Goal: Transaction & Acquisition: Subscribe to service/newsletter

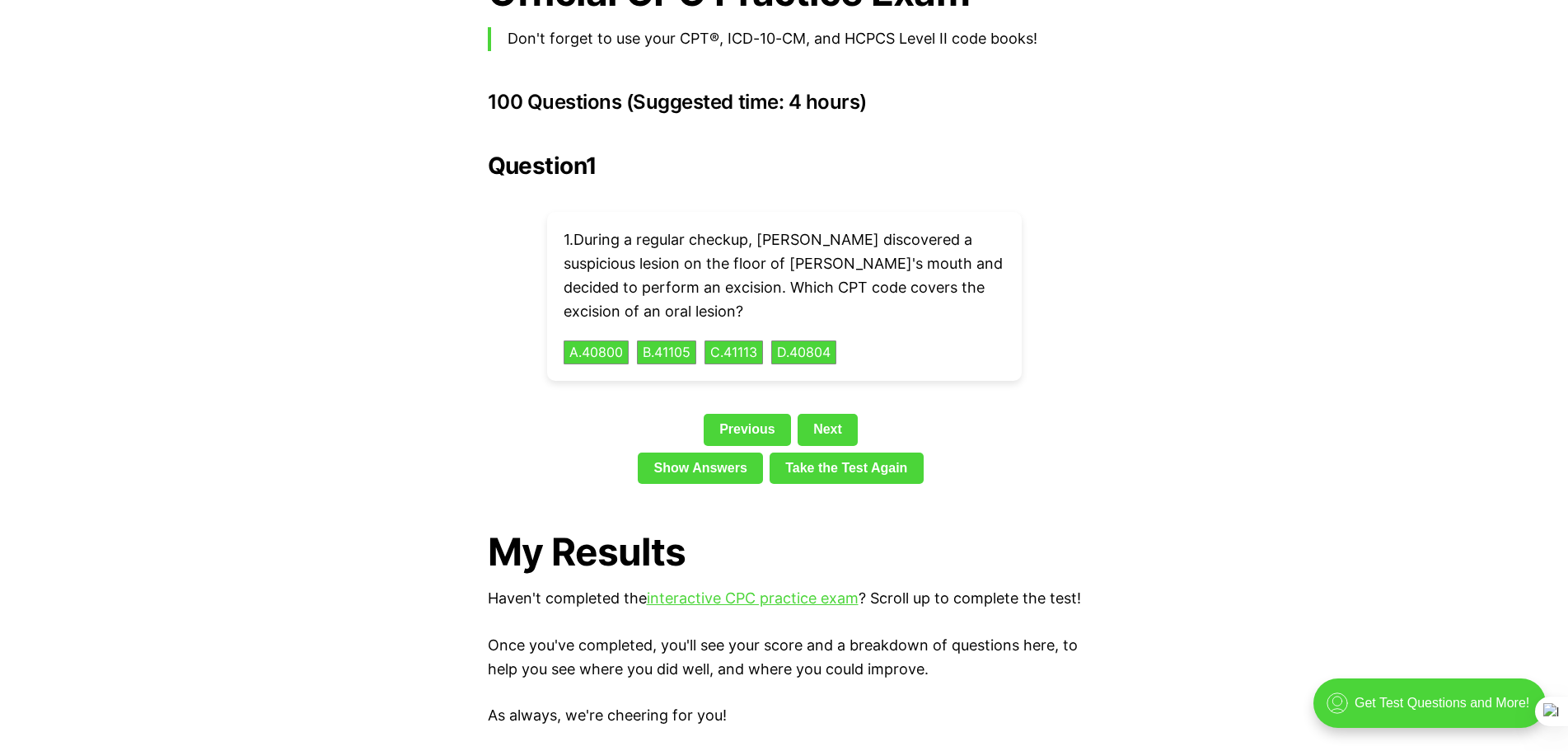
scroll to position [3544, 0]
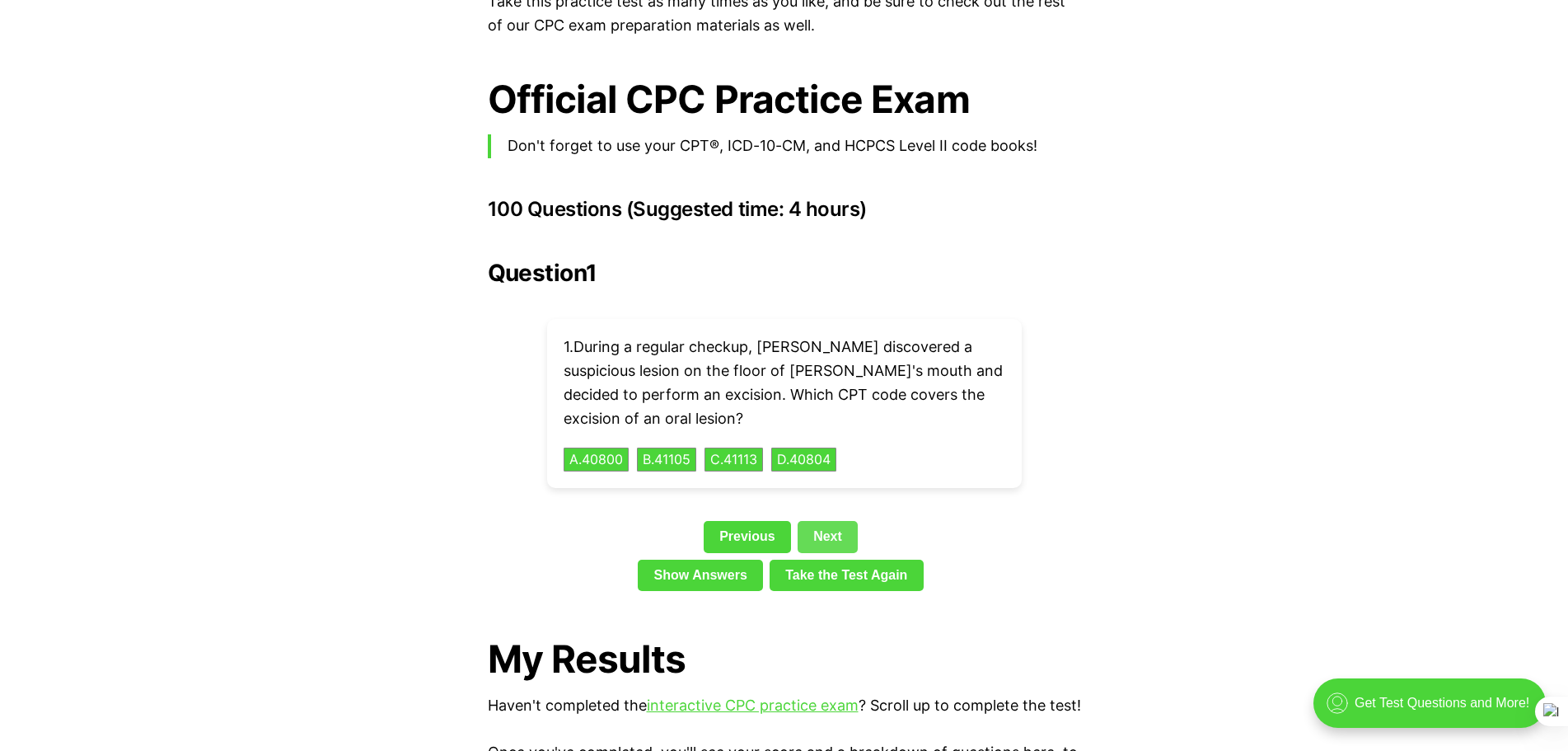
click at [824, 521] on link "Next" at bounding box center [827, 537] width 60 height 32
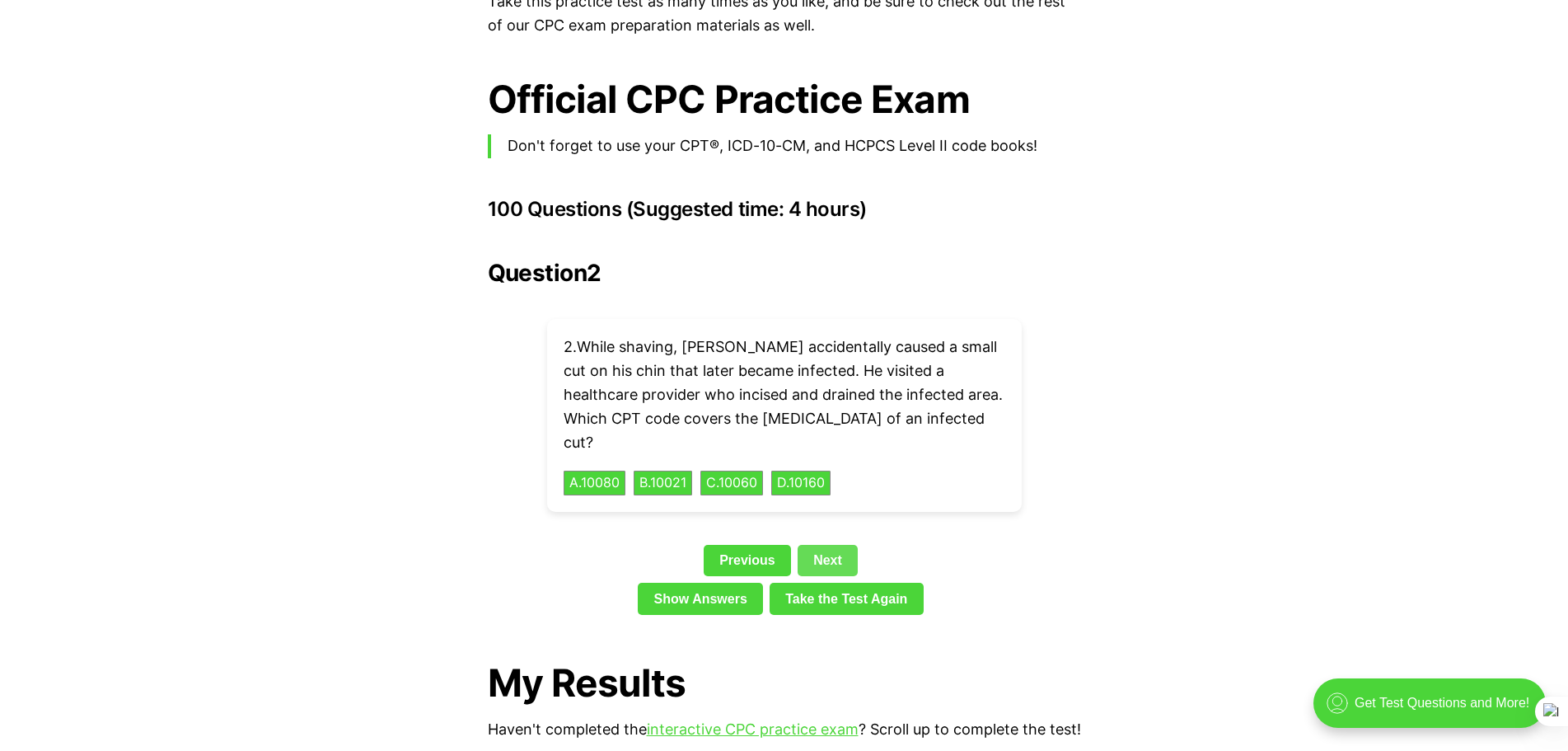
click at [824, 545] on link "Next" at bounding box center [827, 561] width 60 height 32
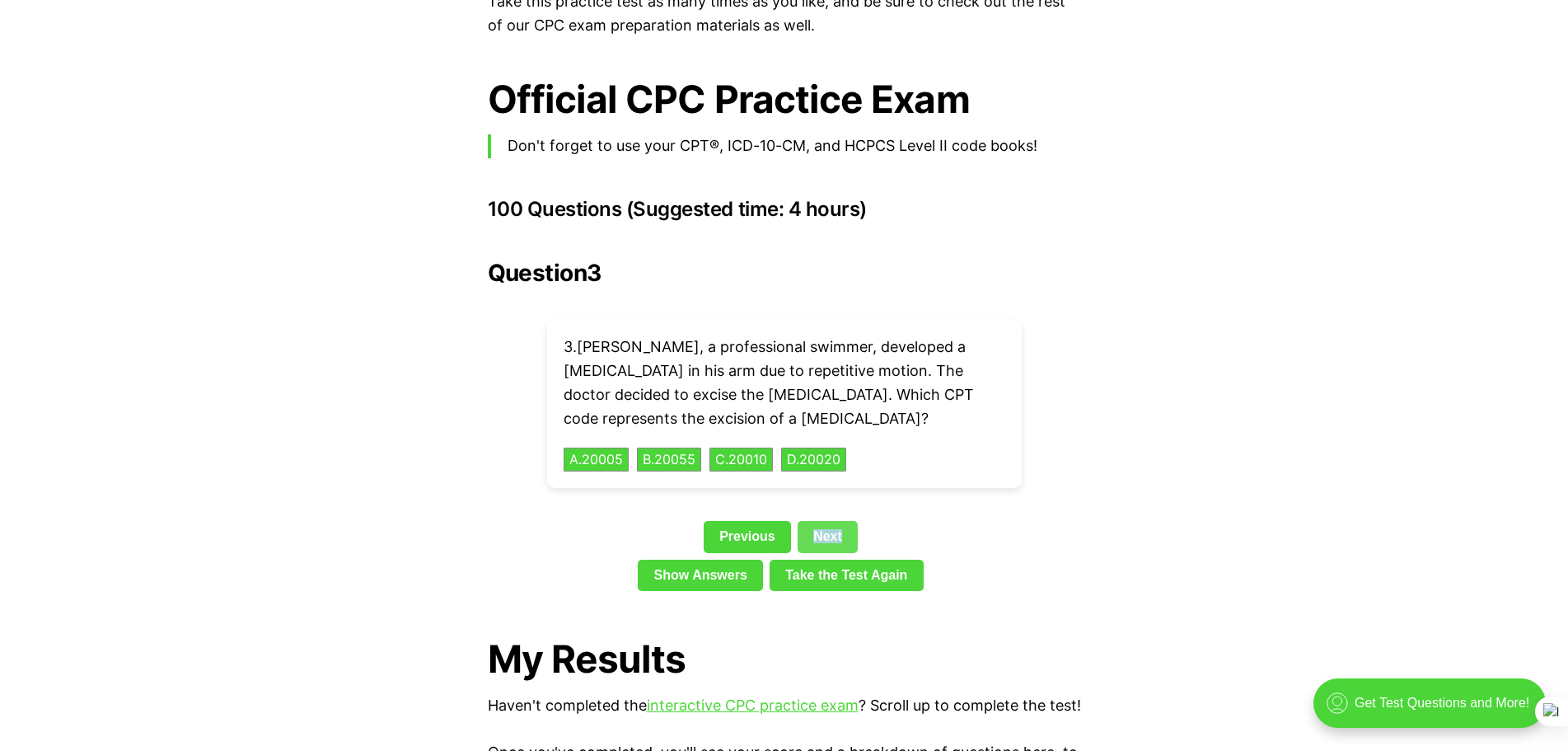
click at [824, 521] on div "Previous Next" at bounding box center [784, 540] width 593 height 38
click at [825, 521] on link "Next" at bounding box center [827, 537] width 60 height 32
click at [833, 521] on link "Next" at bounding box center [827, 537] width 60 height 32
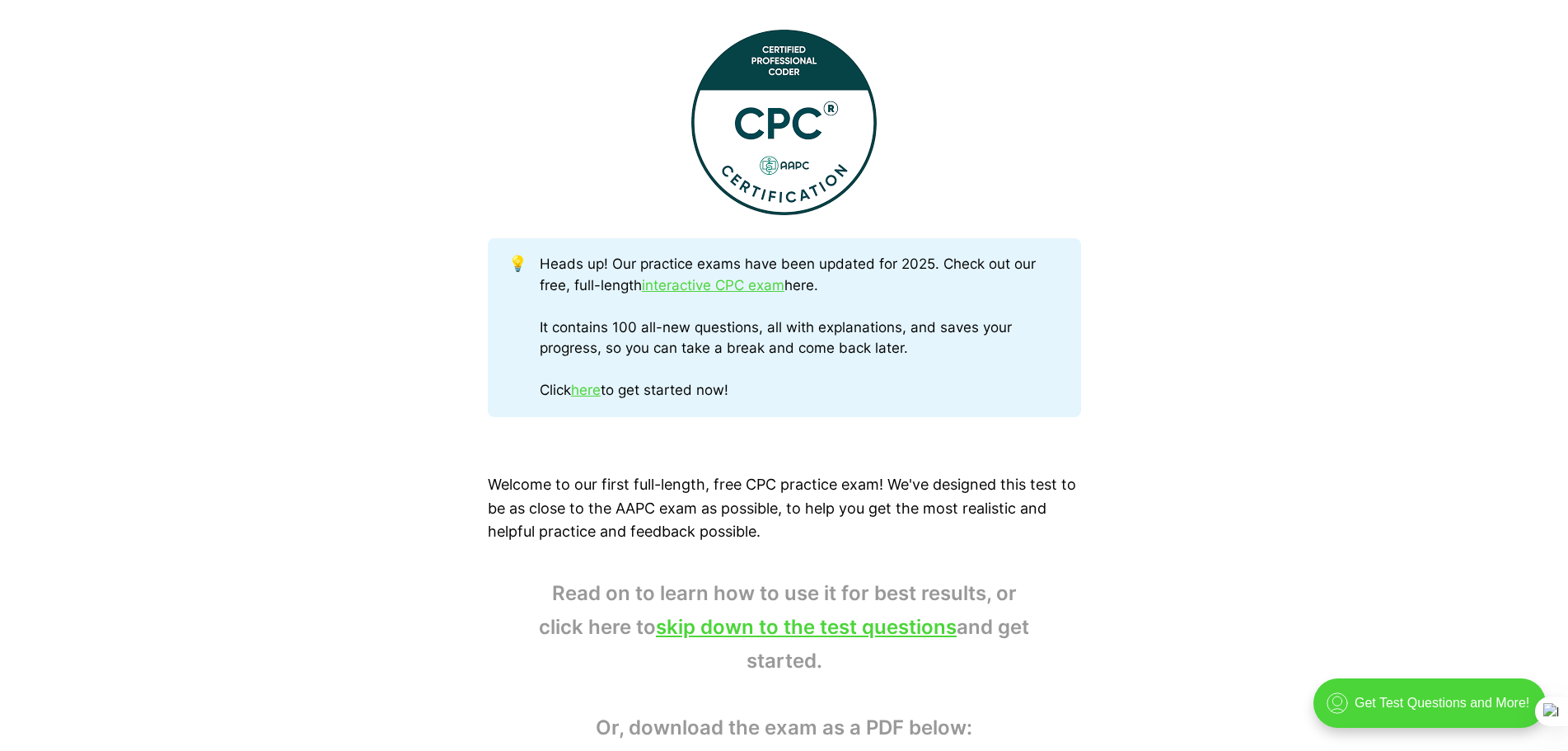
scroll to position [907, 0]
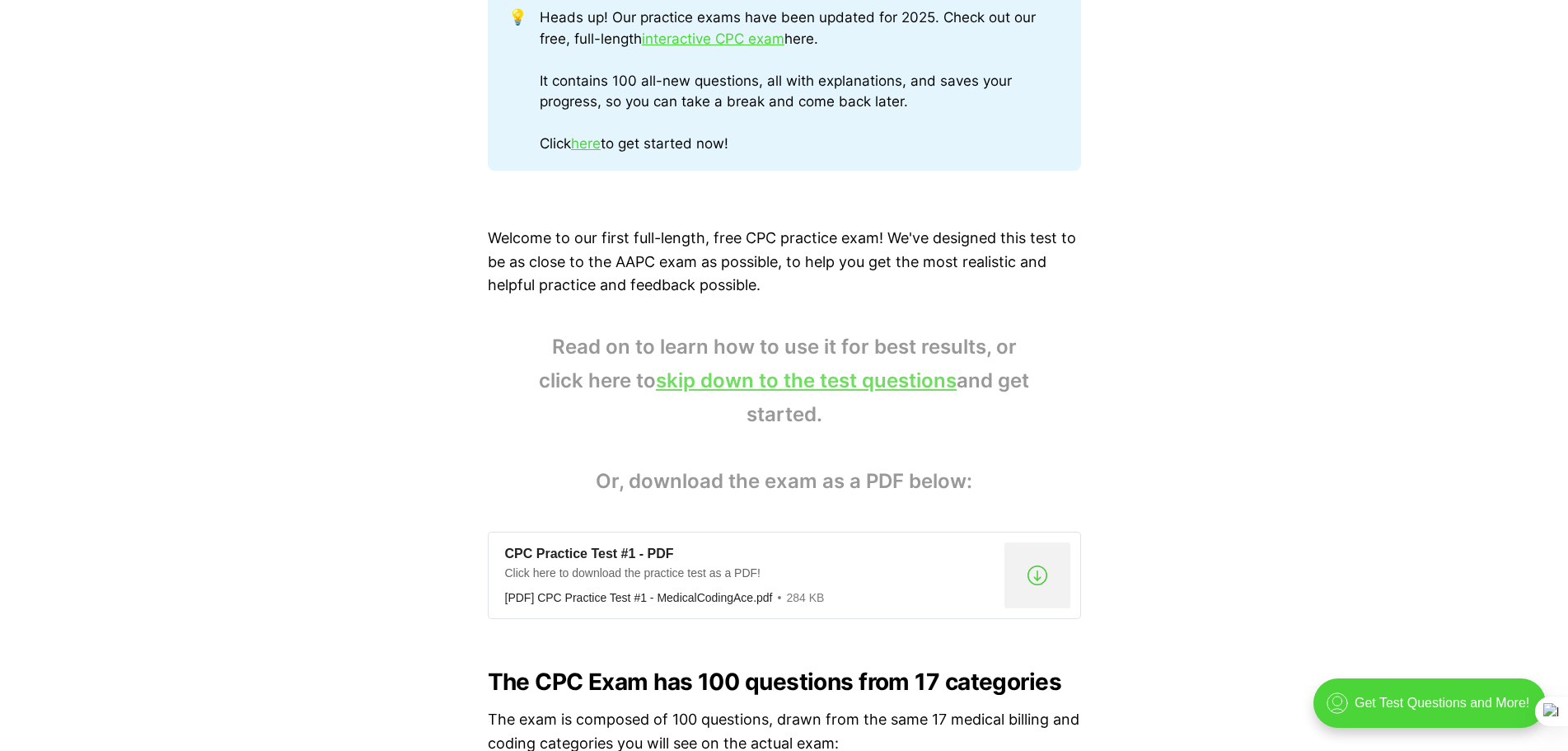
click at [830, 383] on link "skip down to the test questions" at bounding box center [806, 380] width 300 height 24
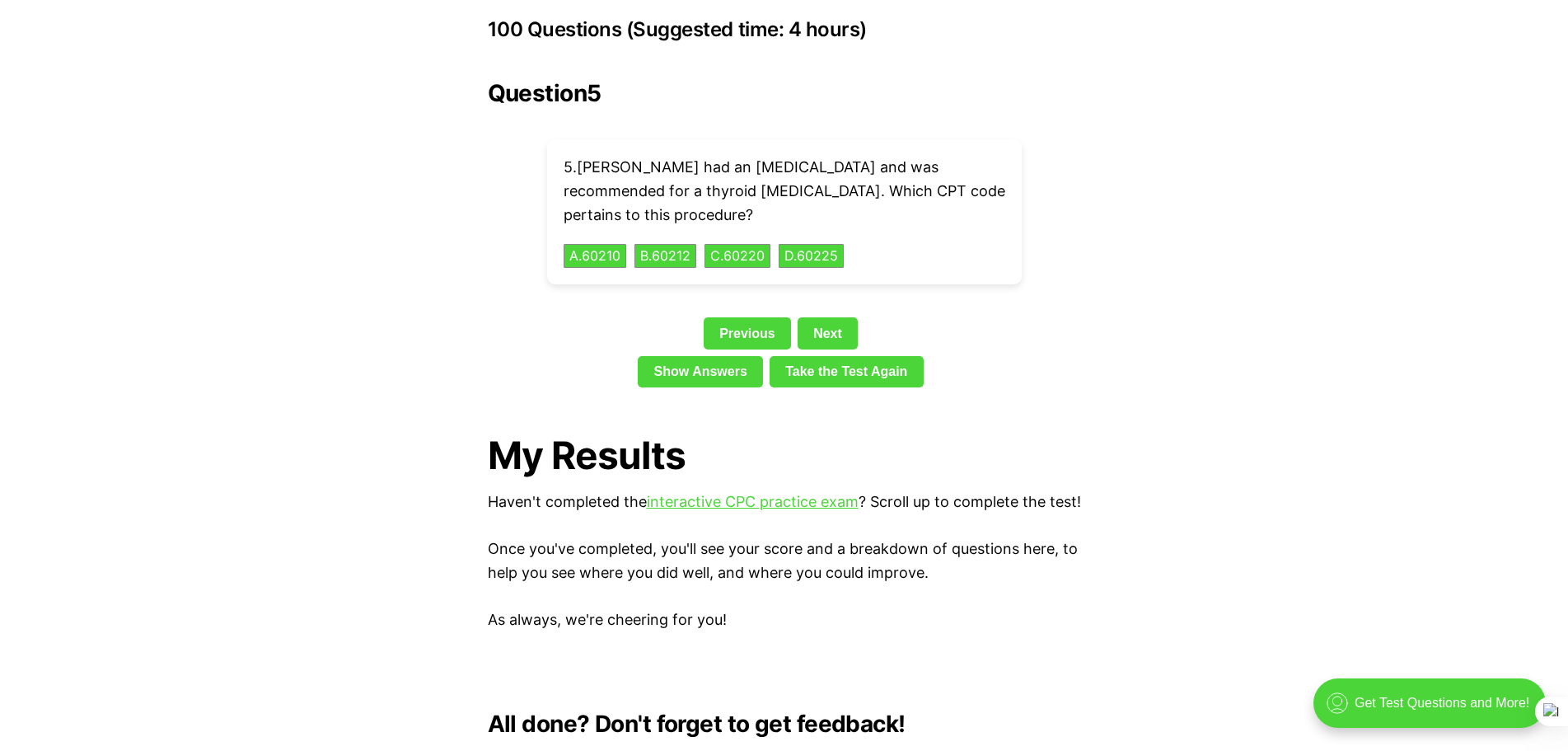
scroll to position [3695, 0]
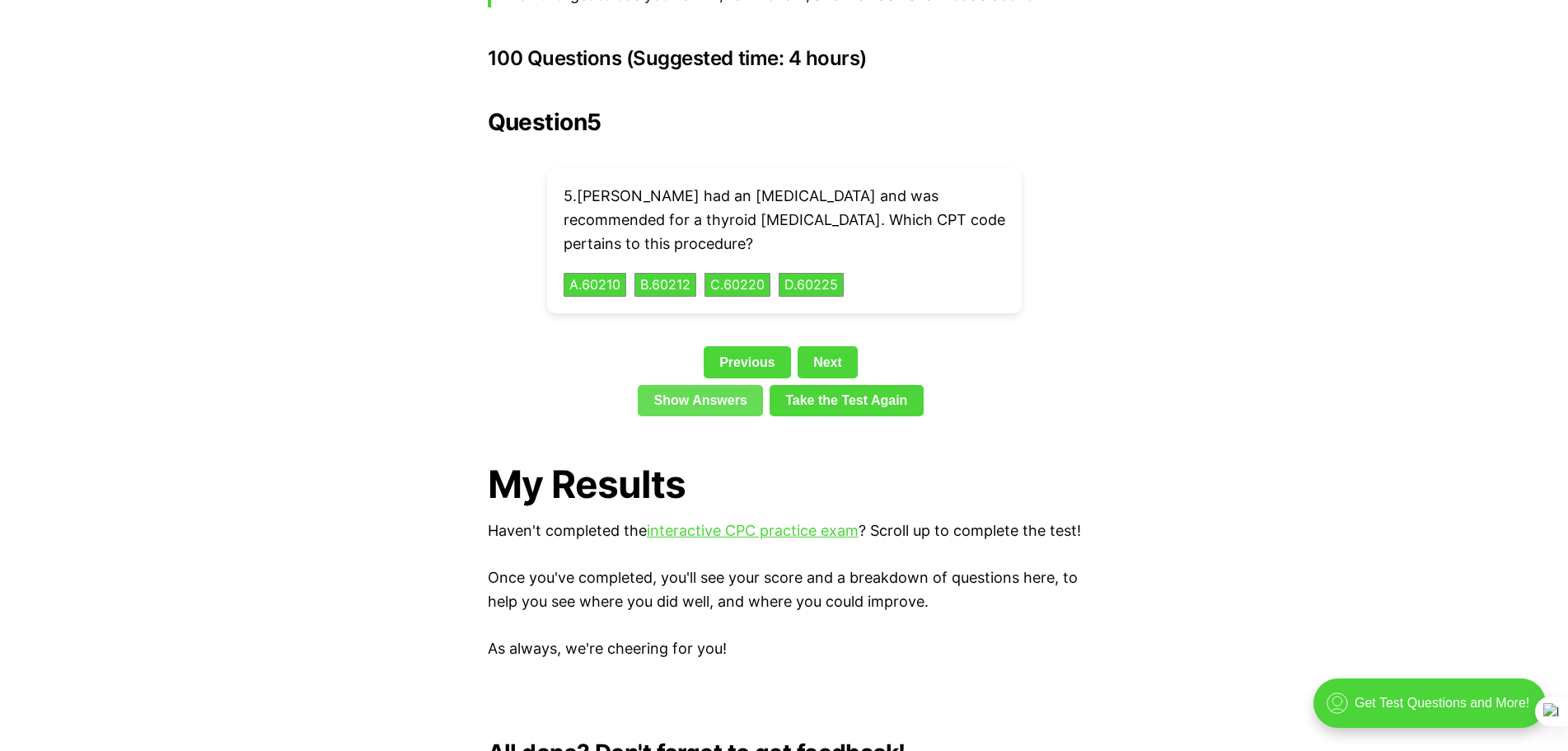
click at [695, 385] on link "Show Answers" at bounding box center [700, 401] width 125 height 32
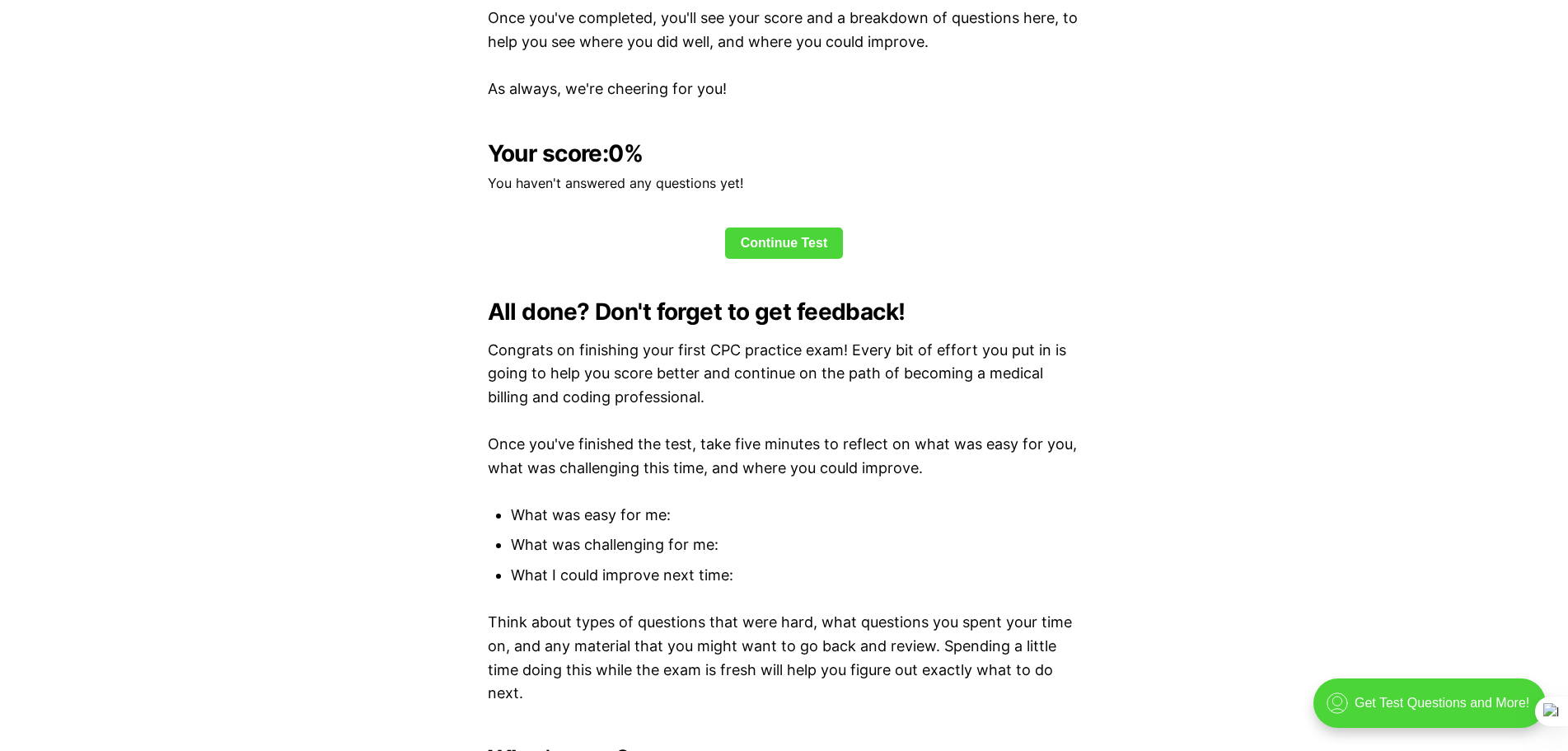
scroll to position [4226, 0]
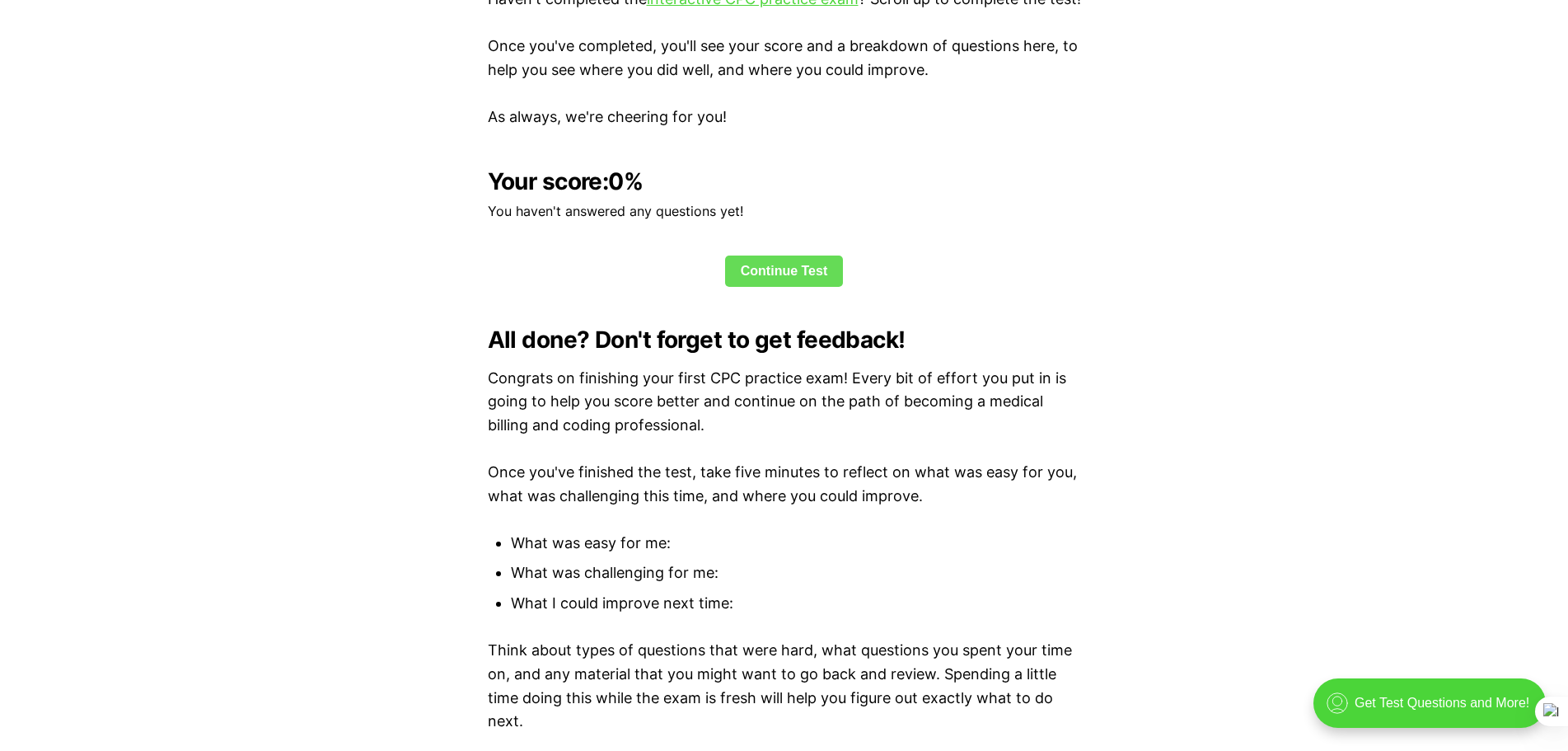
click at [791, 273] on link "Continue Test" at bounding box center [784, 272] width 119 height 32
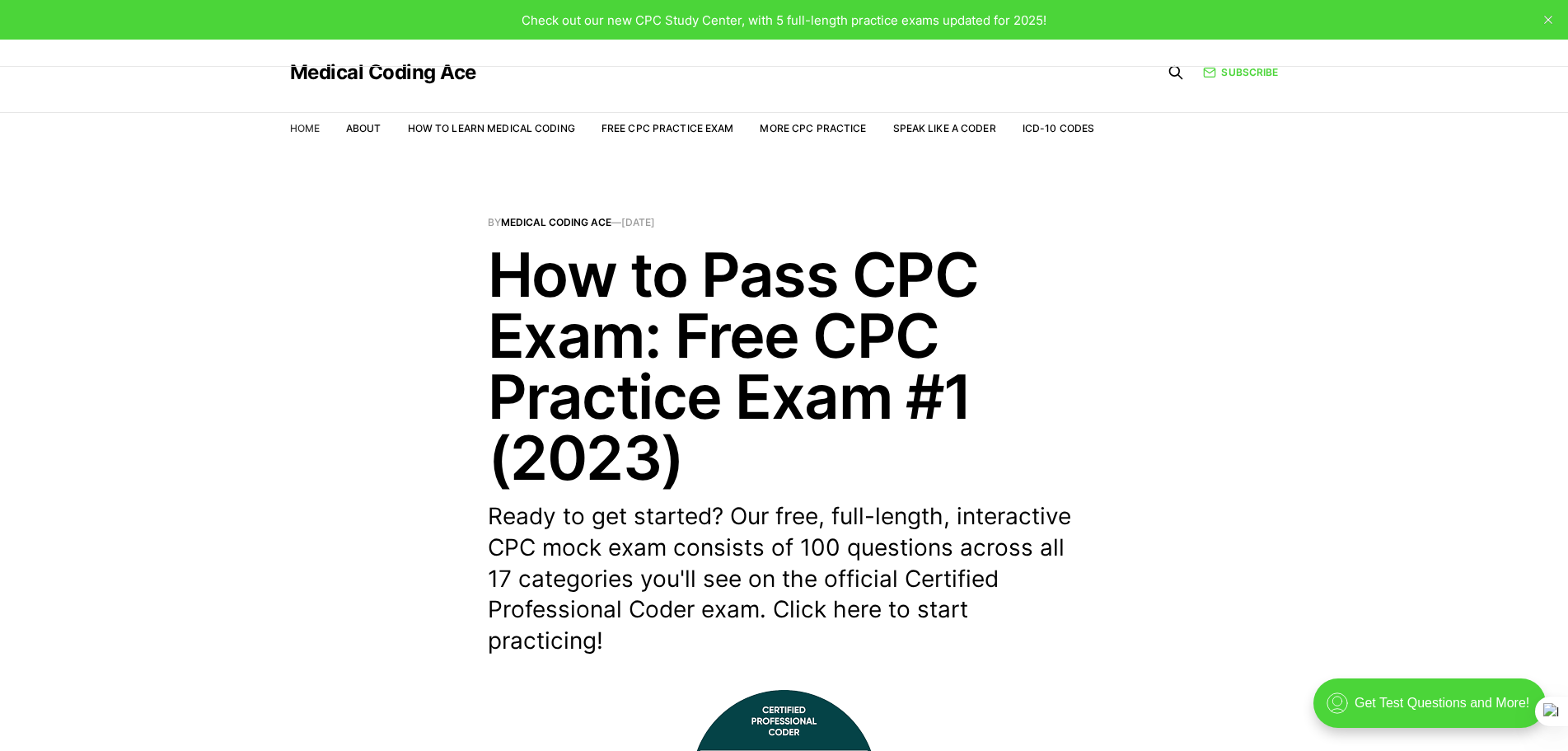
click at [295, 126] on link "Home" at bounding box center [305, 128] width 30 height 12
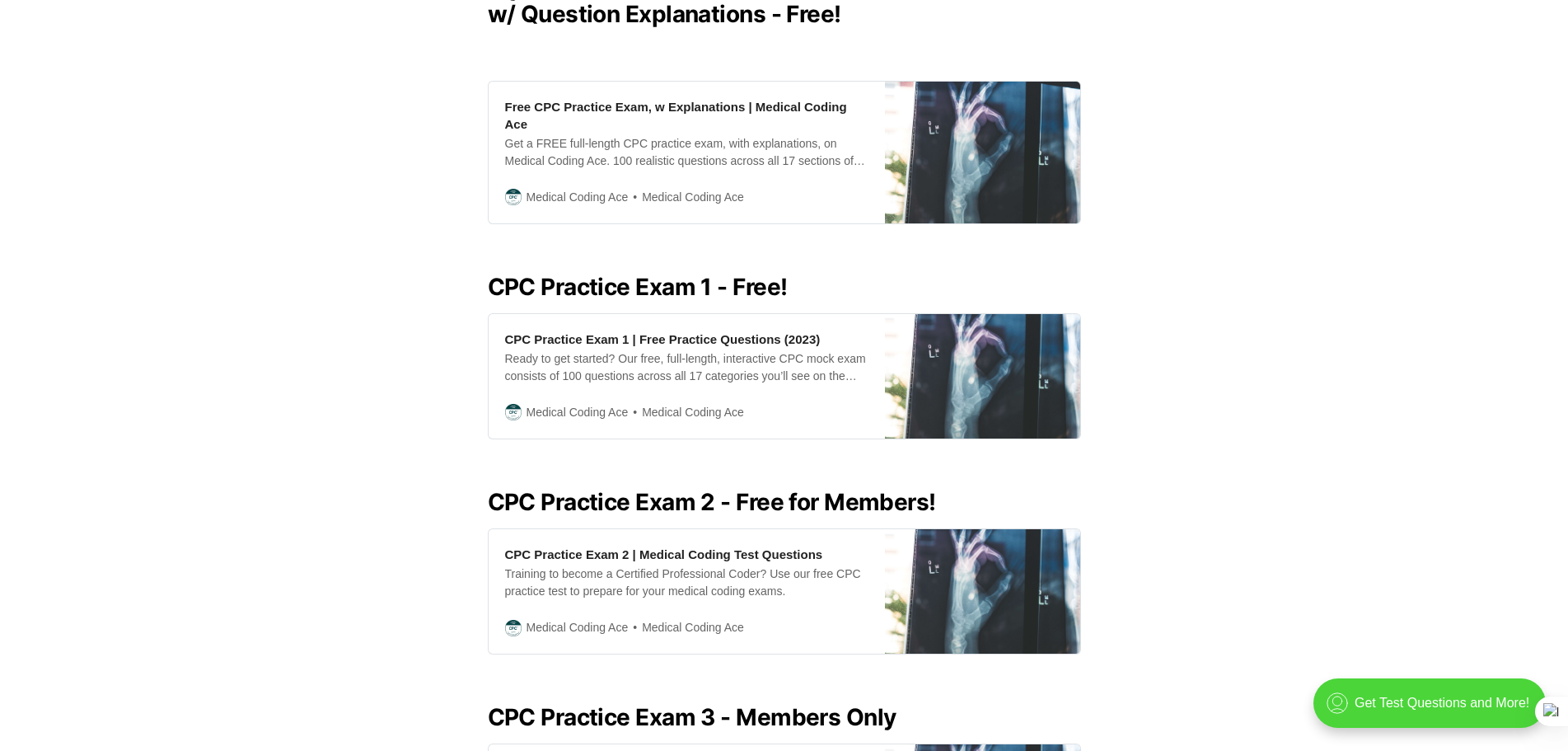
scroll to position [286, 0]
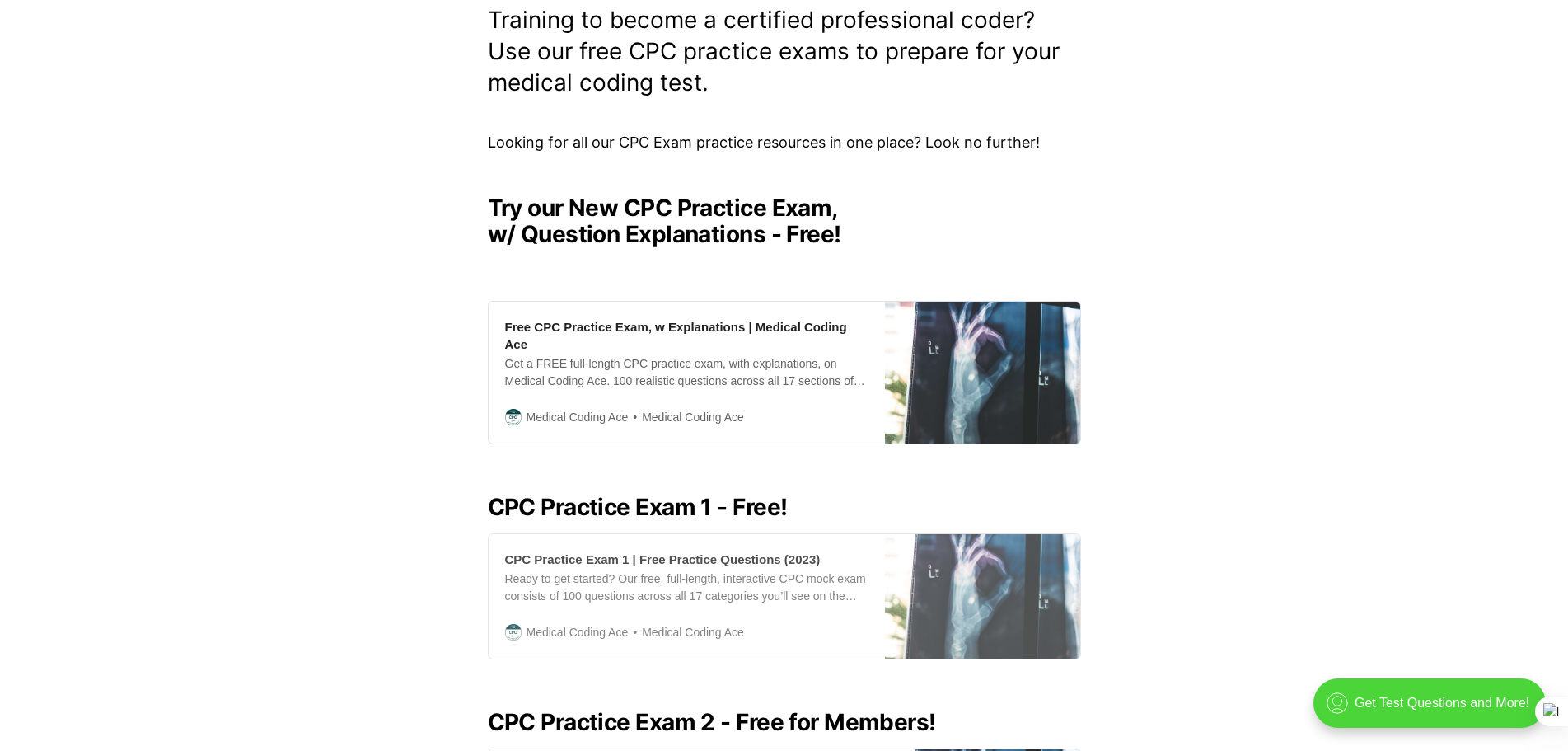
click at [625, 551] on div "CPC Practice Exam 1 | Free Practice Questions (2023)" at bounding box center [663, 559] width 315 height 18
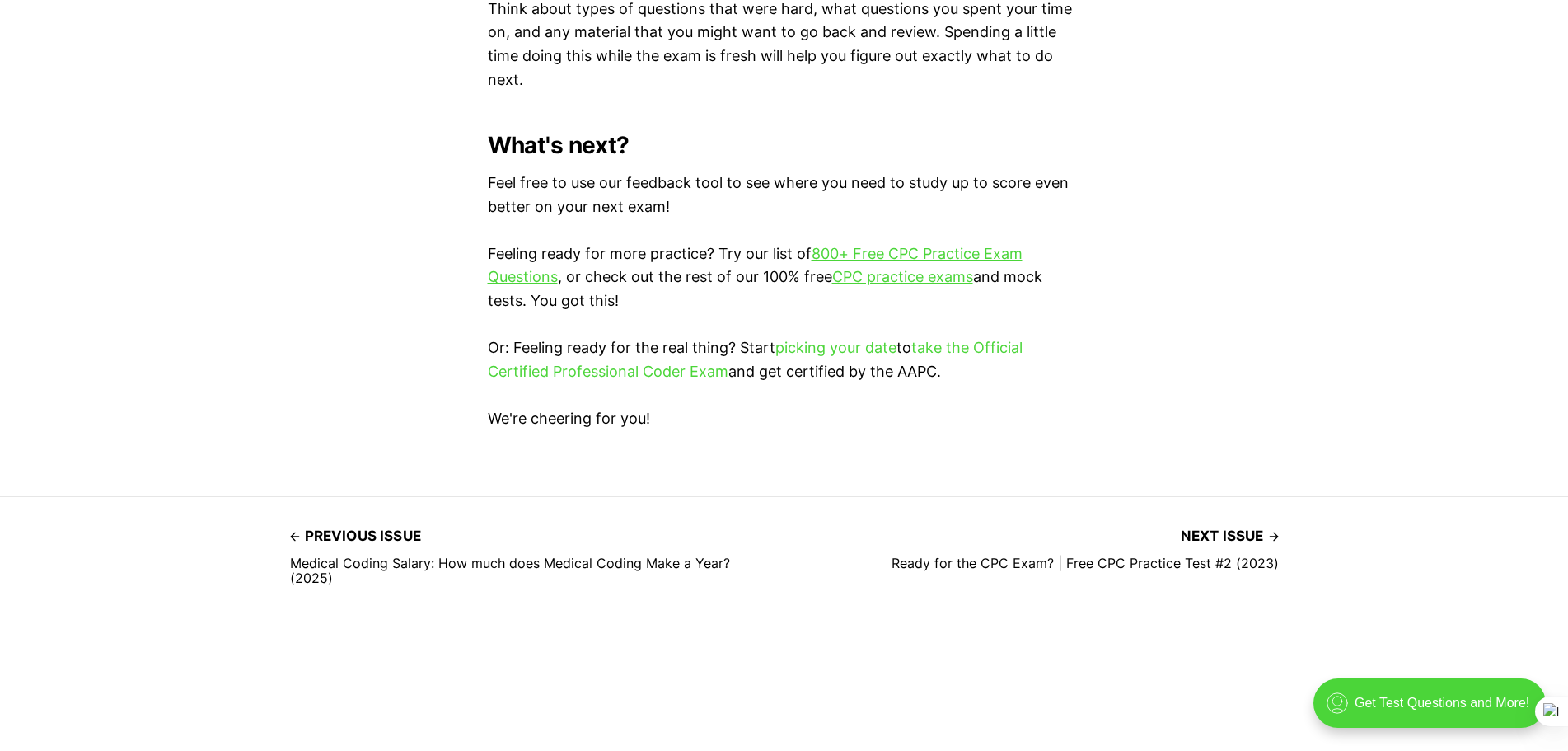
scroll to position [4780, 0]
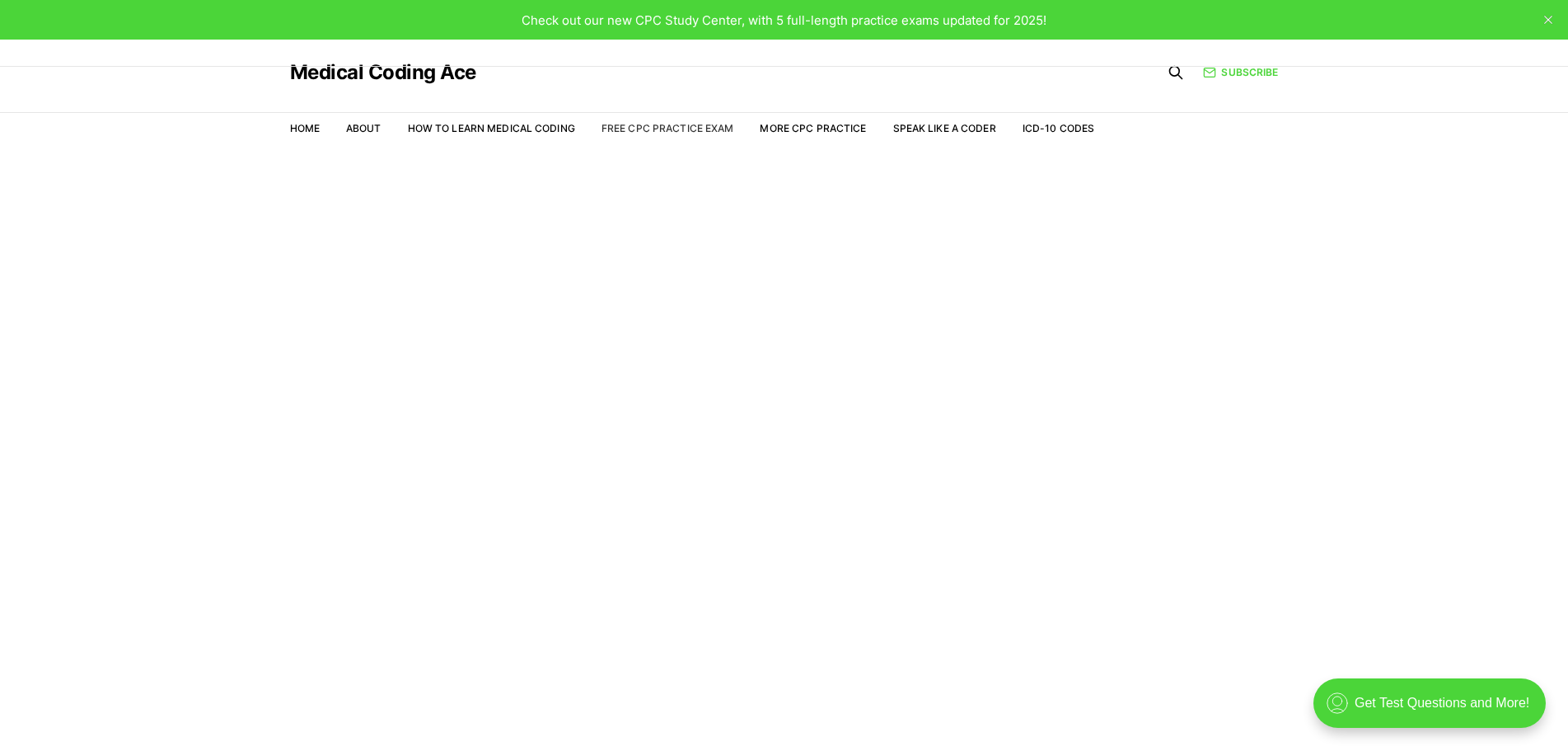
click at [641, 128] on link "Free CPC Practice Exam" at bounding box center [667, 128] width 133 height 12
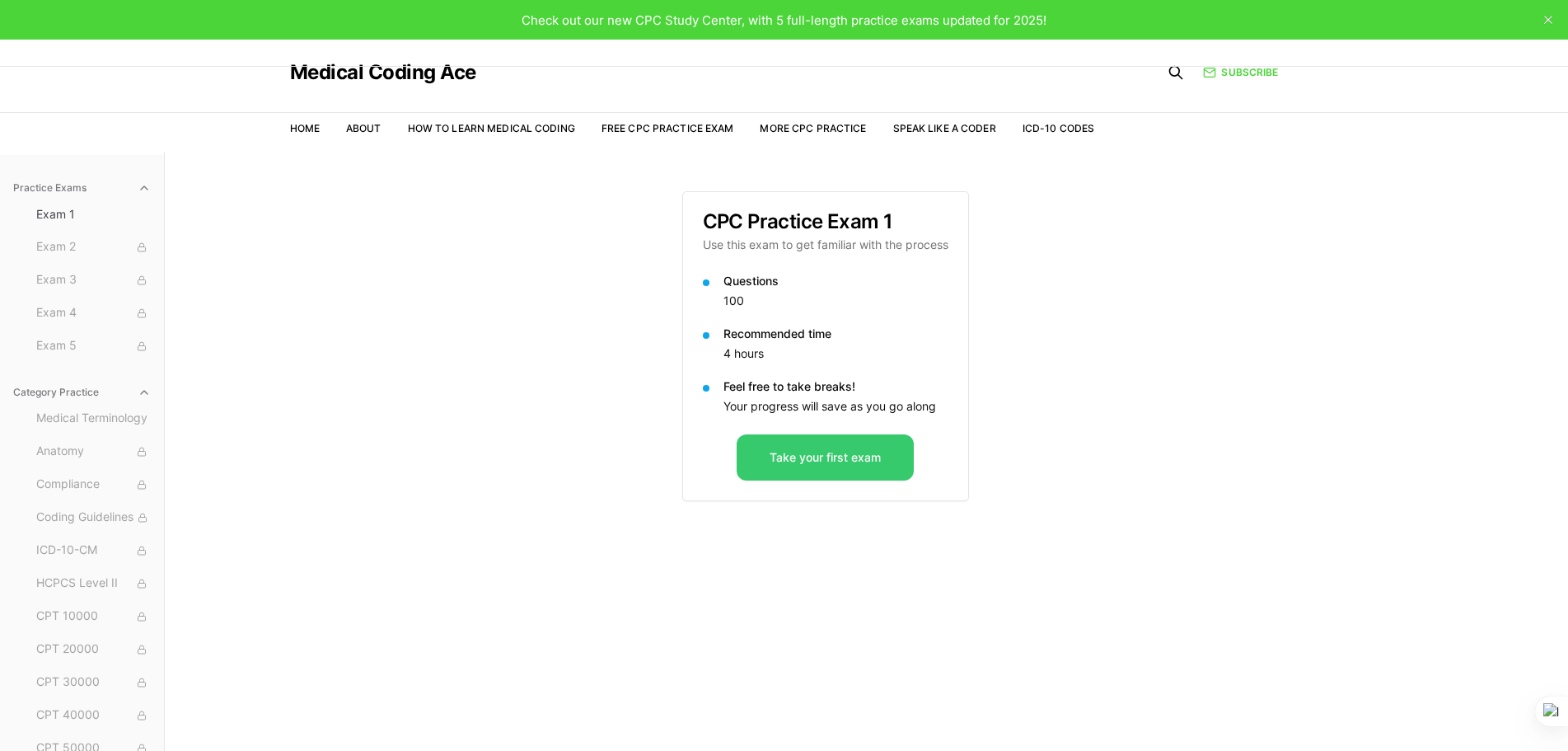
click at [841, 464] on button "Take your first exam" at bounding box center [825, 457] width 177 height 46
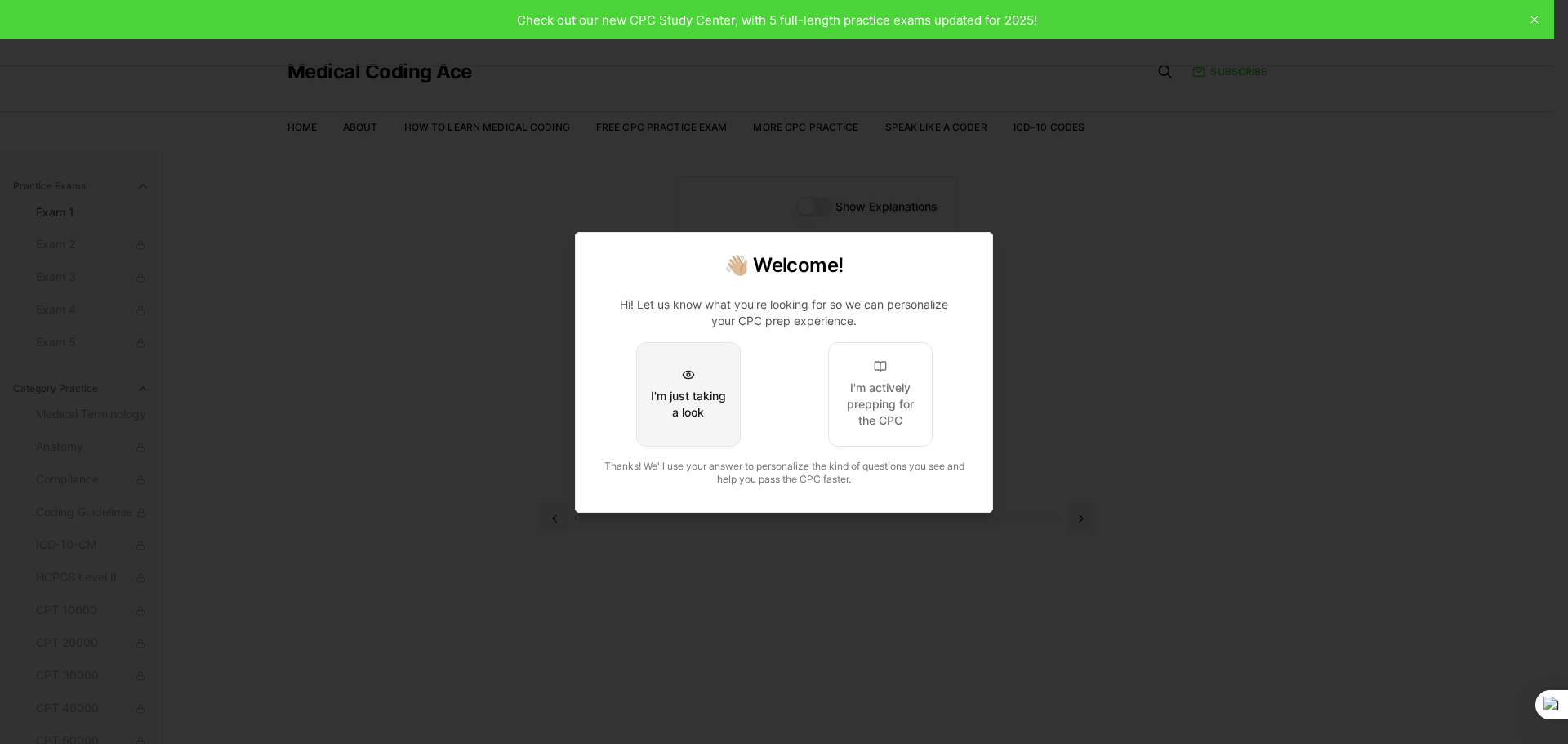
click at [687, 421] on button "I'm just taking a look" at bounding box center [688, 394] width 105 height 105
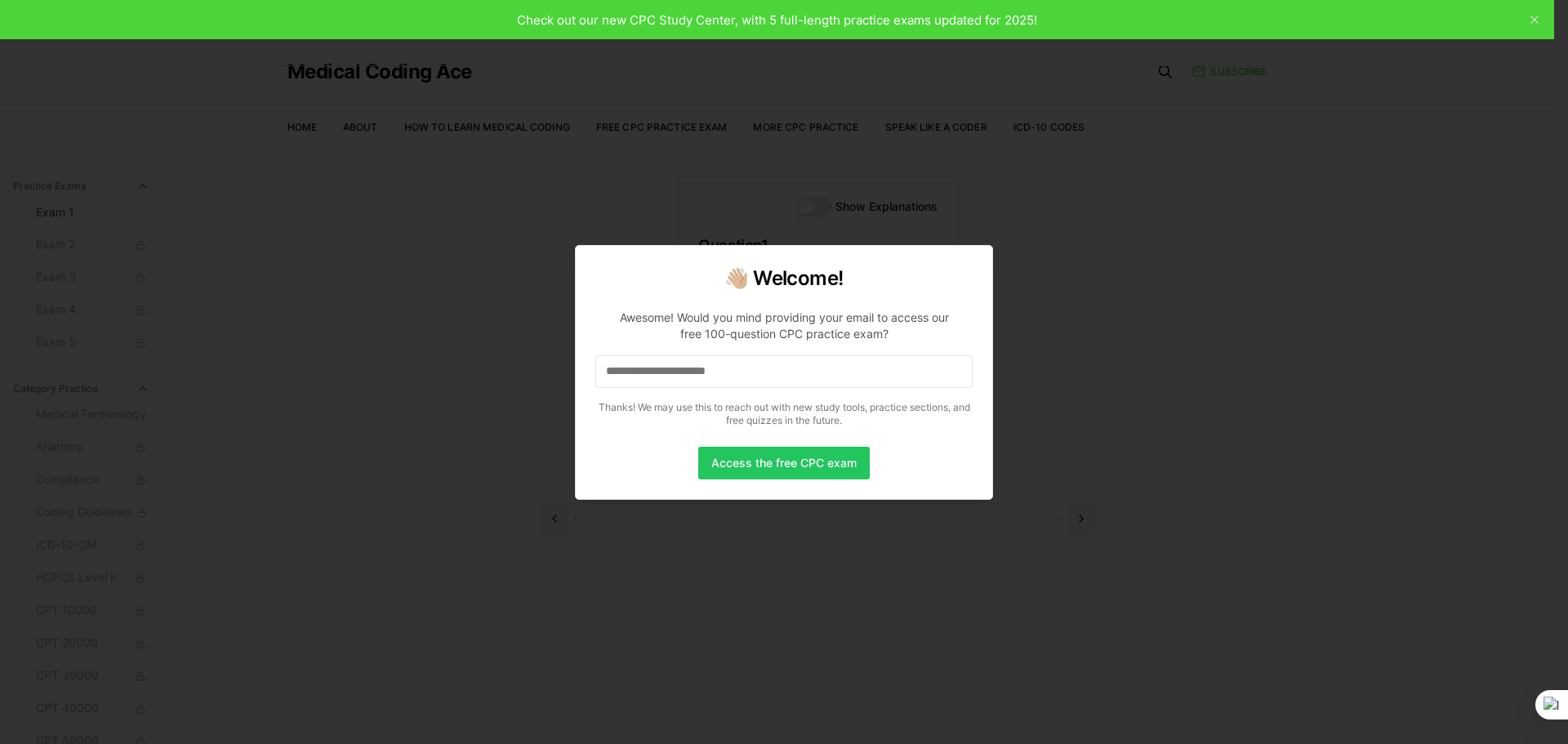
drag, startPoint x: 1187, startPoint y: 449, endPoint x: 1198, endPoint y: 449, distance: 11.0
click at [1198, 449] on div at bounding box center [784, 372] width 1568 height 744
click at [775, 462] on button "Access the free CPC exam" at bounding box center [784, 463] width 172 height 33
click at [682, 378] on input at bounding box center [784, 372] width 378 height 33
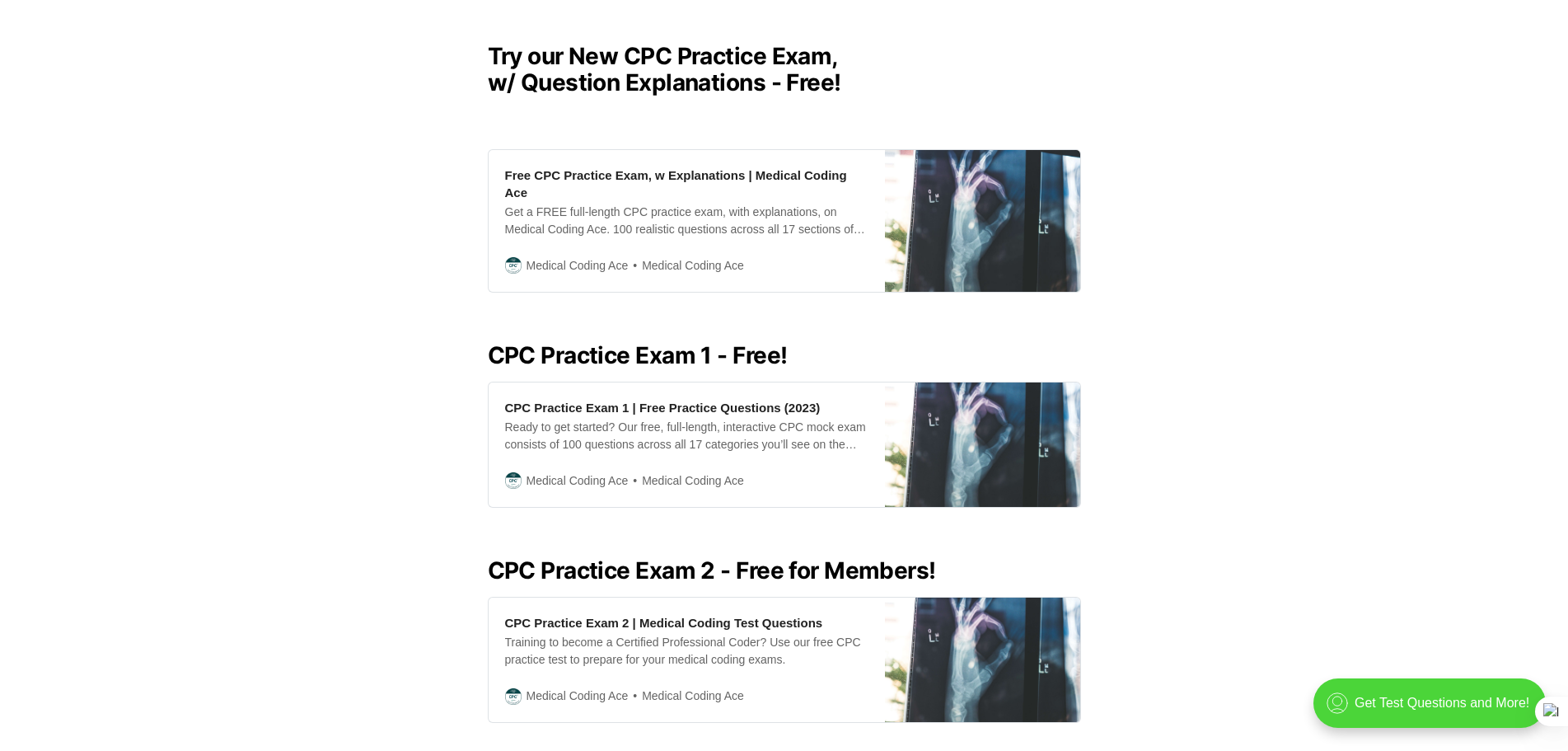
scroll to position [330, 0]
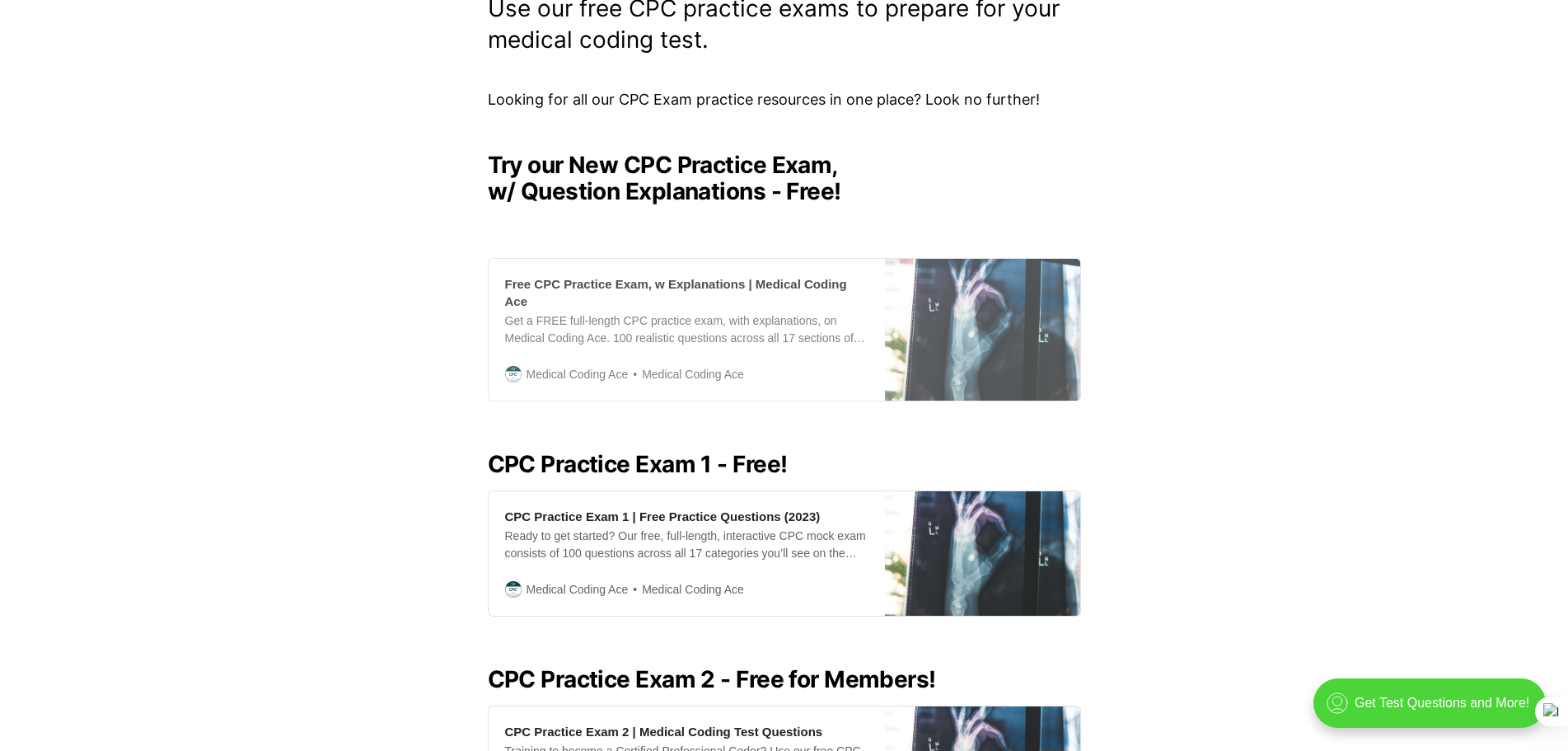
click at [696, 312] on div "Get a FREE full-length CPC practice exam, with explanations, on Medical Coding …" at bounding box center [687, 329] width 363 height 34
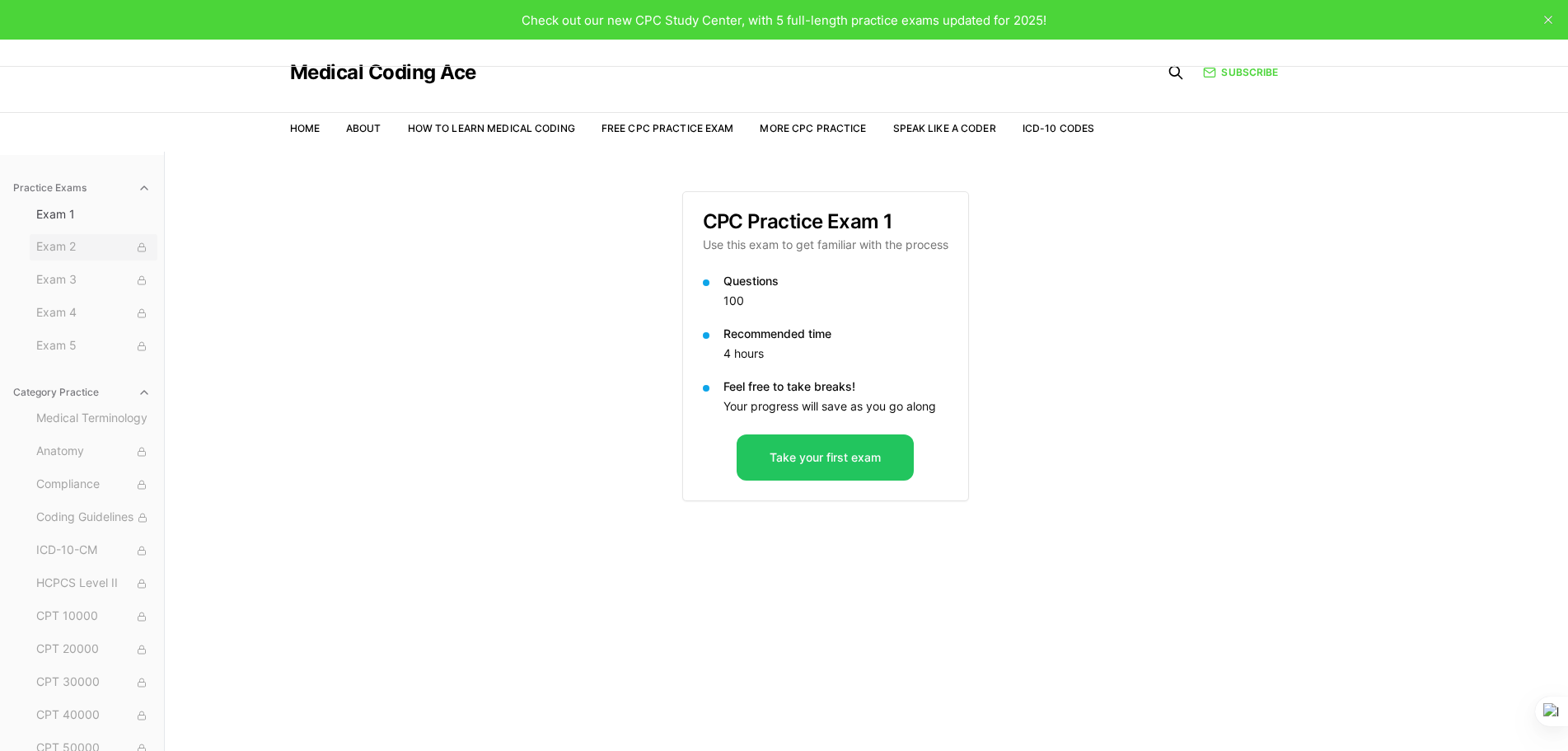
click at [74, 244] on span "Exam 2" at bounding box center [94, 248] width 115 height 19
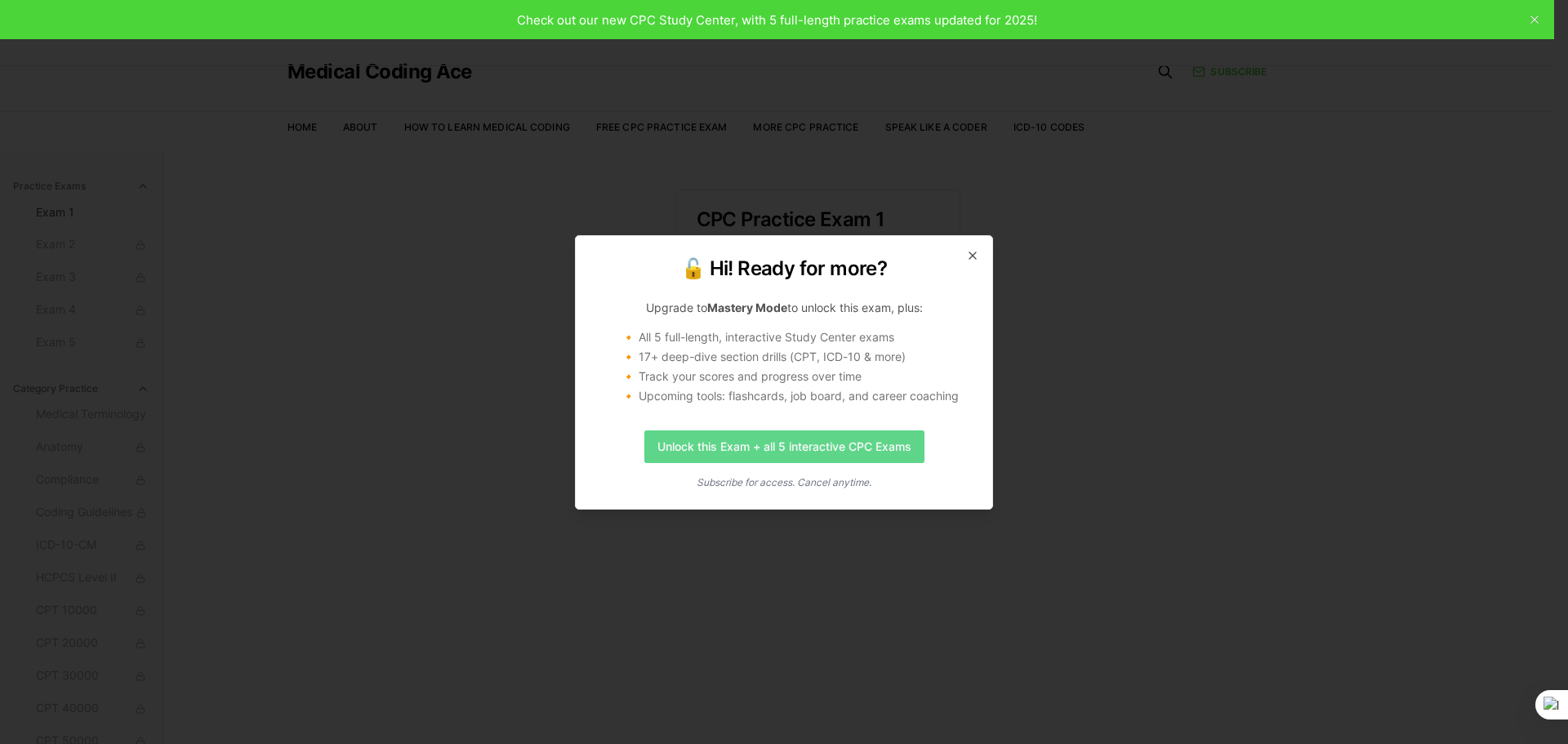
click at [834, 454] on link "Unlock this Exam + all 5 interactive CPC Exams" at bounding box center [784, 446] width 280 height 33
click at [970, 257] on icon "button" at bounding box center [972, 255] width 6 height 6
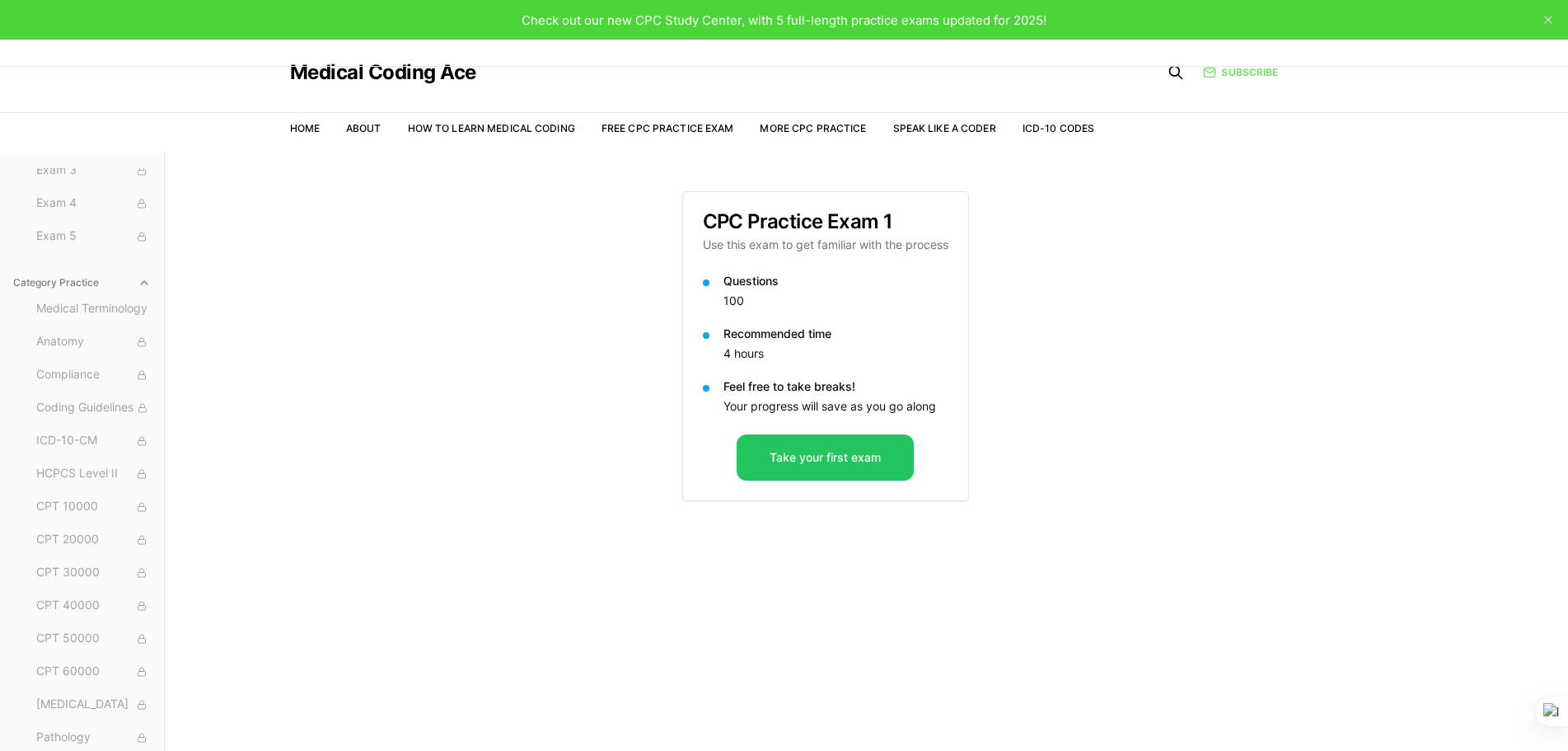
click at [1270, 71] on link "Subscribe" at bounding box center [1240, 72] width 75 height 15
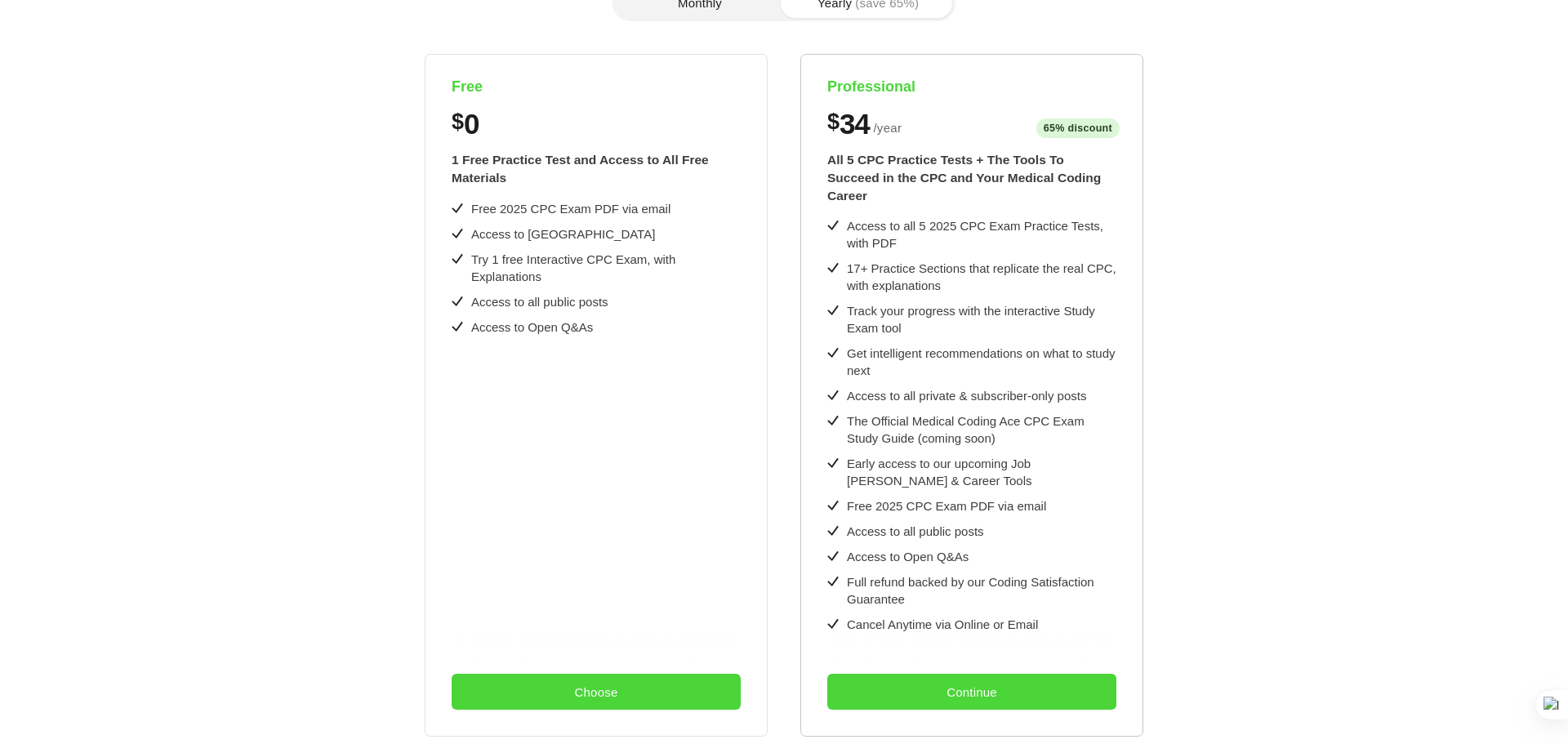
scroll to position [163, 0]
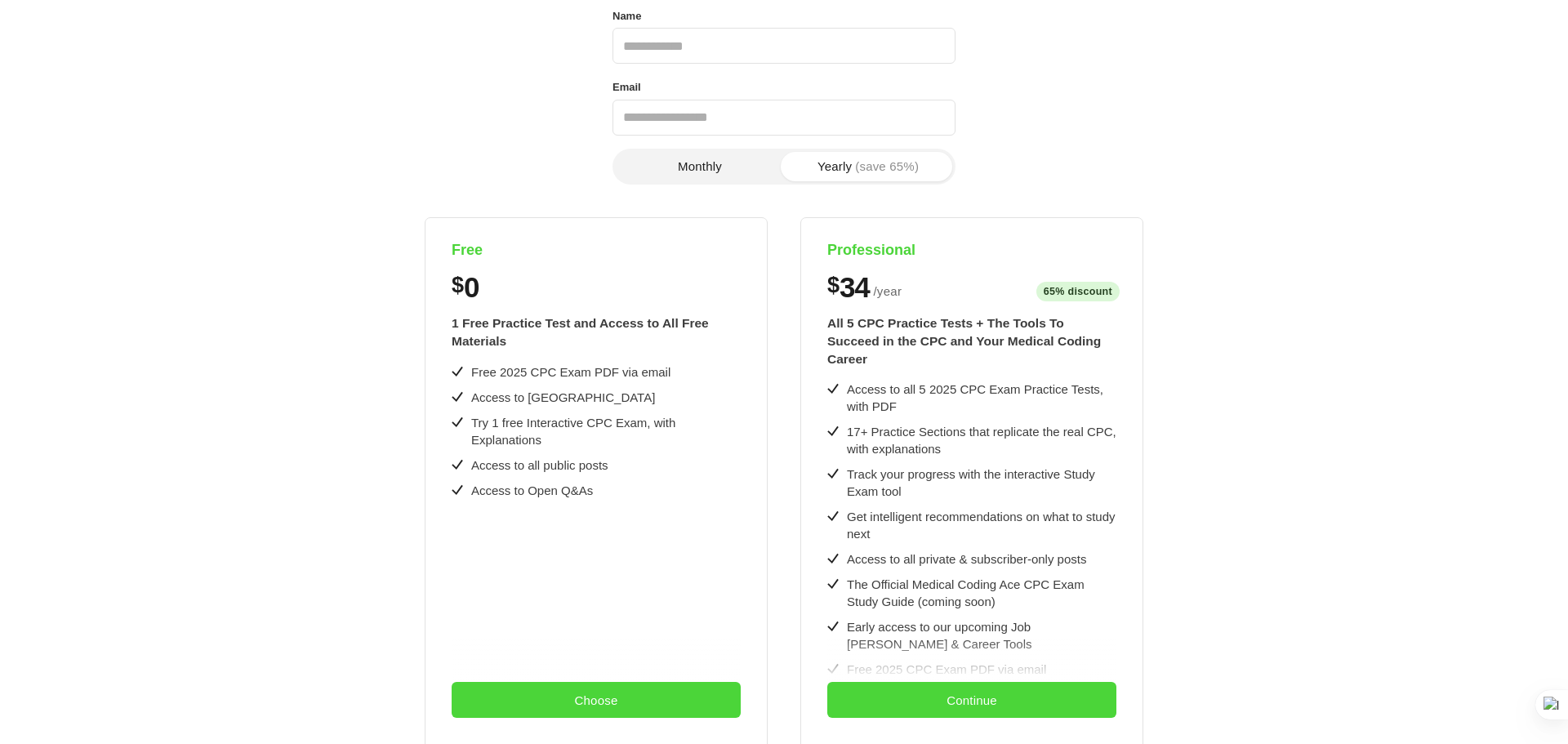
click at [1314, 633] on div "Free $ 0 1 Free Practice Test and Access to All Free Materials Free 2025 CPC Ex…" at bounding box center [784, 558] width 1479 height 683
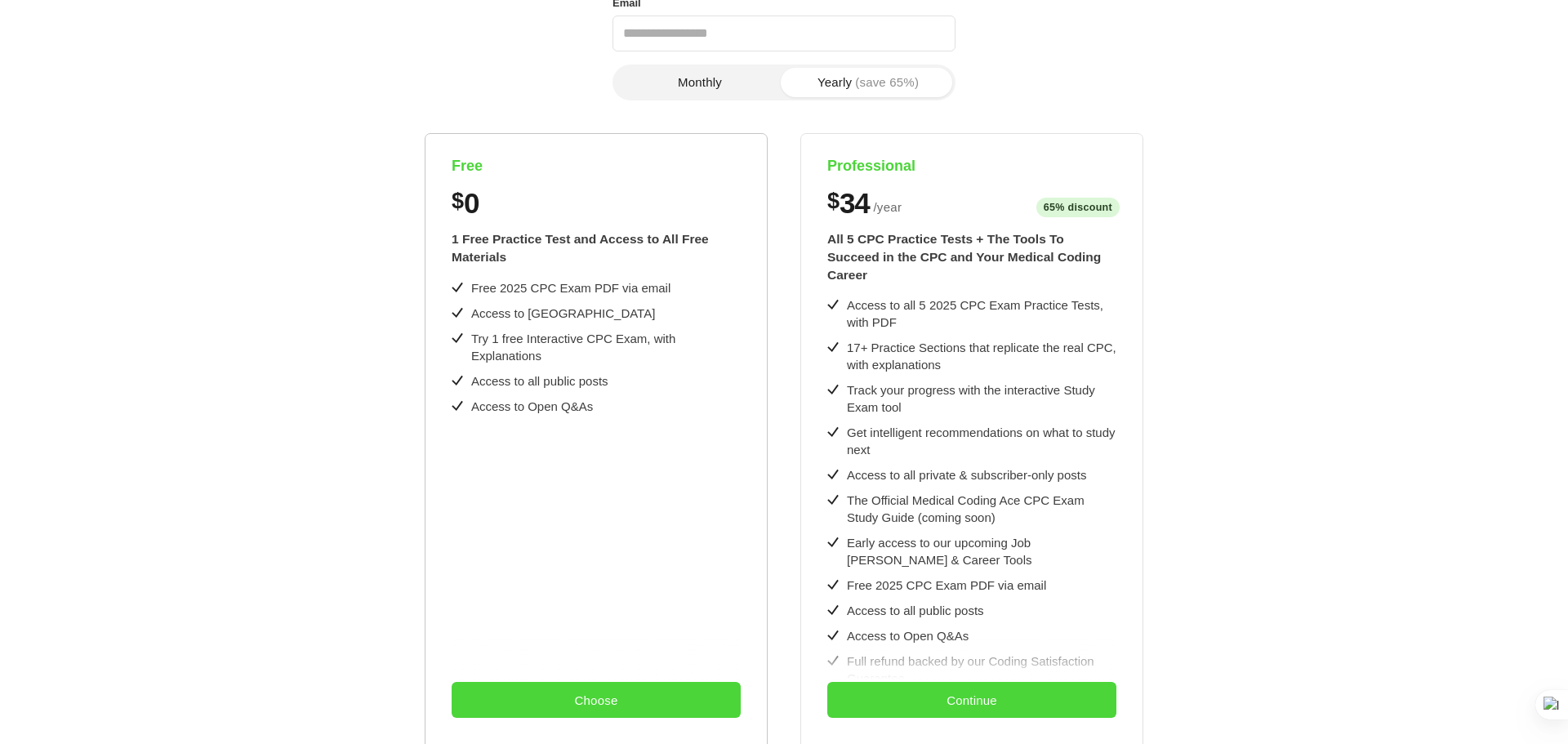
scroll to position [0, 0]
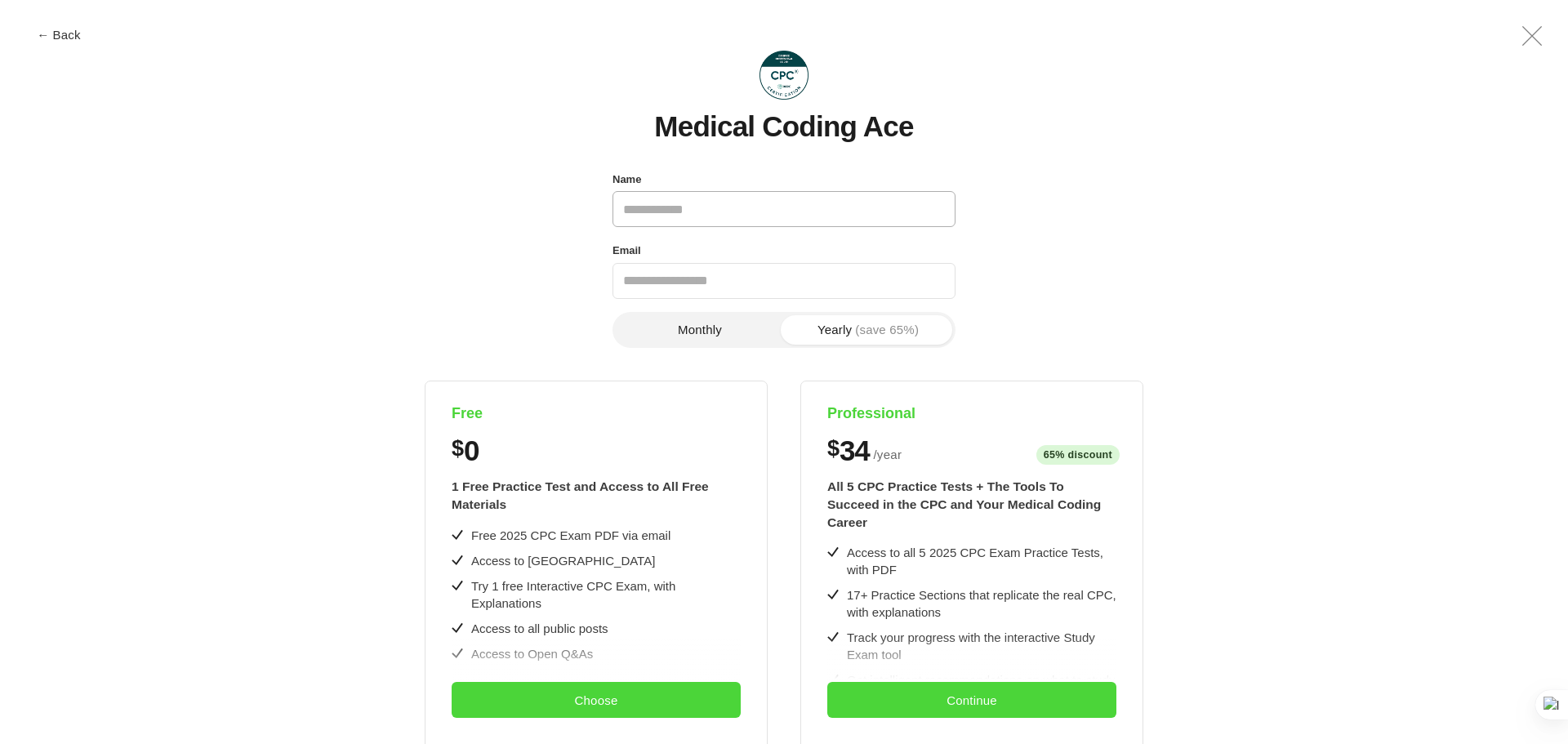
drag, startPoint x: 694, startPoint y: 213, endPoint x: 694, endPoint y: 223, distance: 10.0
click at [694, 213] on input "Name" at bounding box center [784, 209] width 343 height 36
click at [650, 331] on button "Monthly" at bounding box center [699, 330] width 168 height 29
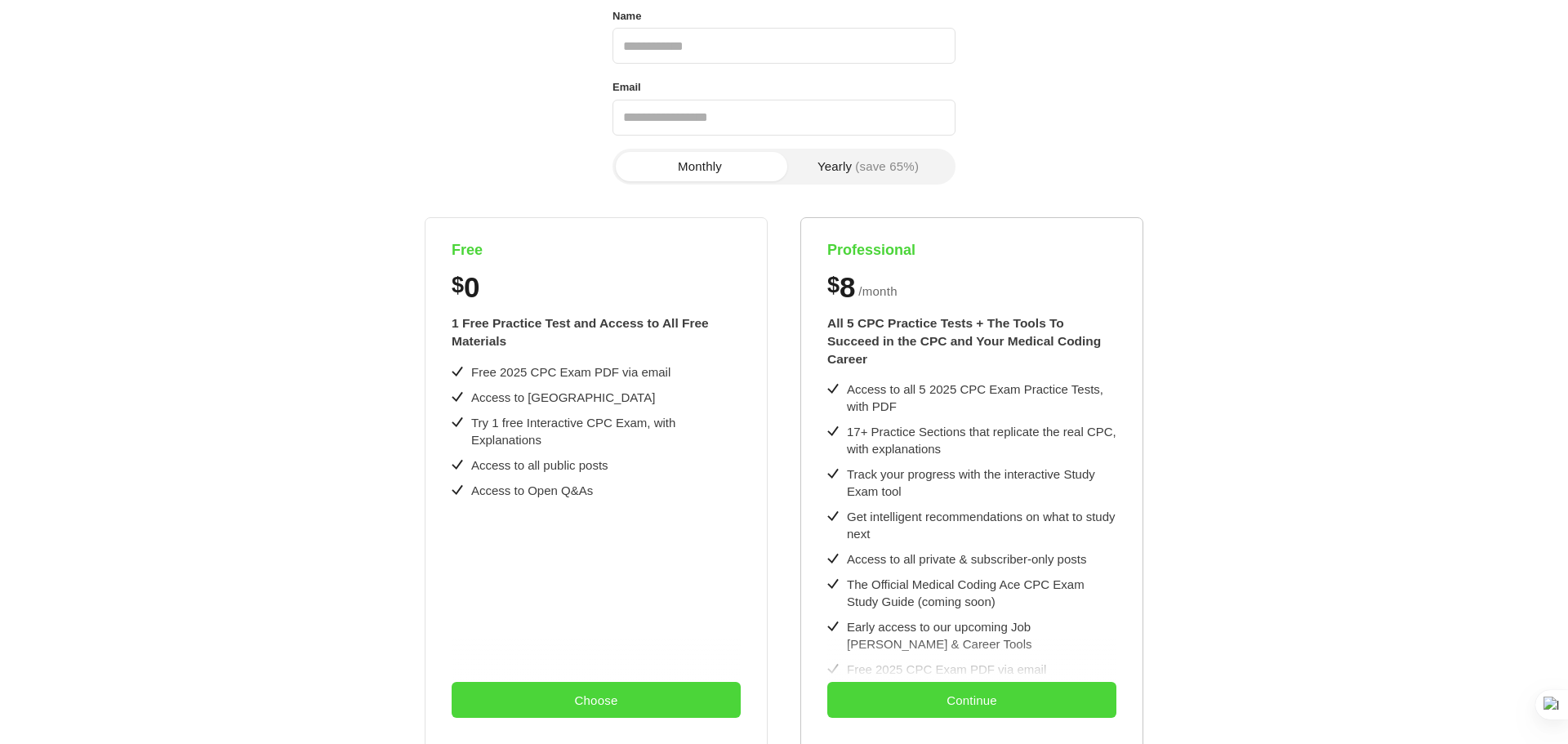
scroll to position [327, 0]
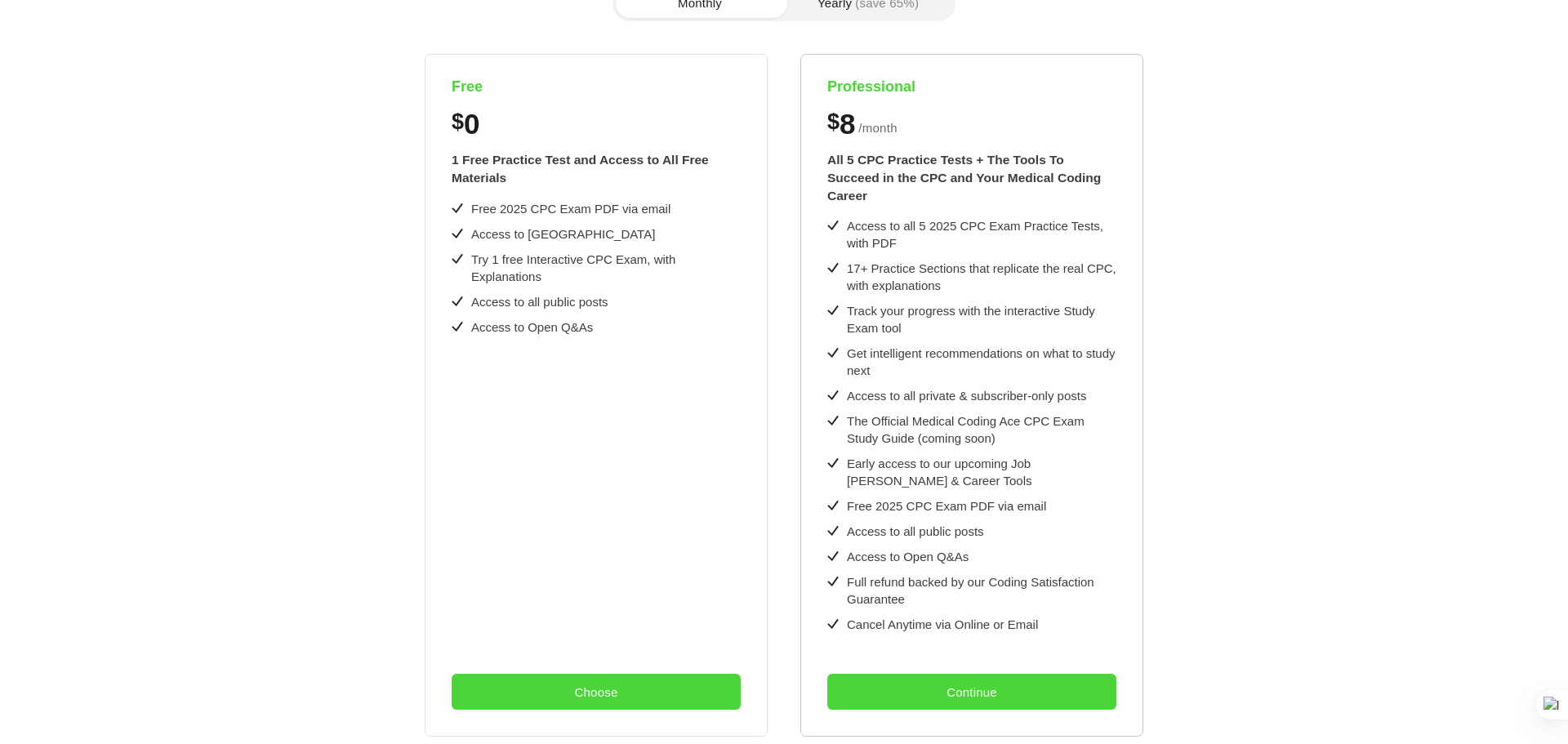
click at [615, 0] on button "Monthly" at bounding box center [699, 4] width 168 height 29
click at [648, 673] on button "Choose" at bounding box center [596, 691] width 289 height 36
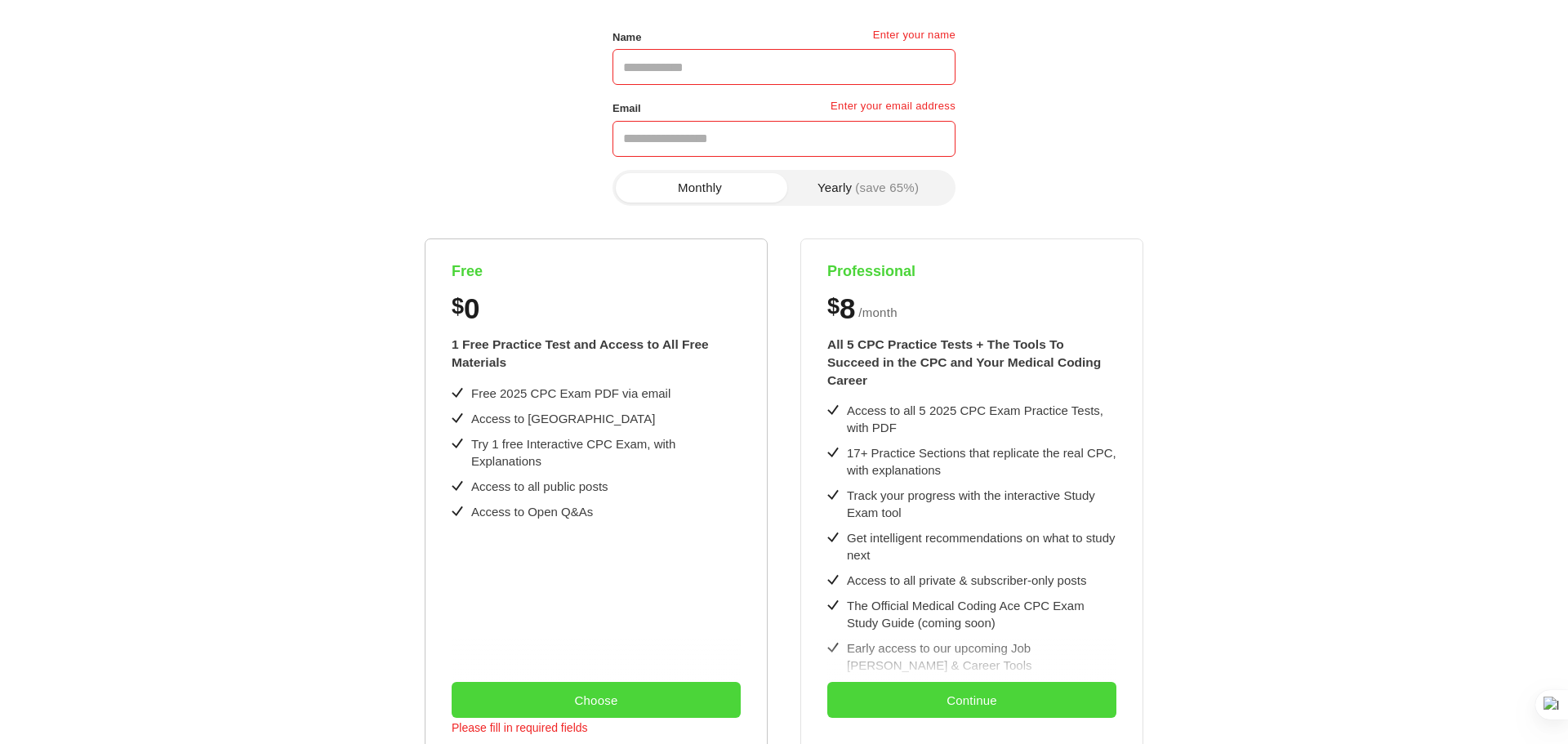
scroll to position [0, 0]
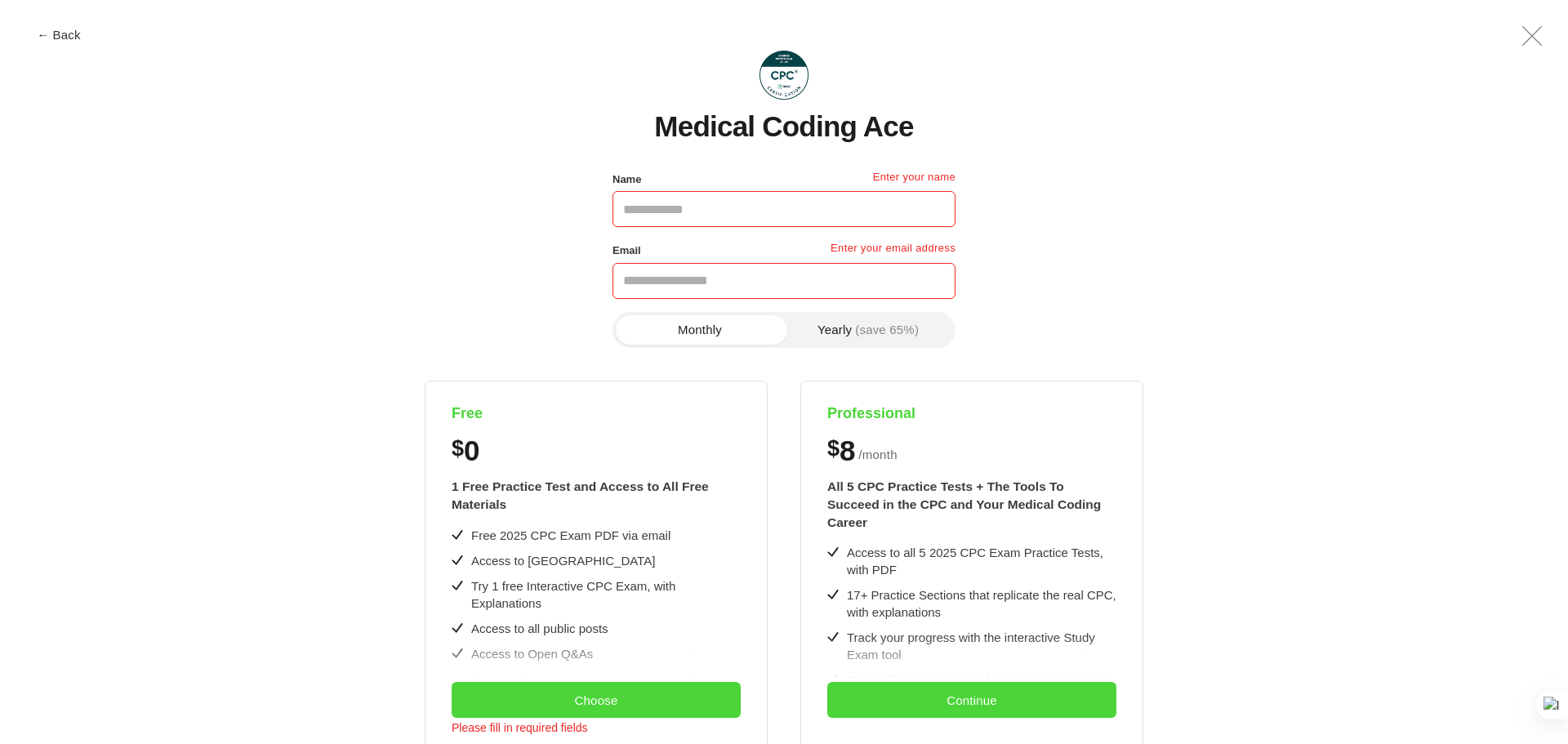
click at [716, 223] on input "Name" at bounding box center [784, 209] width 343 height 36
type input "********"
click at [1168, 328] on section "Monthly Yearly (save 65%) Free $ 0 1 Free Practice Test and Access to All Free …" at bounding box center [784, 688] width 1479 height 752
drag, startPoint x: 691, startPoint y: 280, endPoint x: 384, endPoint y: 265, distance: 307.4
click at [389, 265] on div "**********" at bounding box center [784, 637] width 1479 height 935
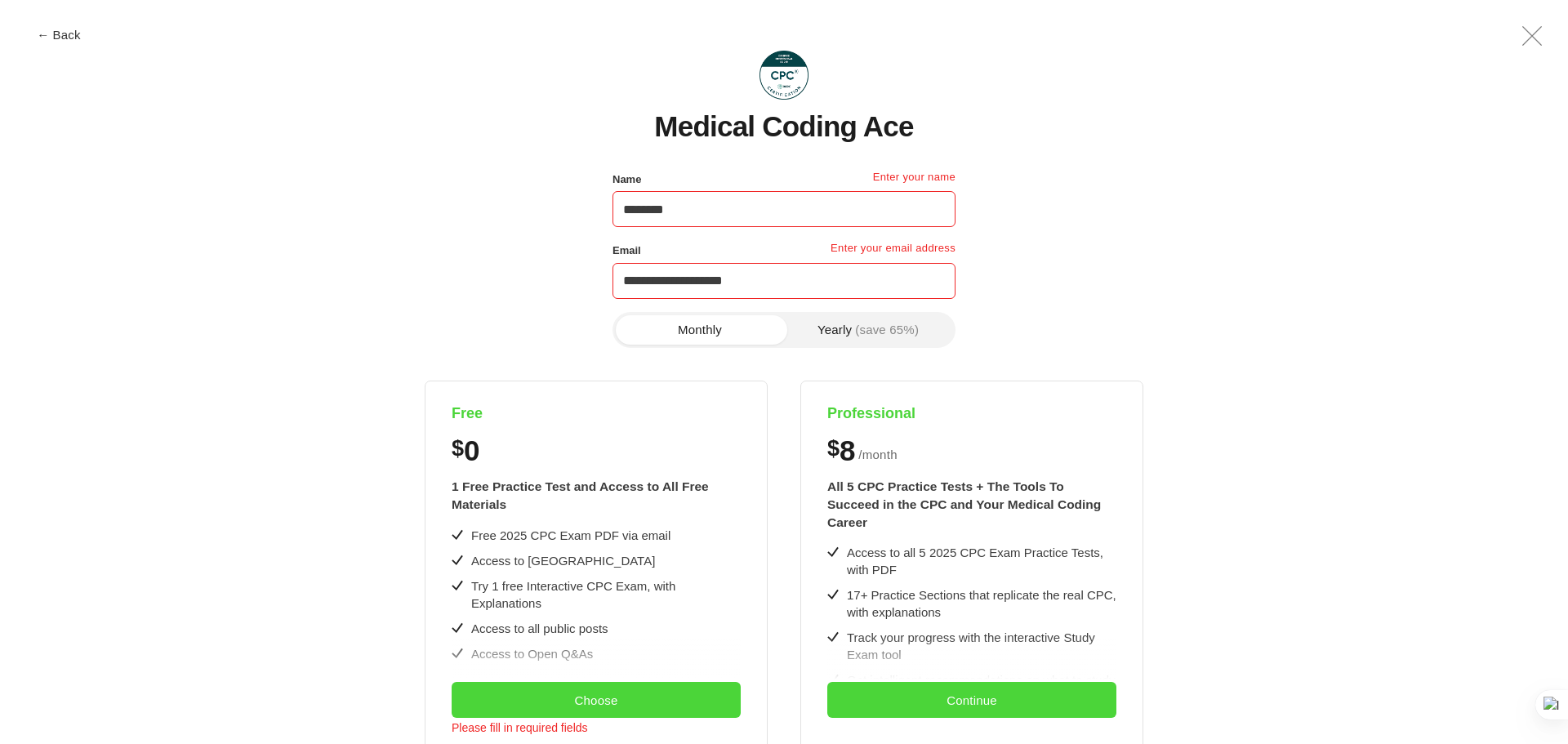
type input "**********"
drag, startPoint x: 615, startPoint y: 202, endPoint x: 424, endPoint y: 196, distance: 191.1
click at [518, 195] on div "**********" at bounding box center [784, 637] width 1479 height 935
type input "*******"
click at [1100, 262] on div "**********" at bounding box center [784, 637] width 1479 height 935
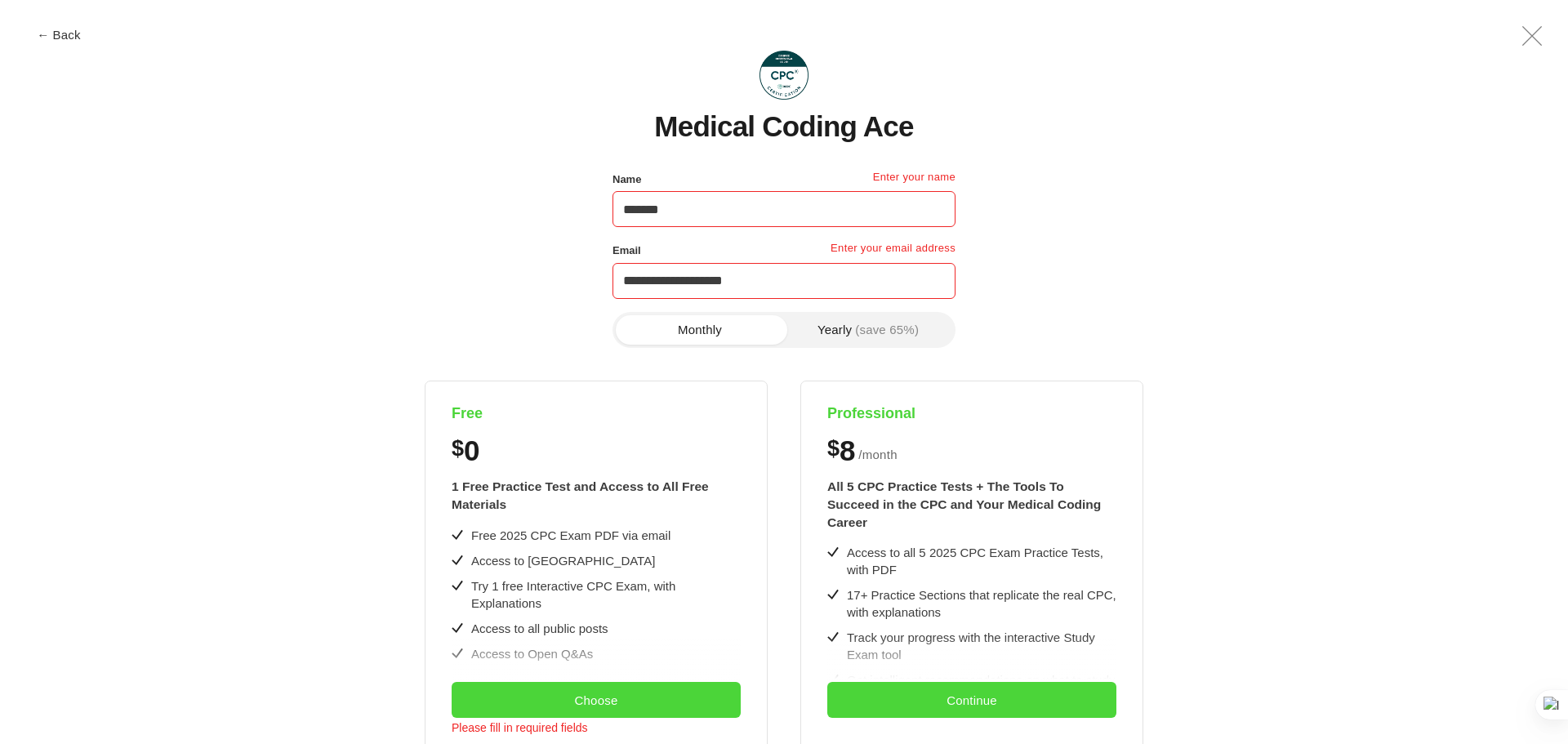
click at [783, 220] on input "*******" at bounding box center [784, 209] width 343 height 36
click at [835, 325] on button "Yearly (save 65%)" at bounding box center [867, 330] width 168 height 29
click at [725, 326] on button "Monthly" at bounding box center [699, 330] width 168 height 29
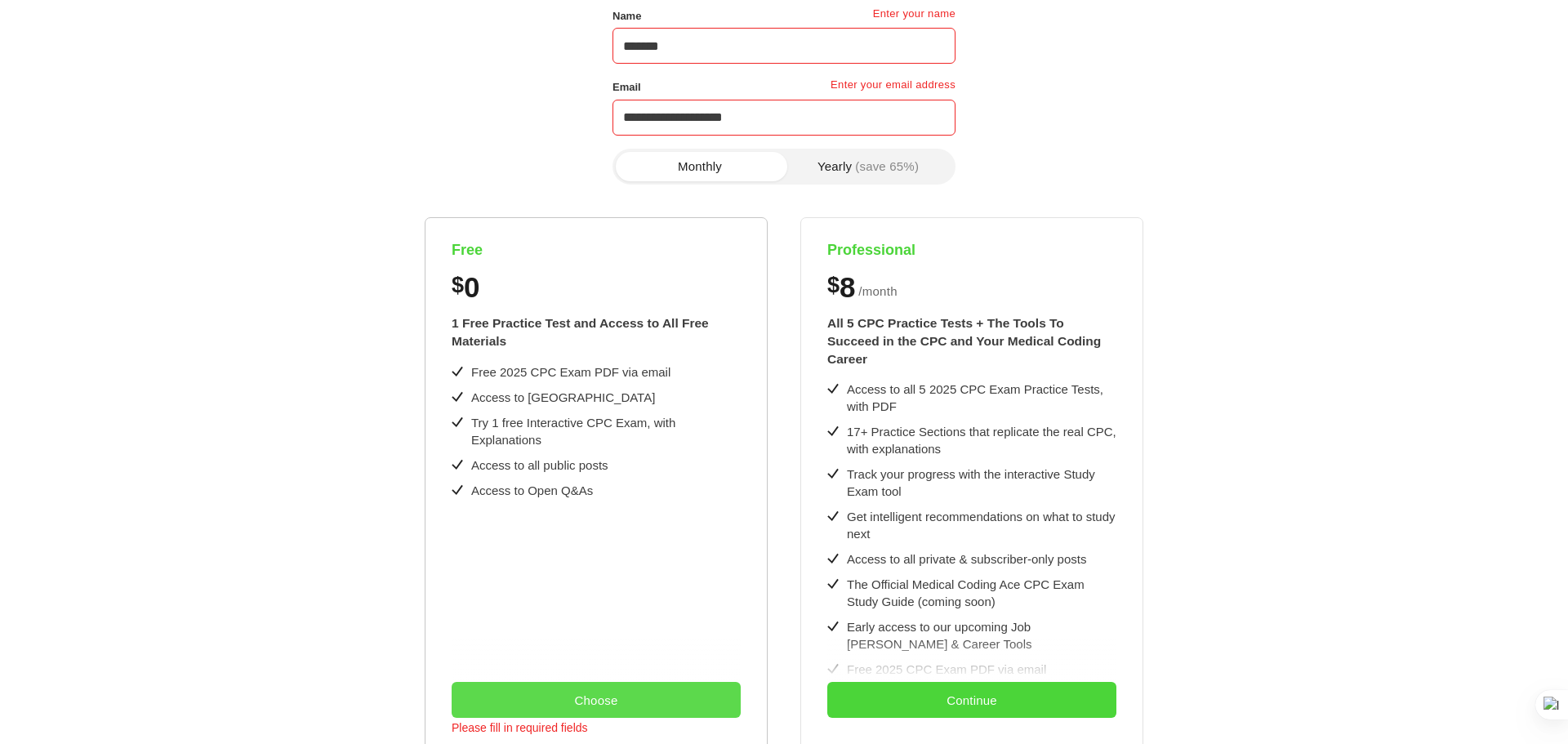
click at [599, 699] on button "Choose" at bounding box center [596, 699] width 289 height 36
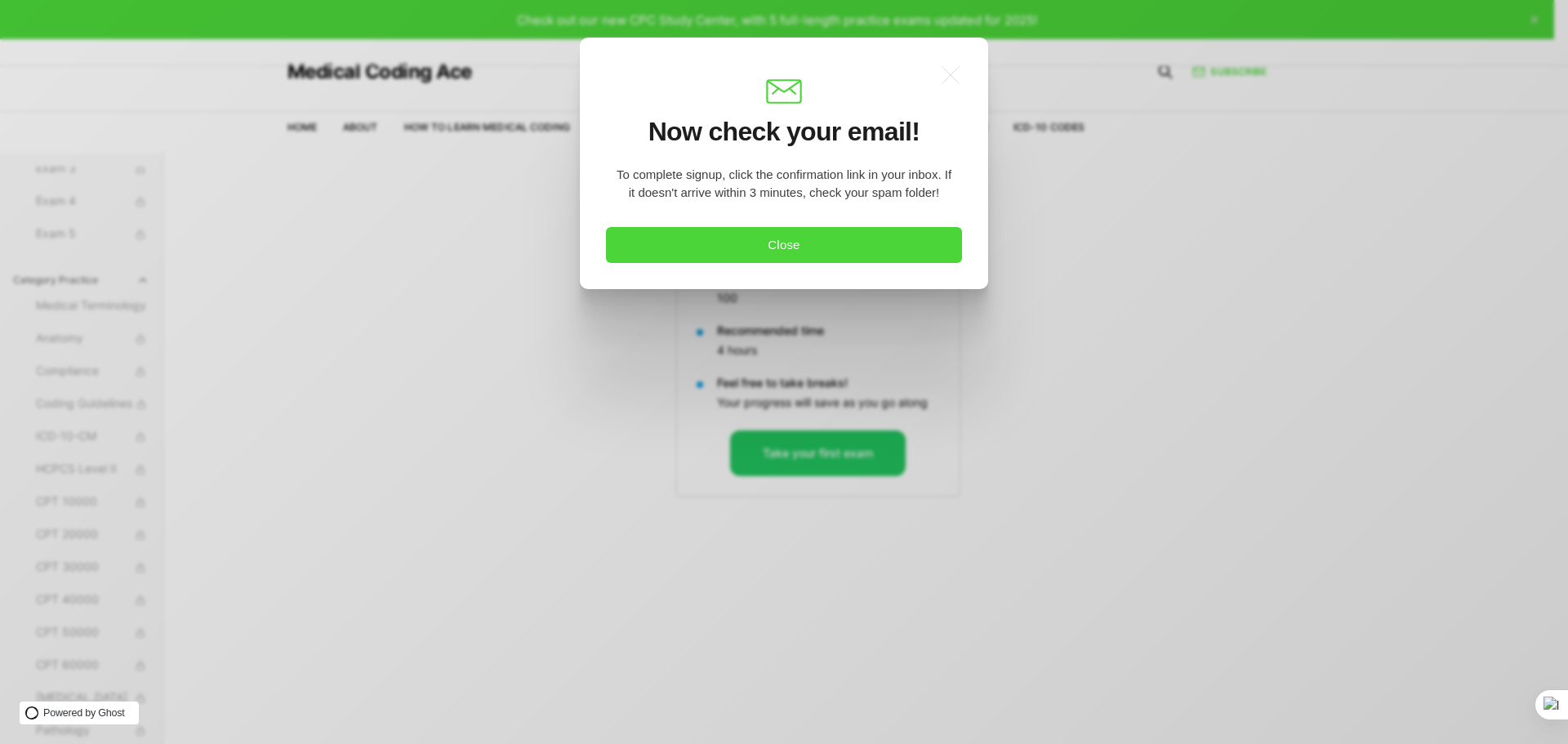
scroll to position [0, 0]
click at [686, 252] on button "Close" at bounding box center [784, 244] width 356 height 36
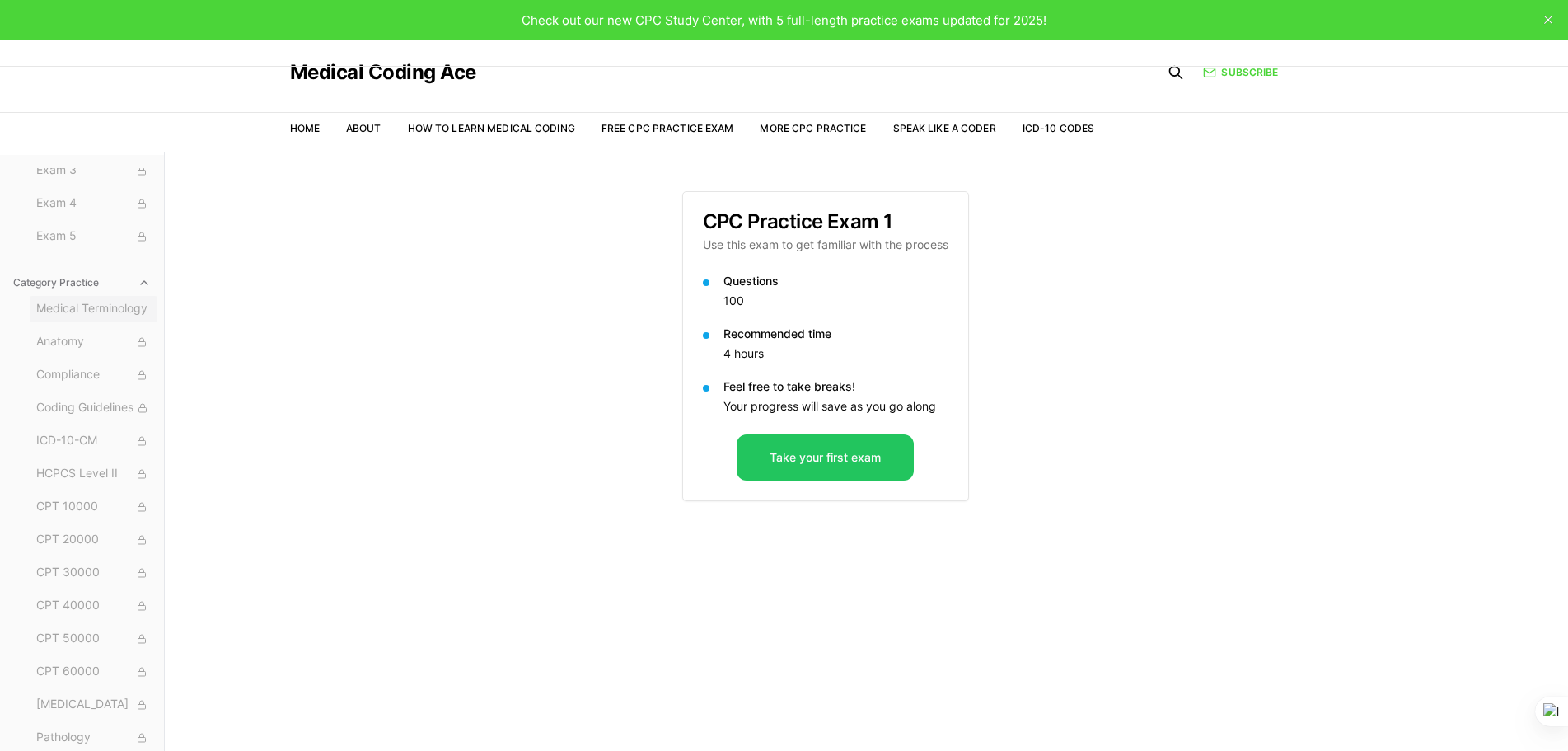
click at [56, 315] on span "Medical Terminology" at bounding box center [94, 310] width 115 height 19
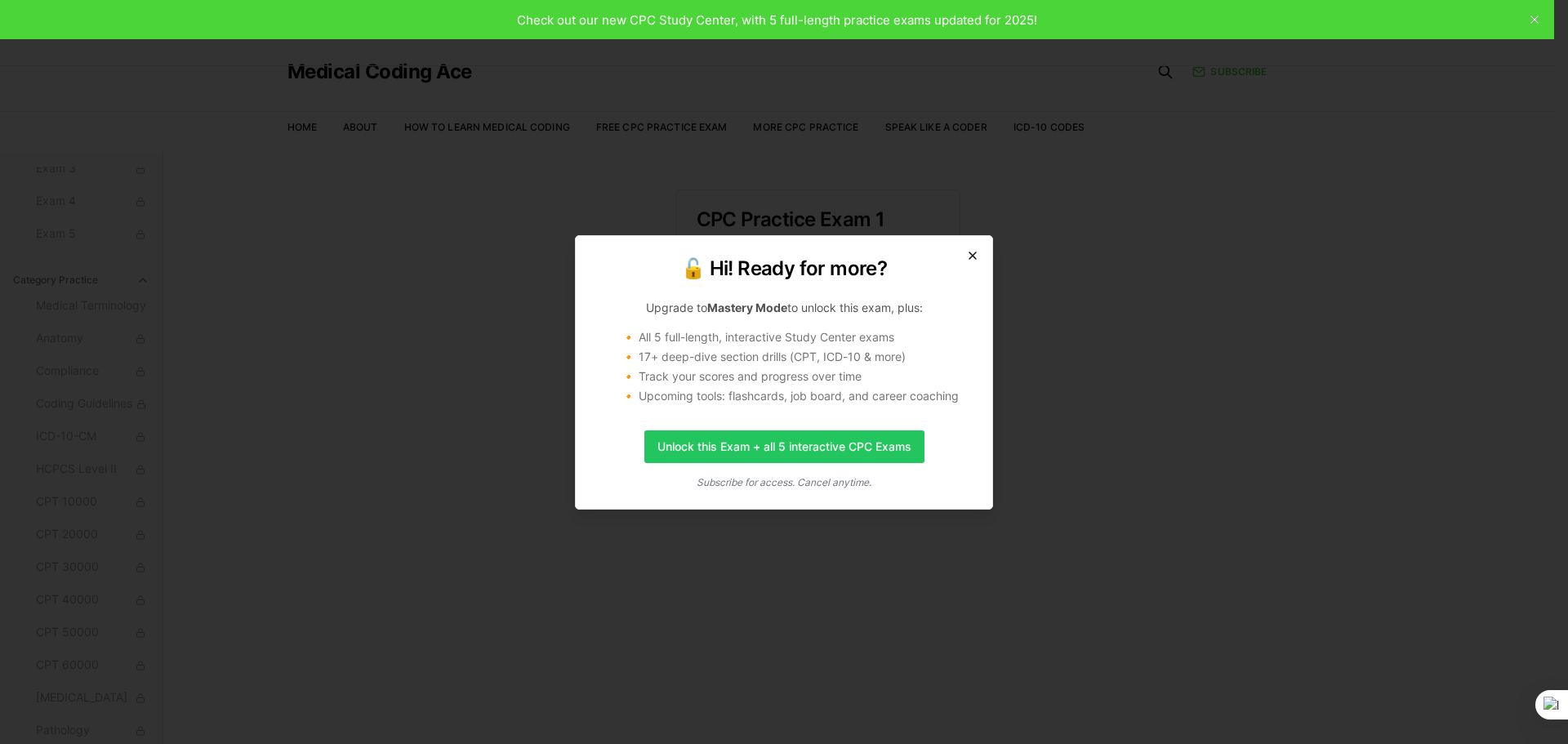
click at [971, 253] on icon "button" at bounding box center [973, 255] width 13 height 13
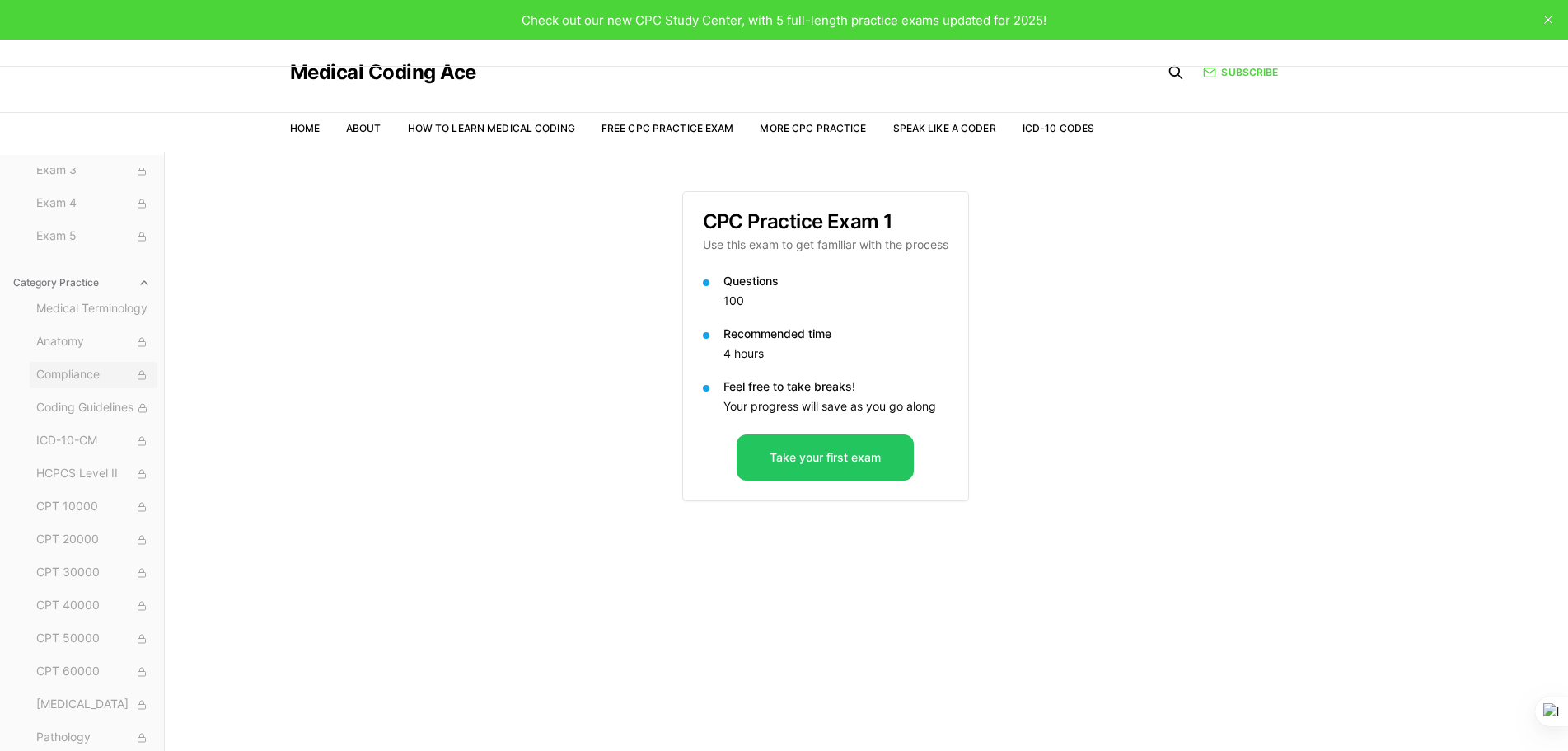
click at [71, 371] on span "Compliance" at bounding box center [94, 376] width 115 height 19
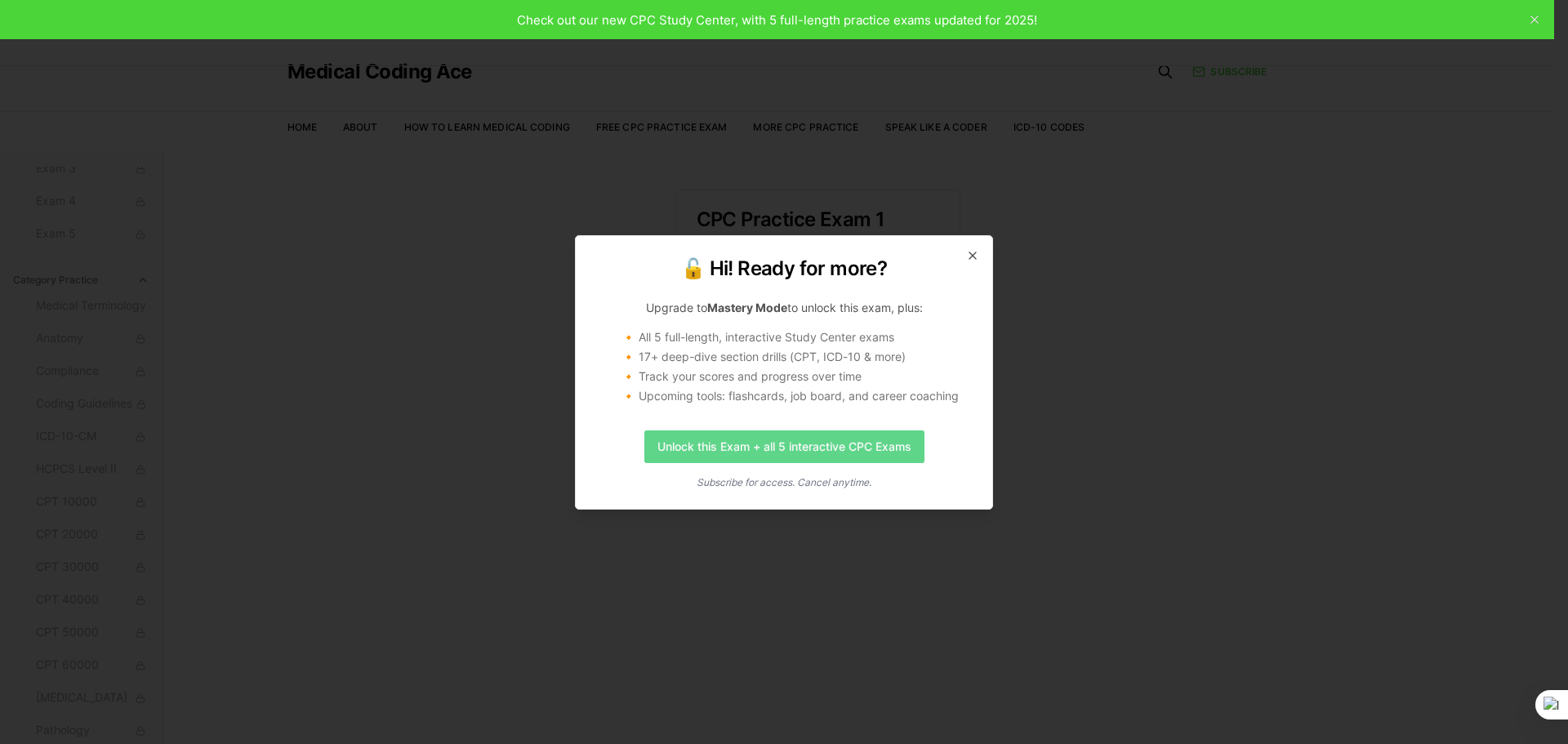
click at [817, 445] on link "Unlock this Exam + all 5 interactive CPC Exams" at bounding box center [784, 446] width 280 height 33
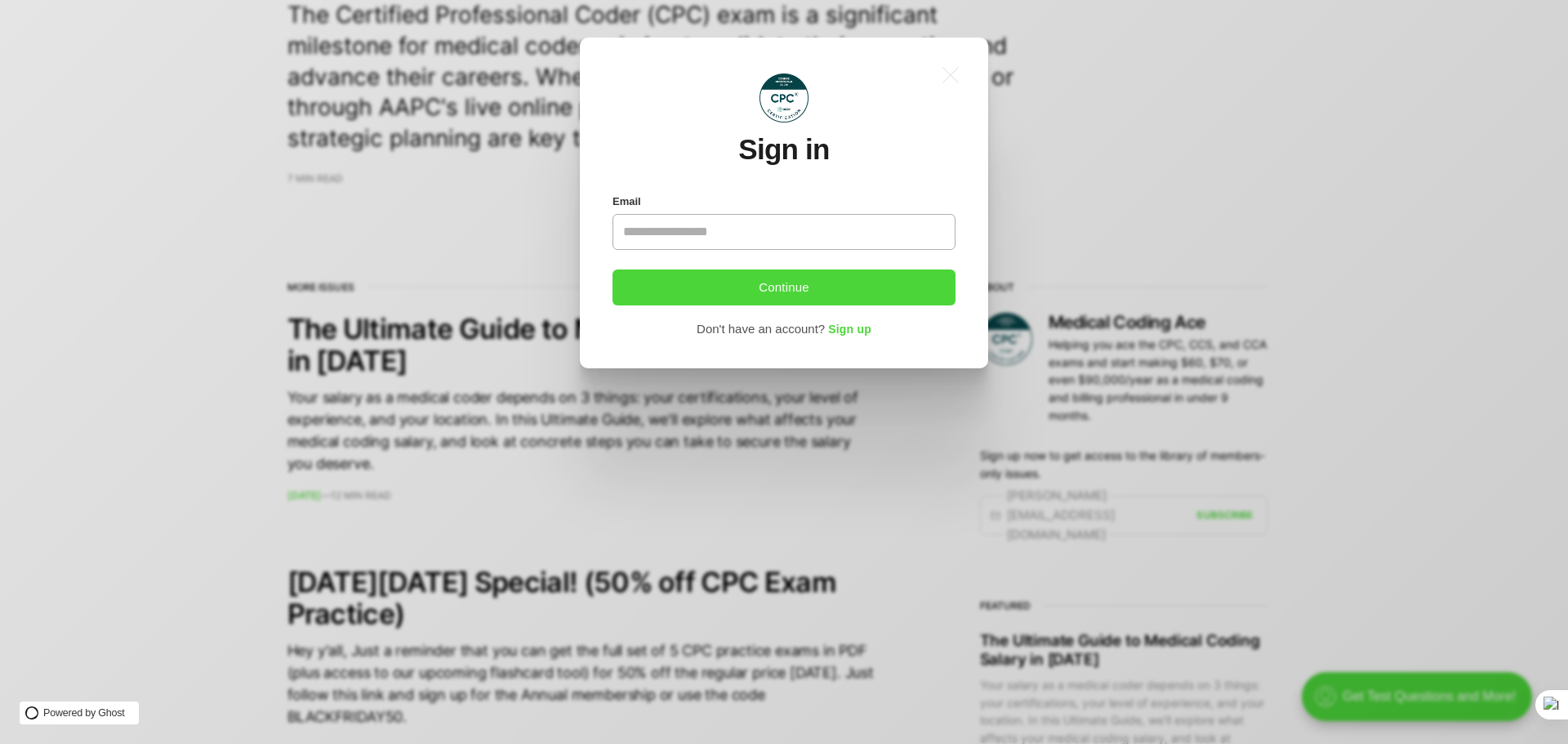
click at [682, 231] on input "Email" at bounding box center [784, 231] width 343 height 36
type input "**********"
click at [827, 278] on button "Continue" at bounding box center [784, 287] width 343 height 36
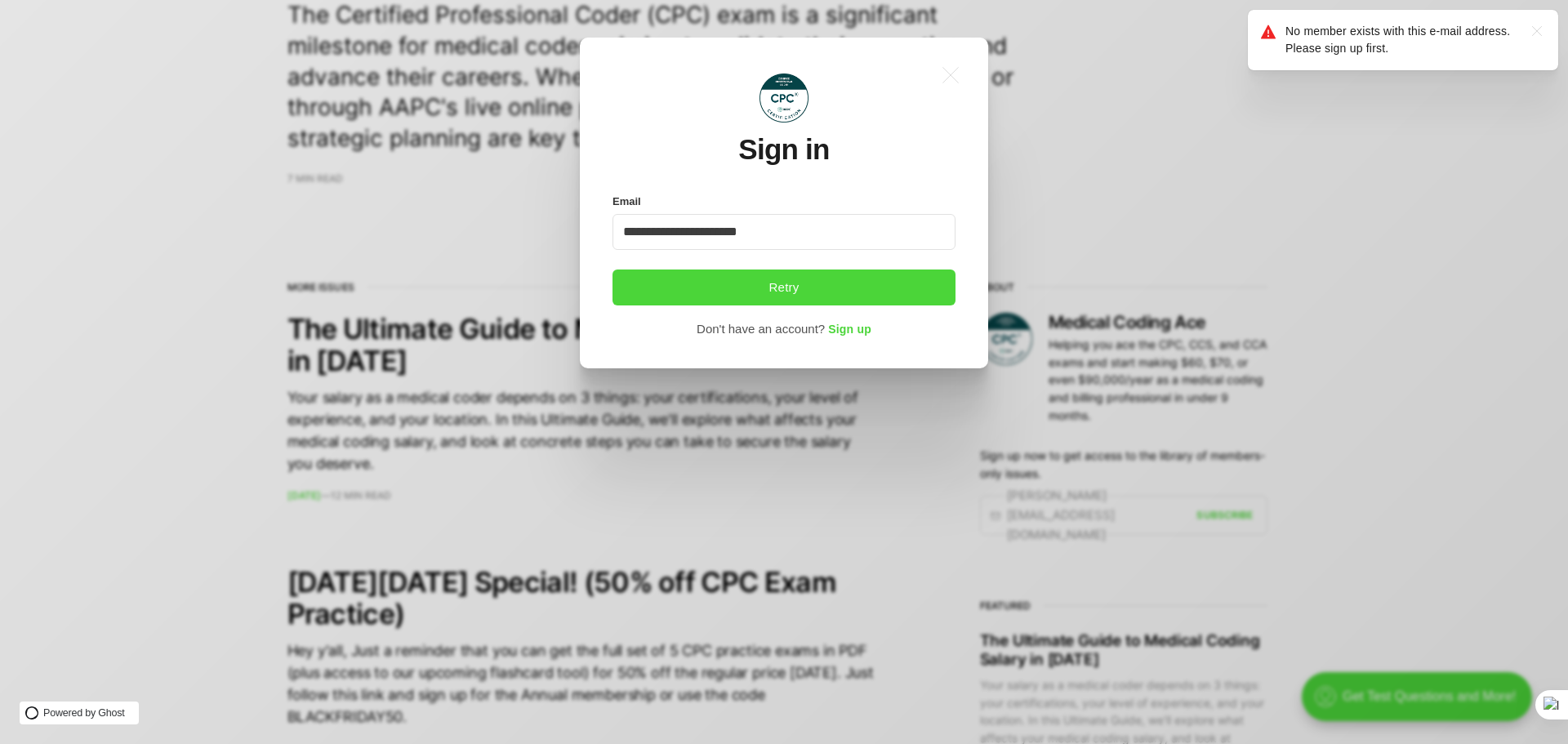
click at [1324, 174] on div "**********" at bounding box center [795, 372] width 1592 height 744
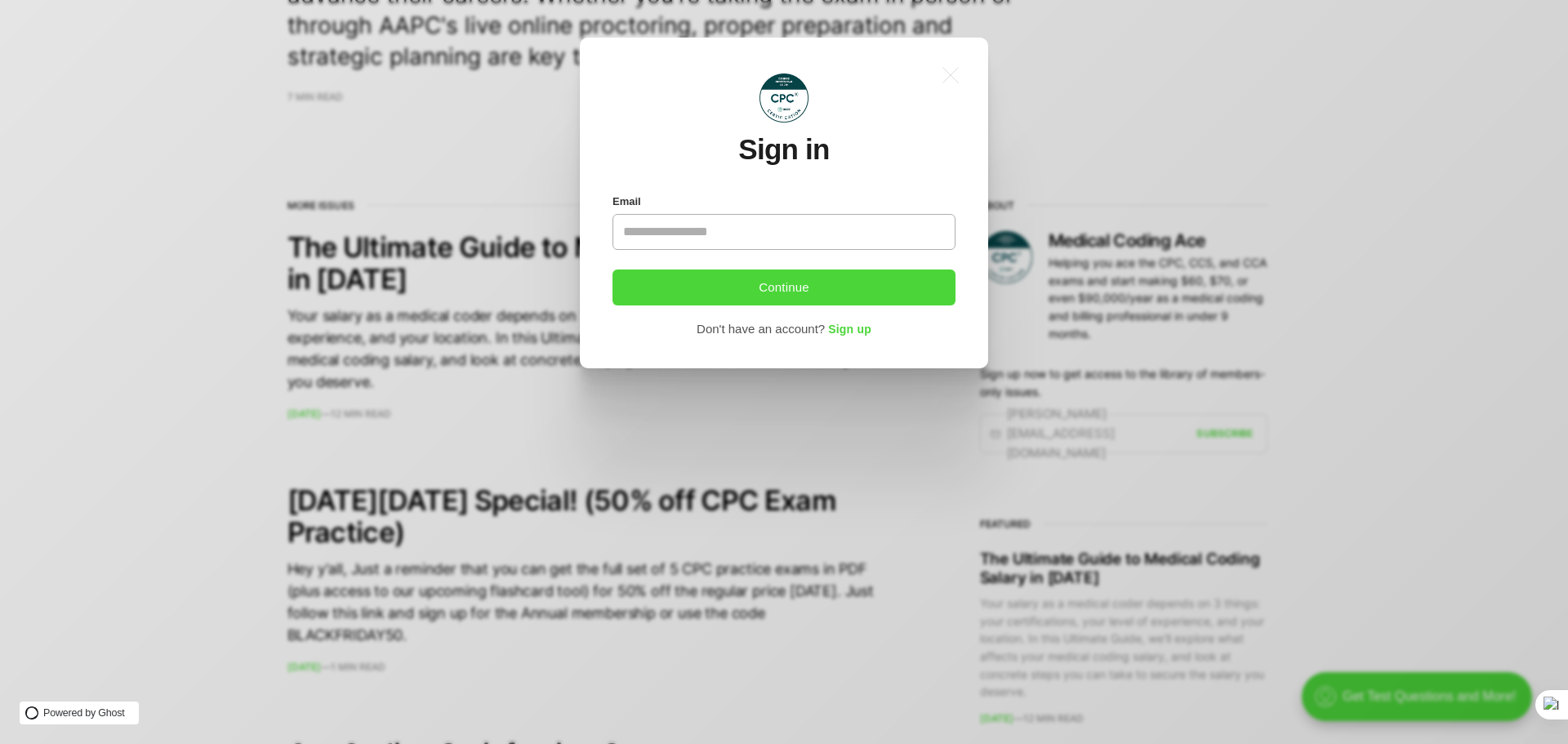
click at [687, 218] on input "Email" at bounding box center [784, 231] width 343 height 36
type input "**********"
click at [750, 290] on button "Continue" at bounding box center [784, 287] width 343 height 36
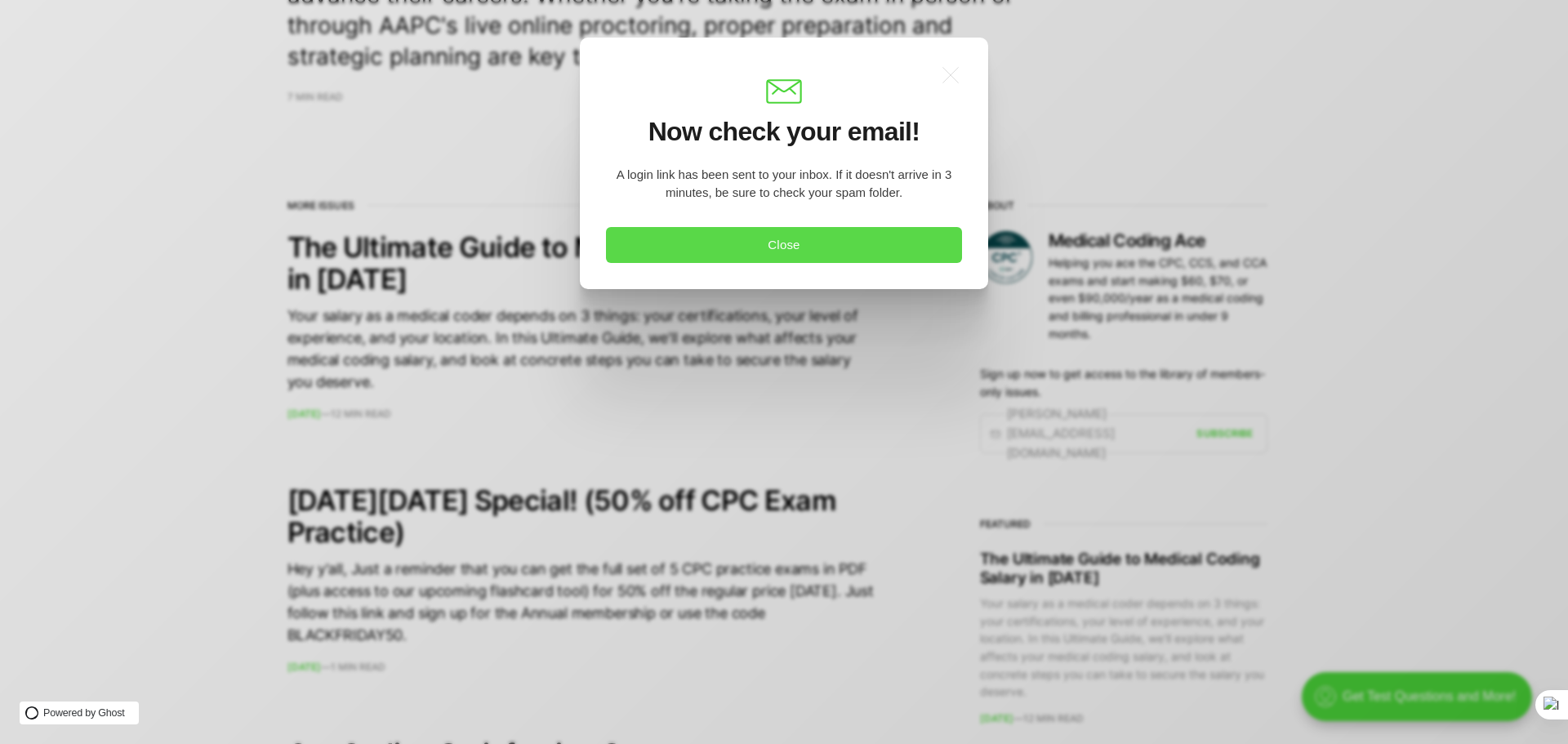
click at [761, 254] on button "Close" at bounding box center [784, 244] width 356 height 36
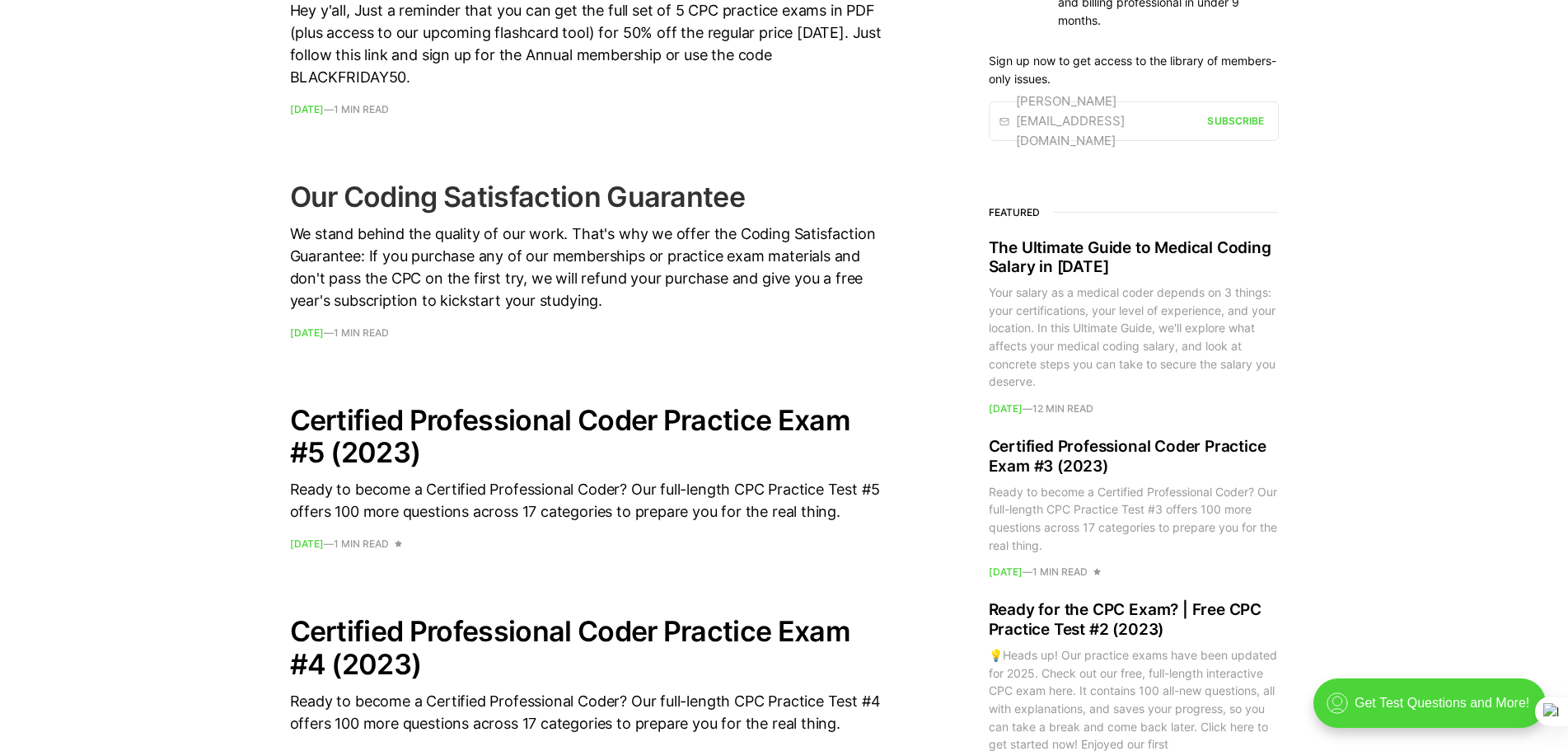
scroll to position [1153, 0]
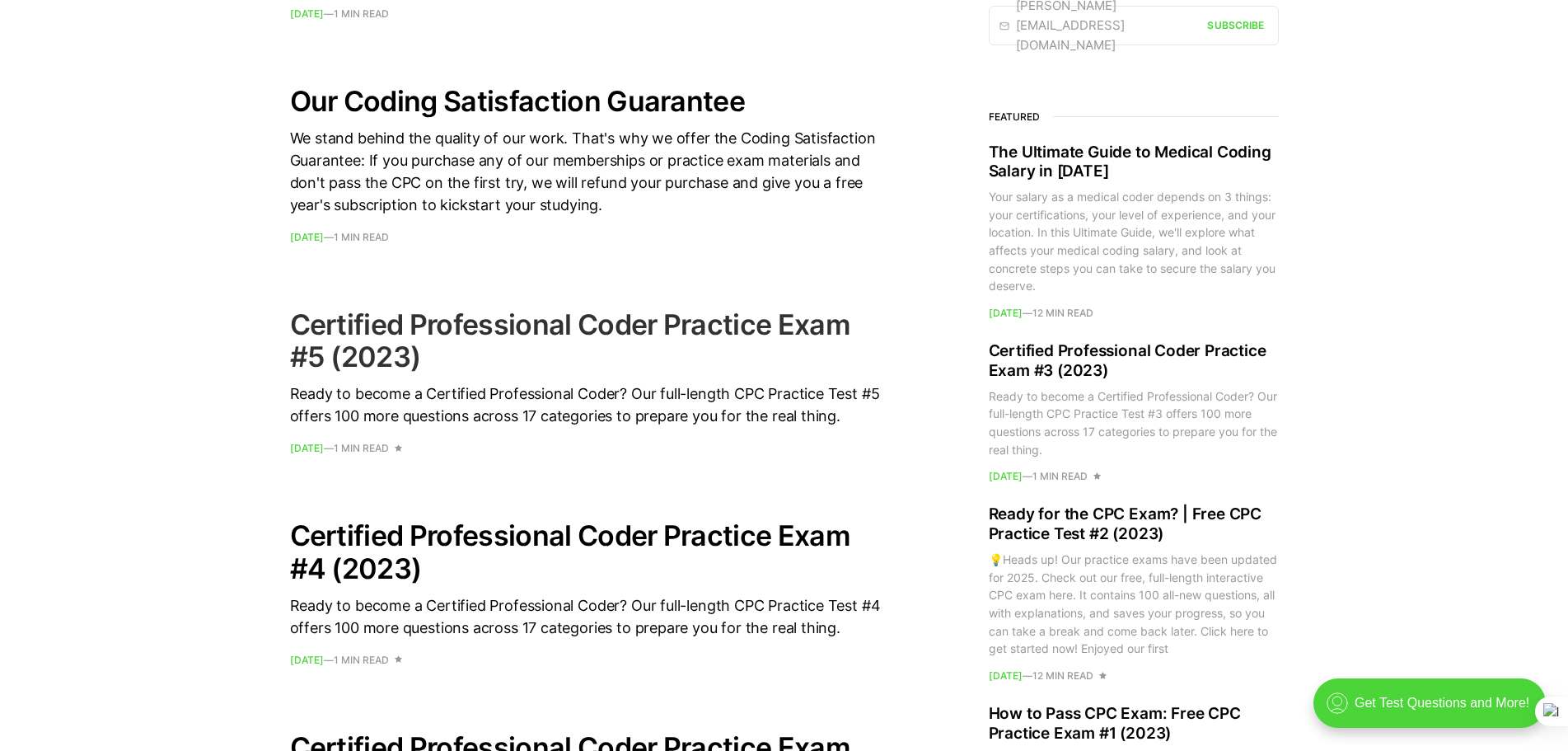
click at [352, 344] on h2 "Certified Professional Coder Practice Exam #5 (2023)" at bounding box center [587, 339] width 593 height 64
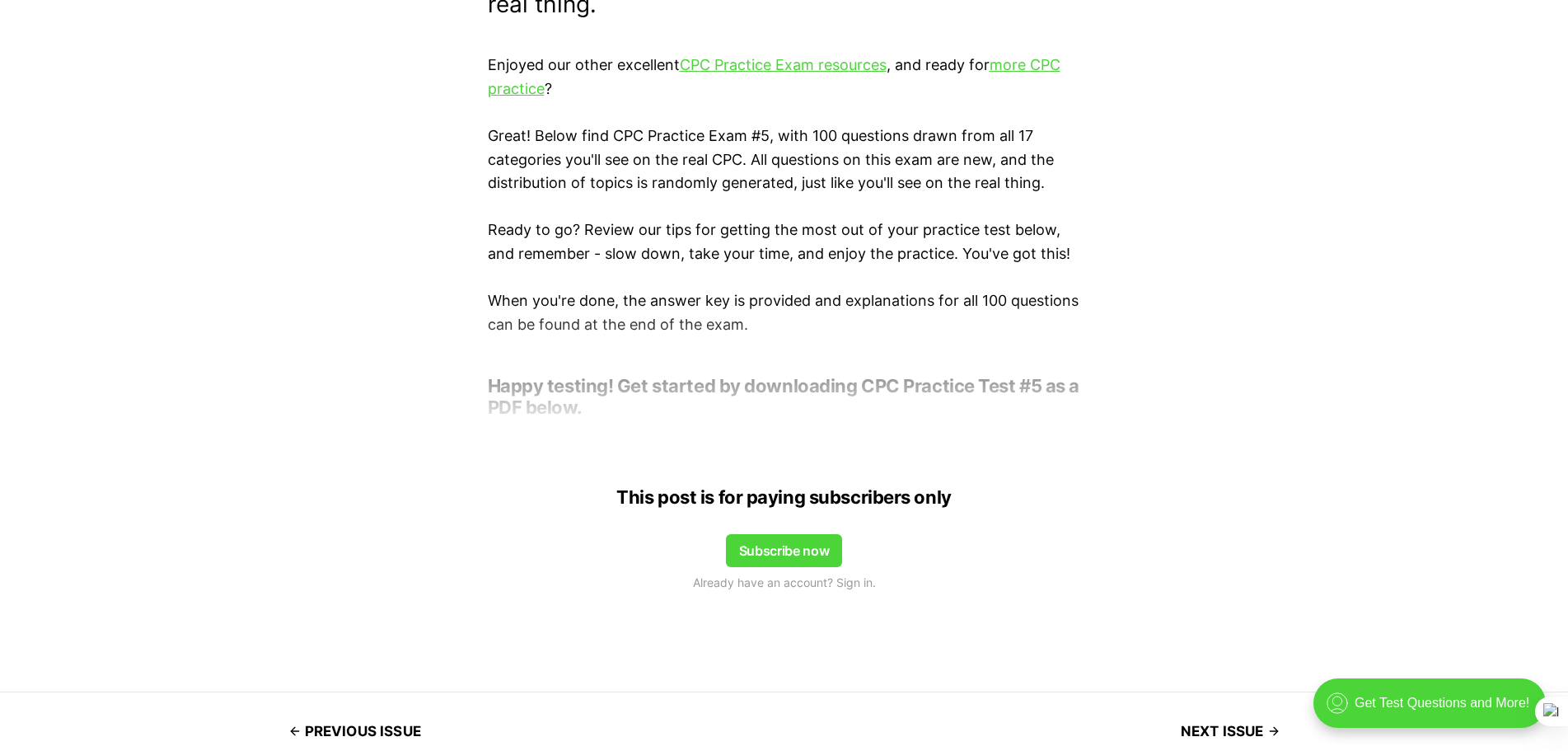
scroll to position [412, 0]
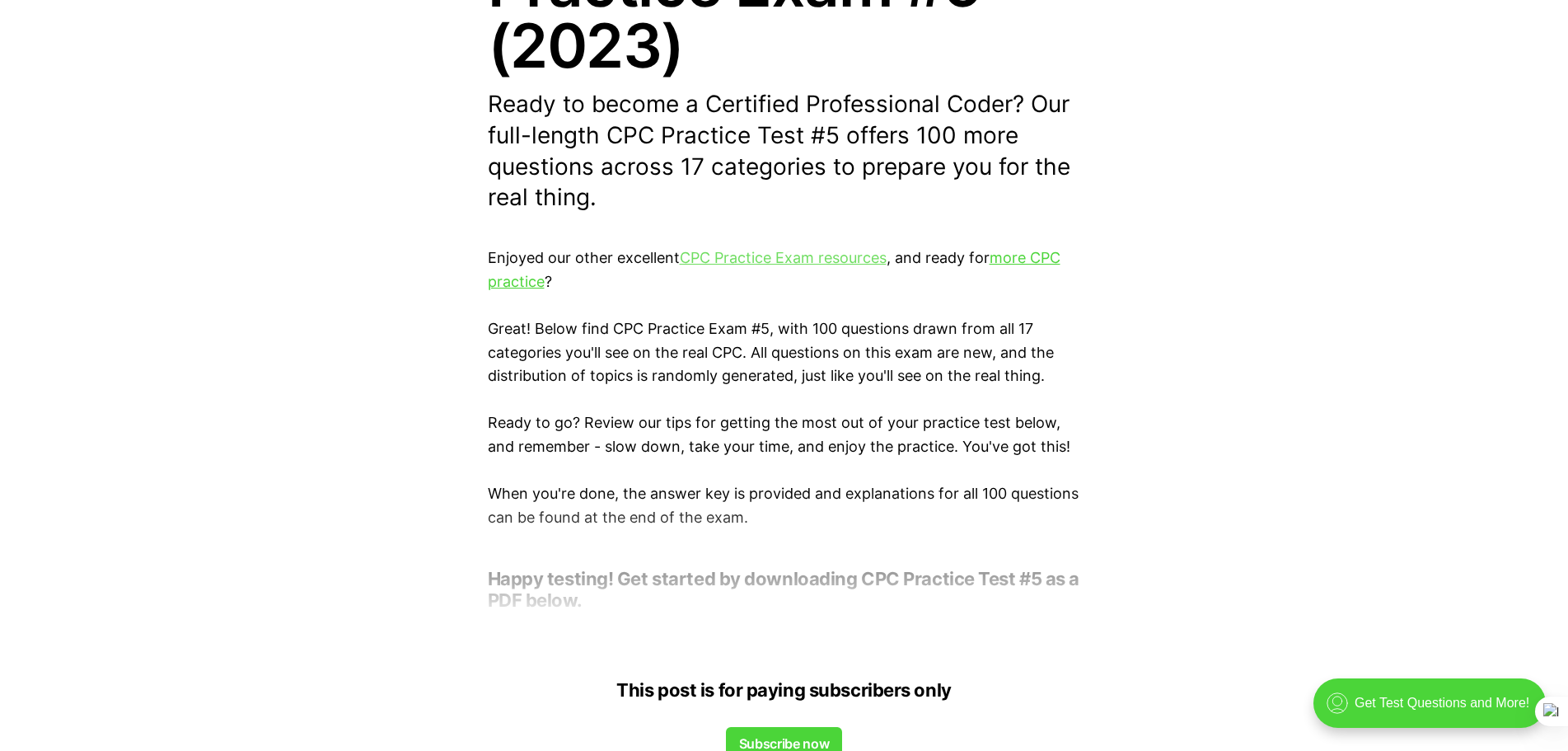
click at [789, 261] on link "CPC Practice Exam resources" at bounding box center [782, 257] width 207 height 18
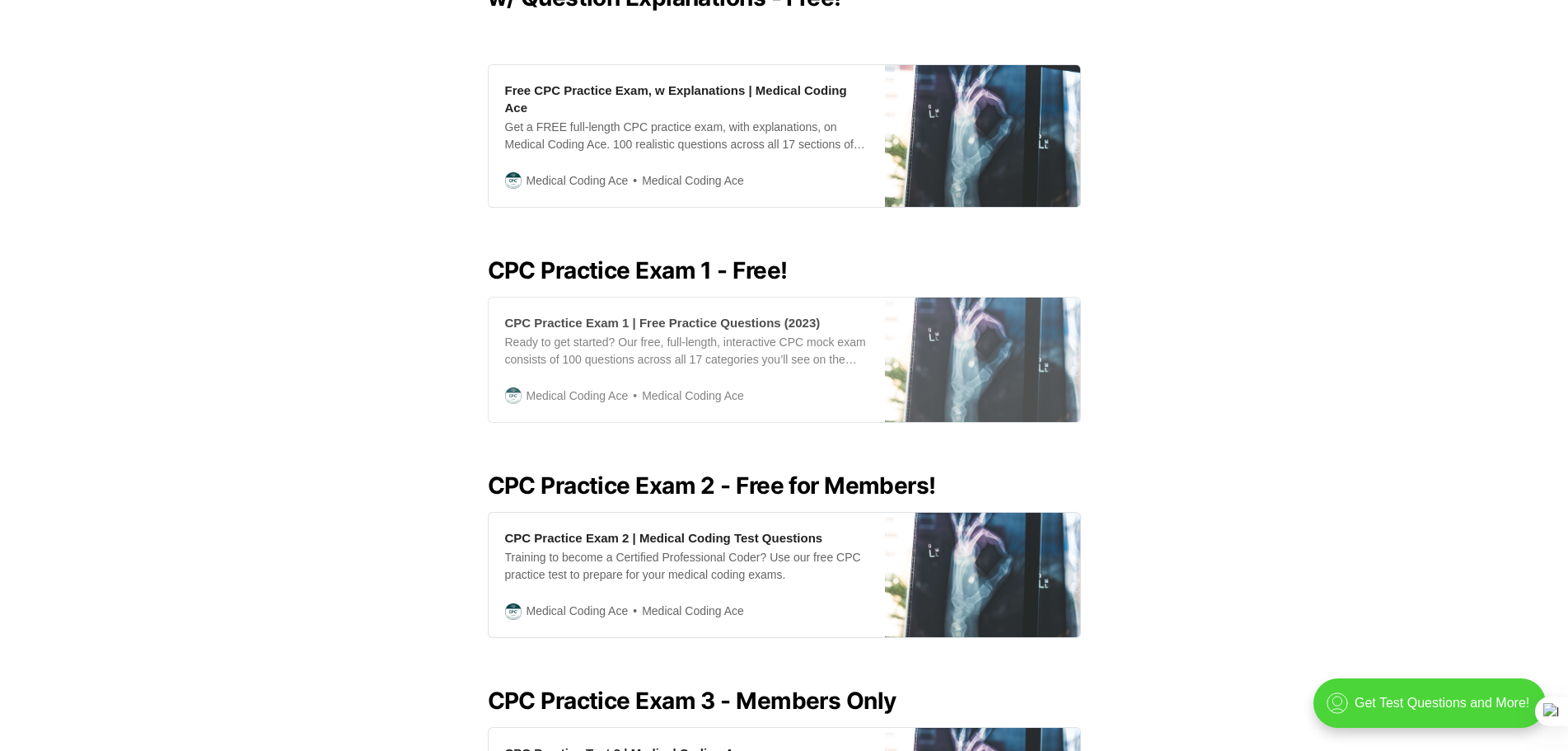
scroll to position [742, 0]
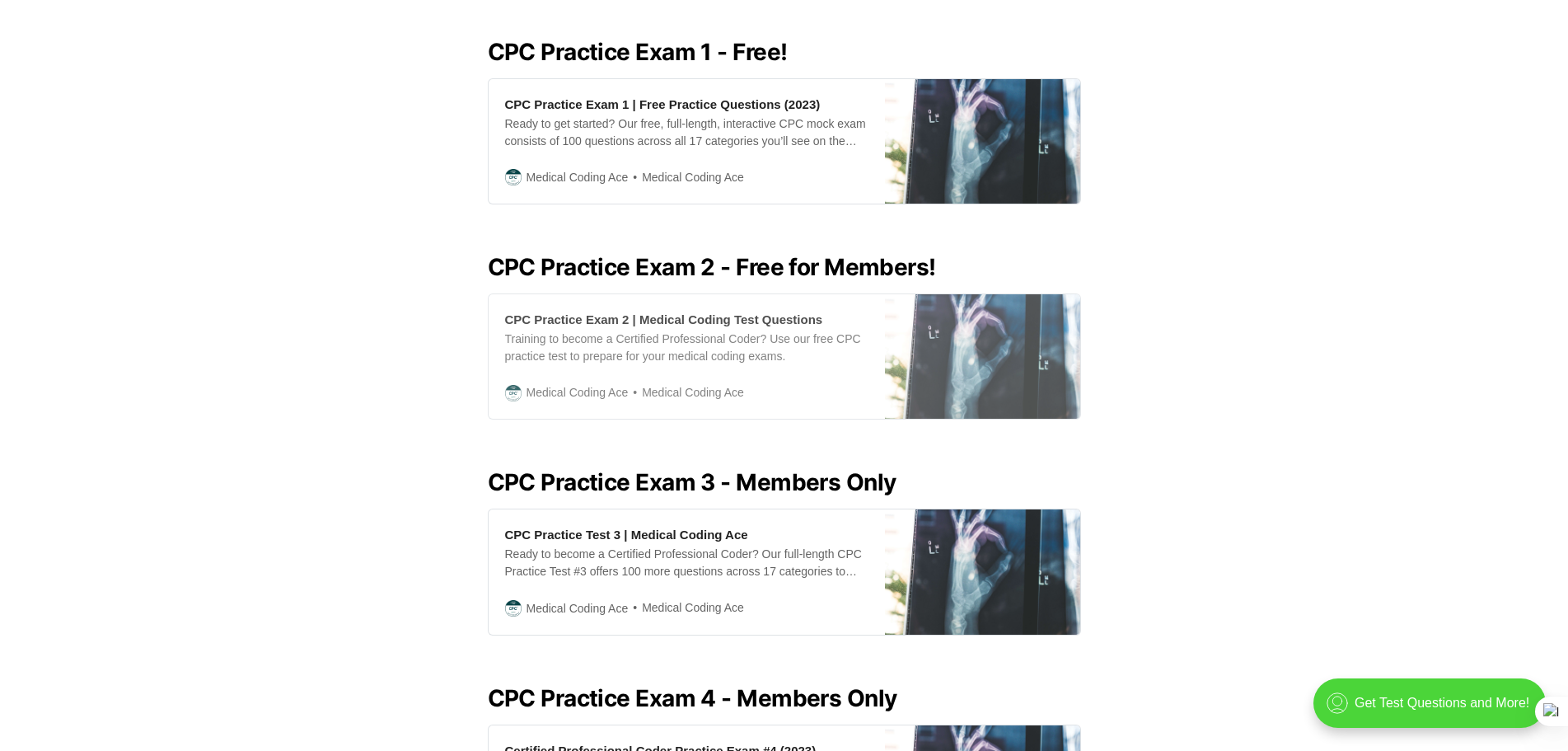
click at [701, 333] on div "Training to become a Certified Professional Coder? Use our free CPC practice te…" at bounding box center [687, 347] width 363 height 34
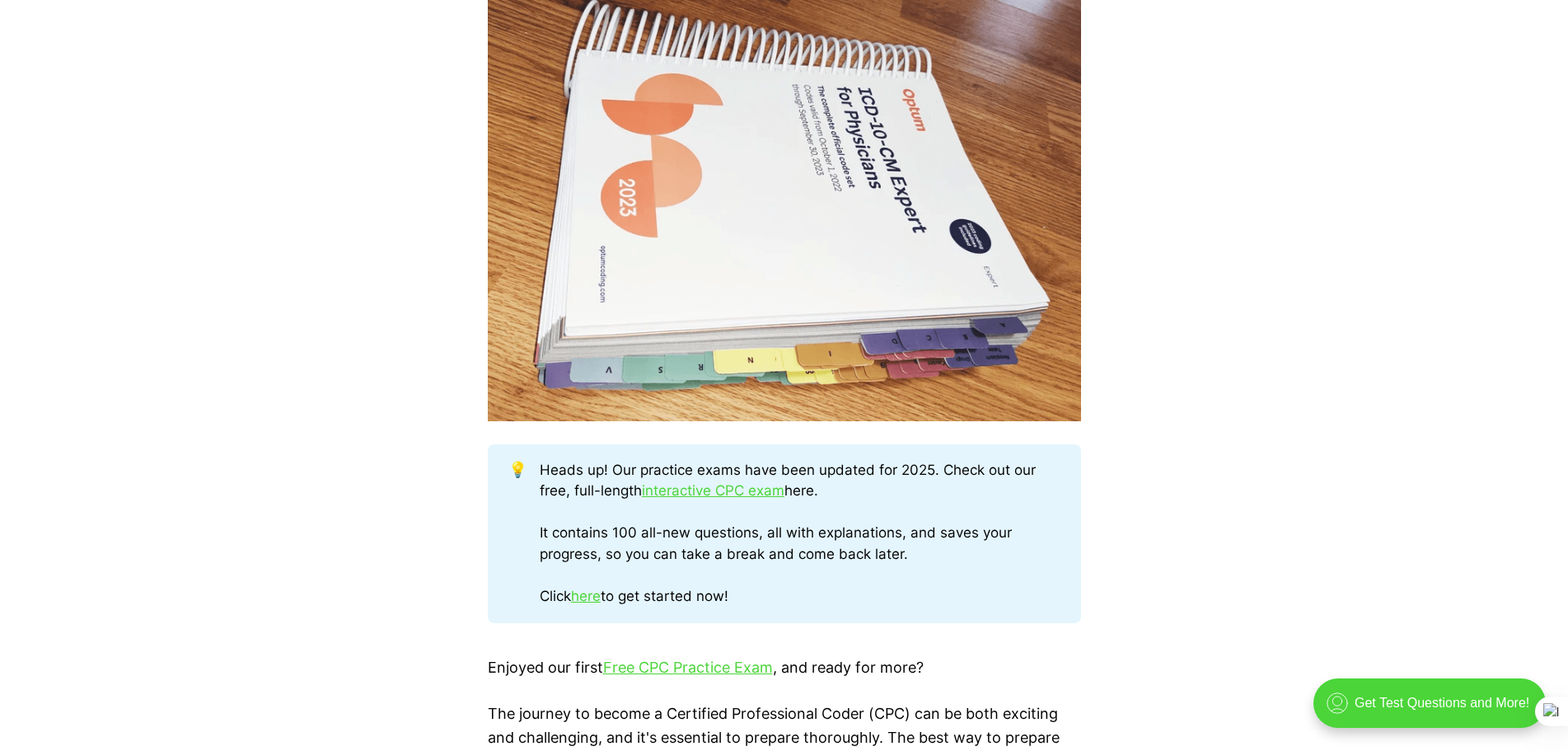
scroll to position [742, 0]
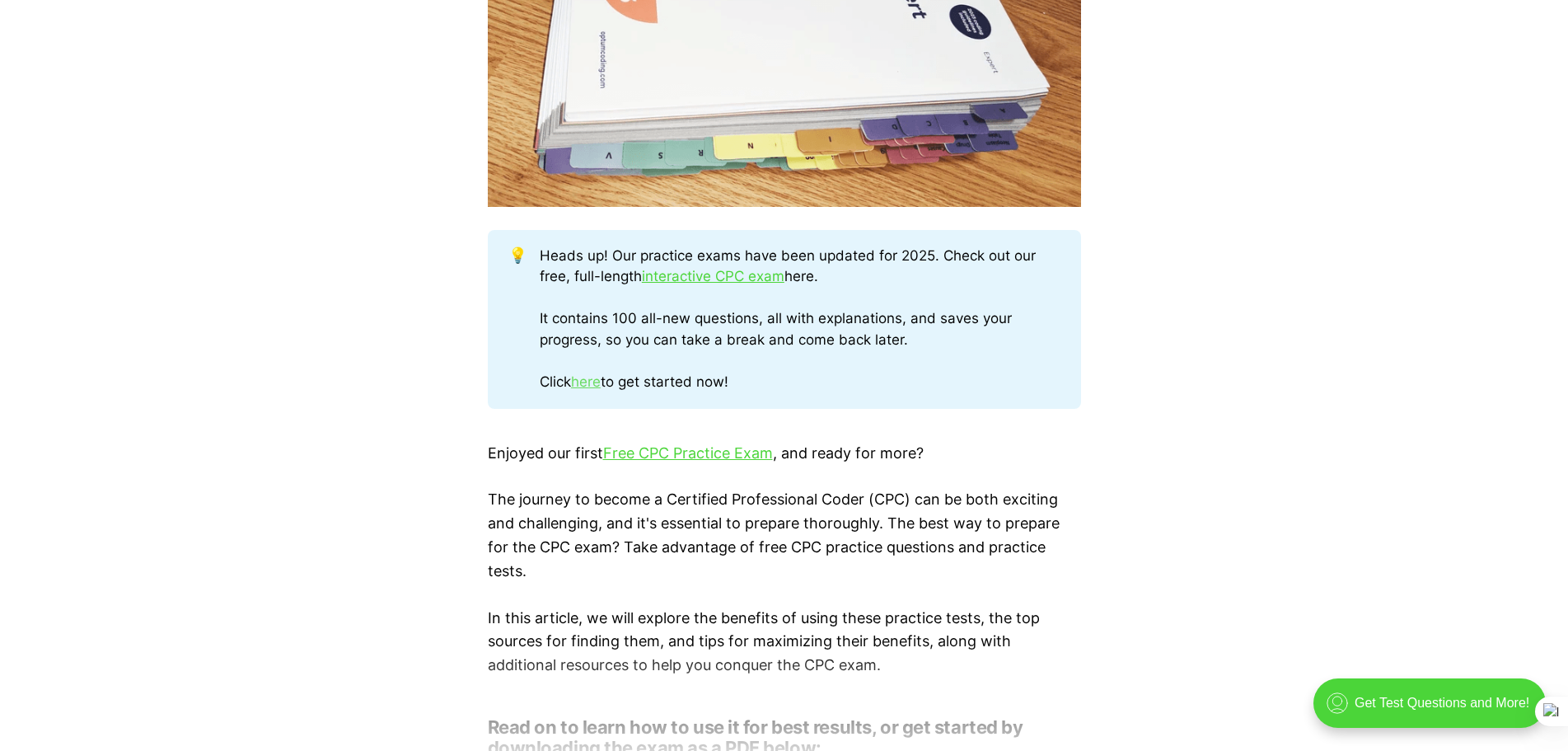
click at [595, 381] on link "here" at bounding box center [586, 382] width 30 height 17
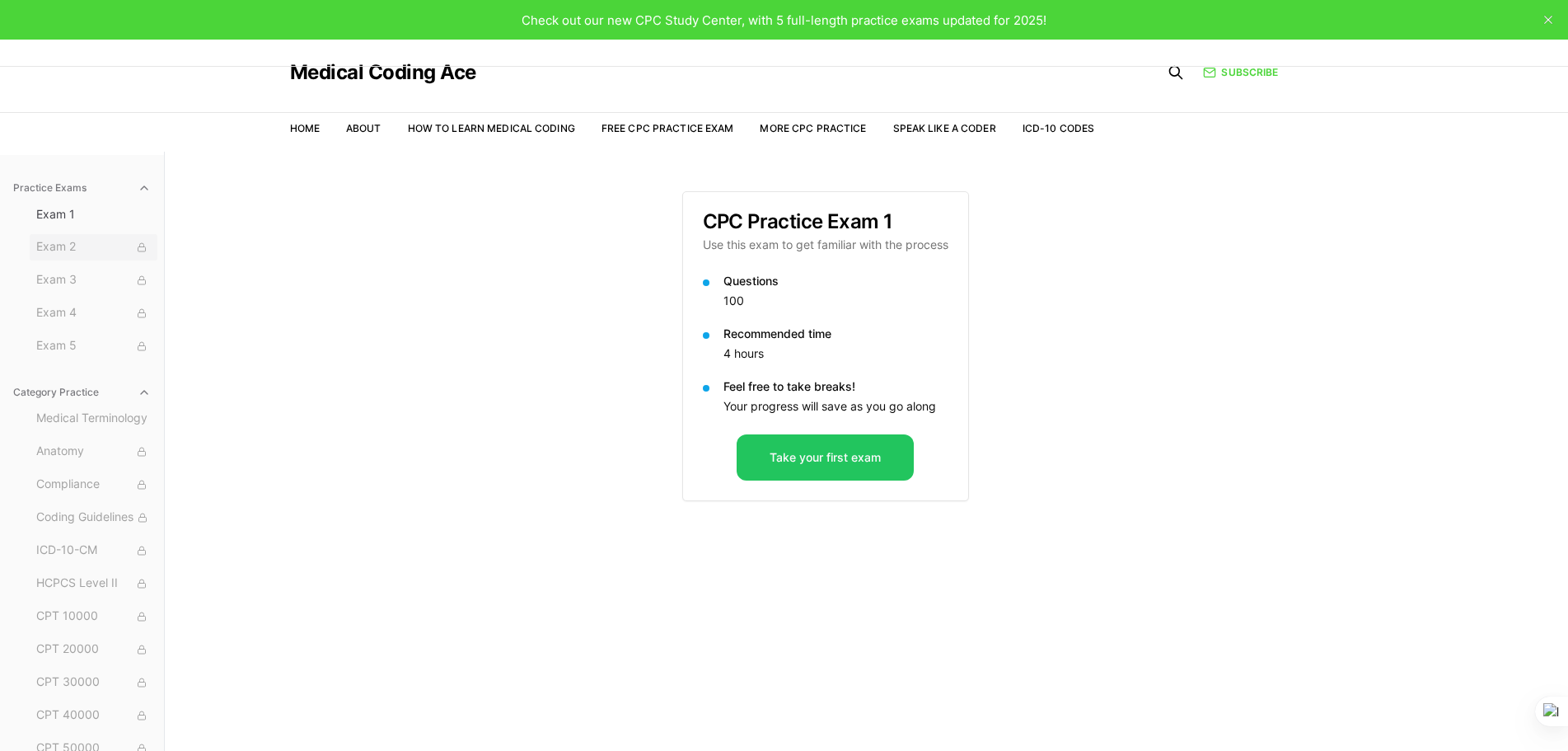
click at [65, 248] on span "Exam 2" at bounding box center [94, 248] width 115 height 19
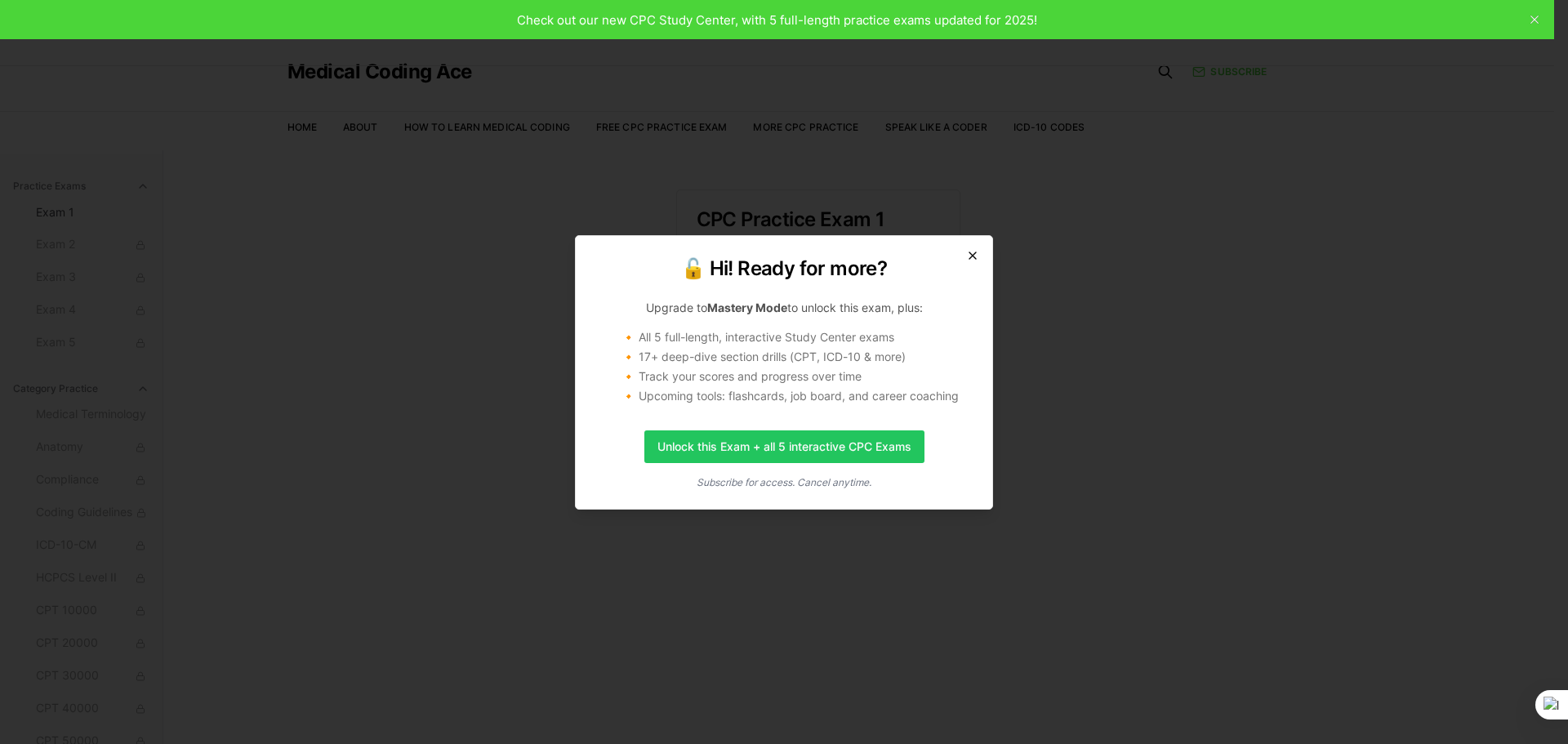
click at [967, 260] on icon "button" at bounding box center [973, 255] width 13 height 13
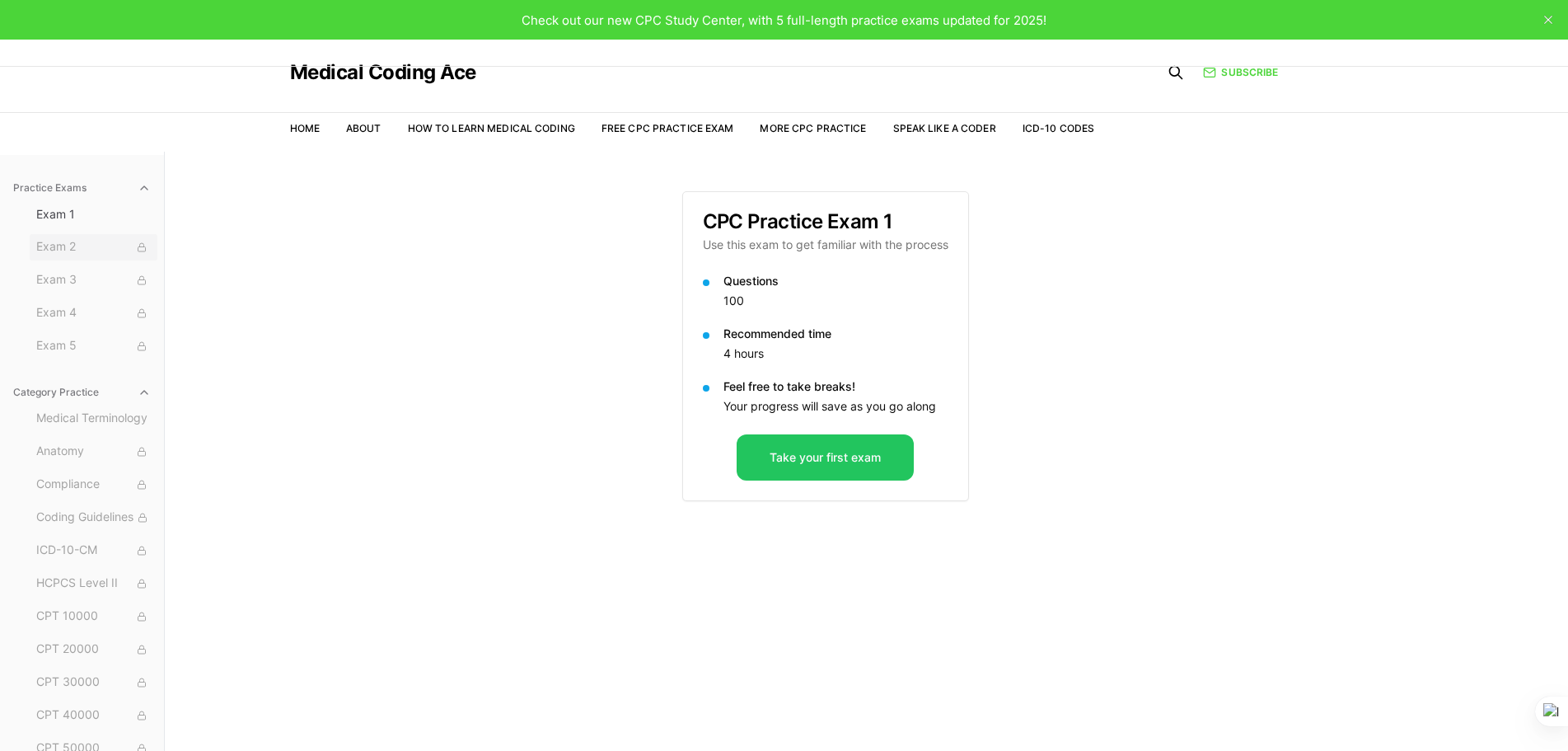
click at [65, 254] on span "Exam 2" at bounding box center [94, 248] width 115 height 19
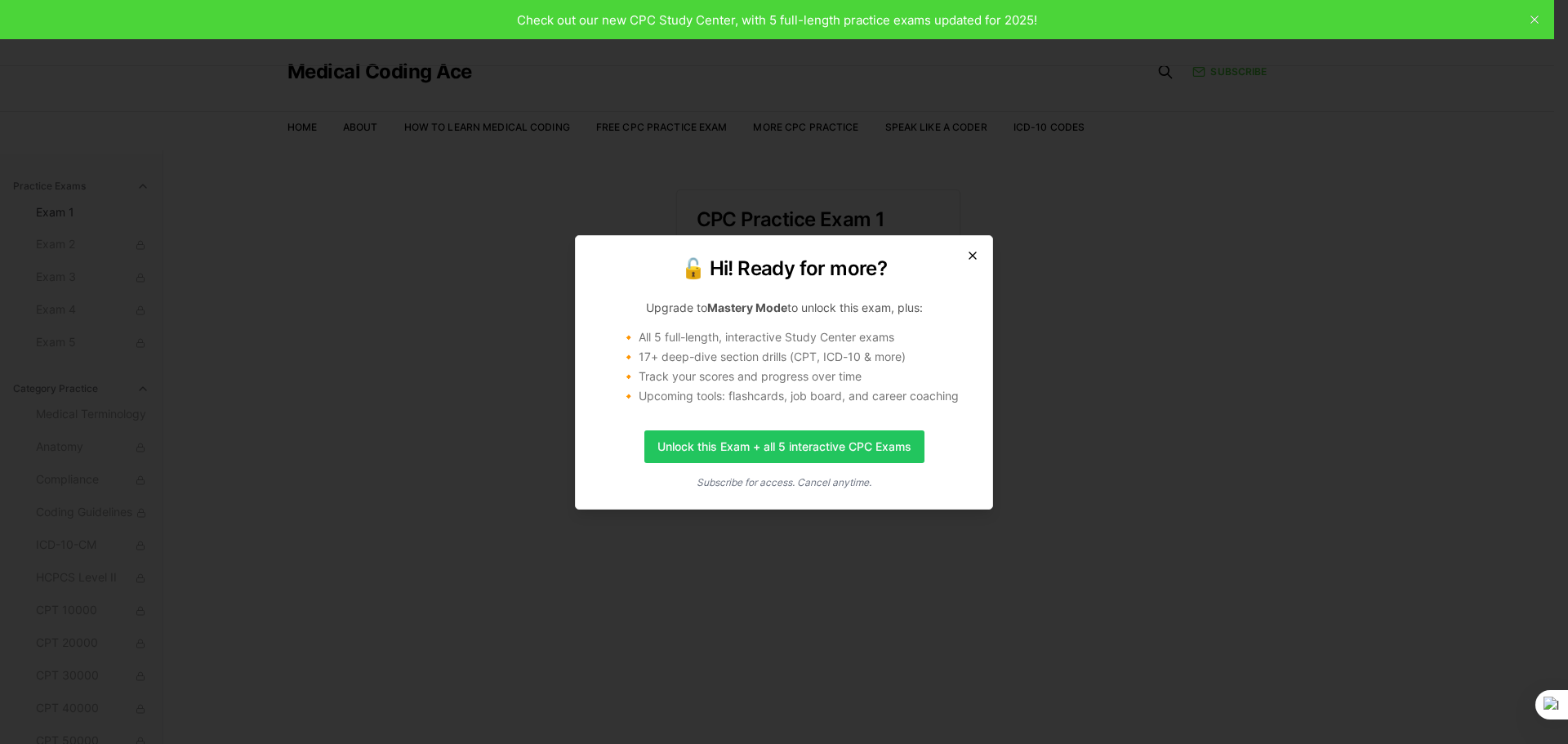
click at [977, 256] on icon "button" at bounding box center [973, 255] width 13 height 13
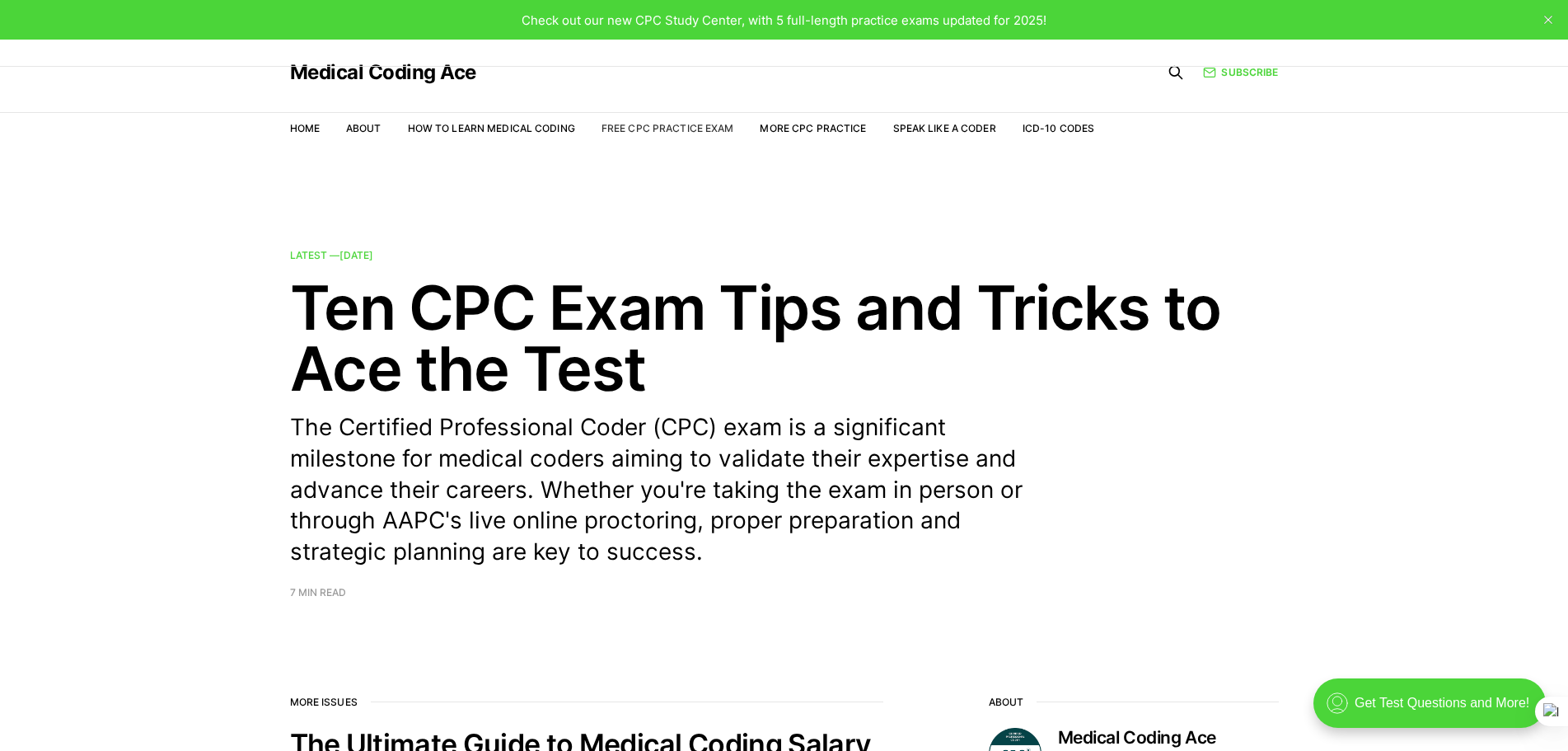
click at [645, 128] on link "Free CPC Practice Exam" at bounding box center [667, 128] width 133 height 12
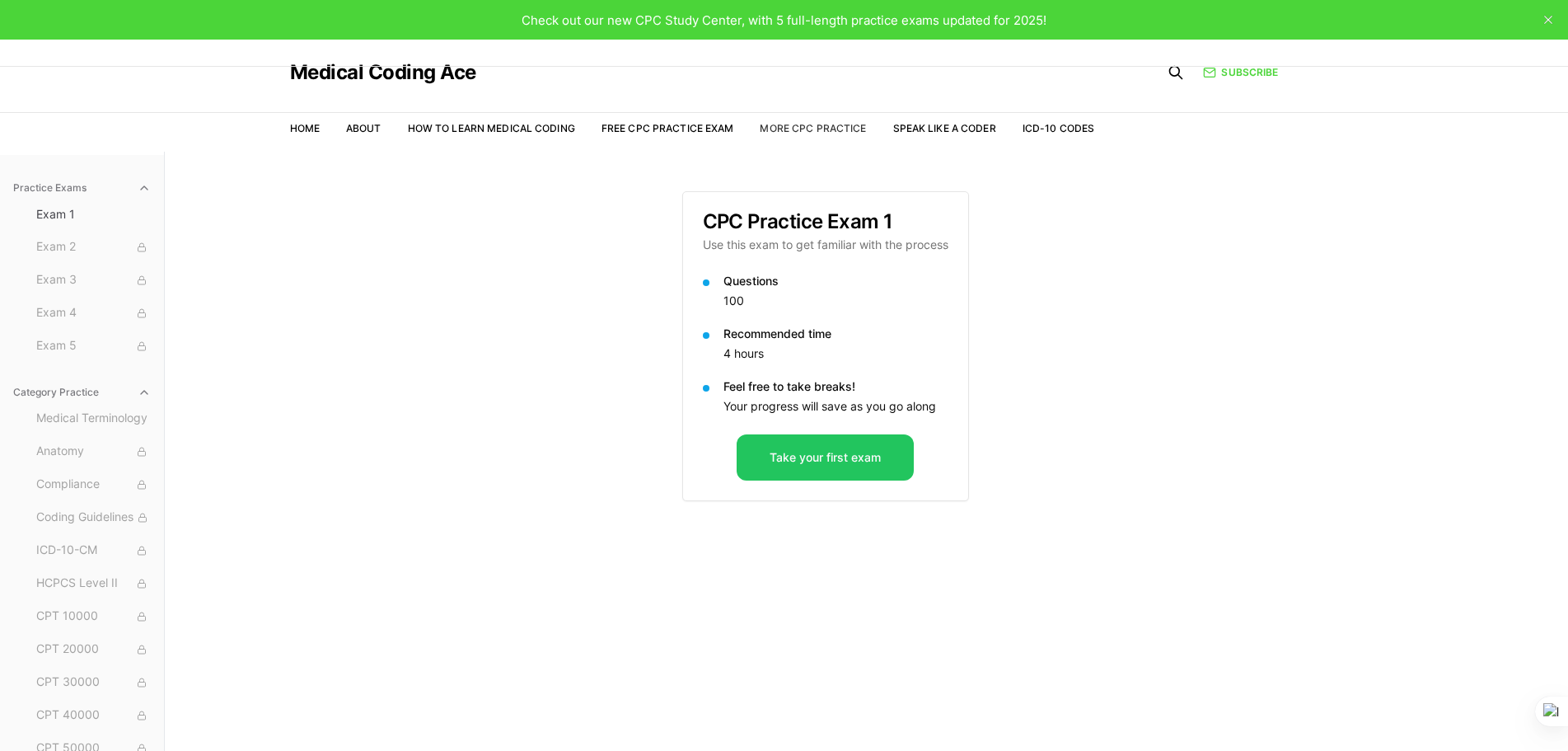
click at [806, 127] on link "More CPC Practice" at bounding box center [813, 128] width 107 height 12
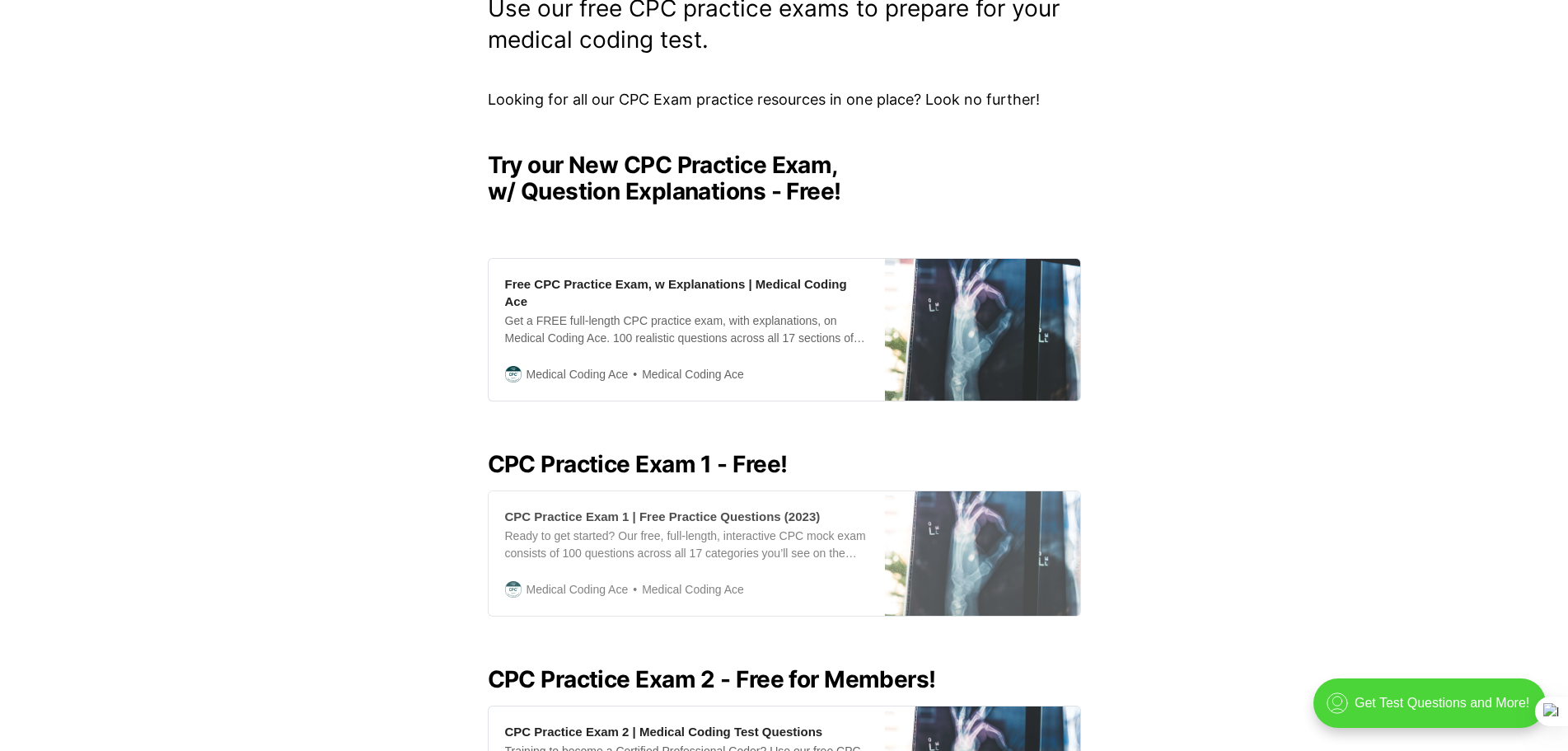
scroll to position [659, 0]
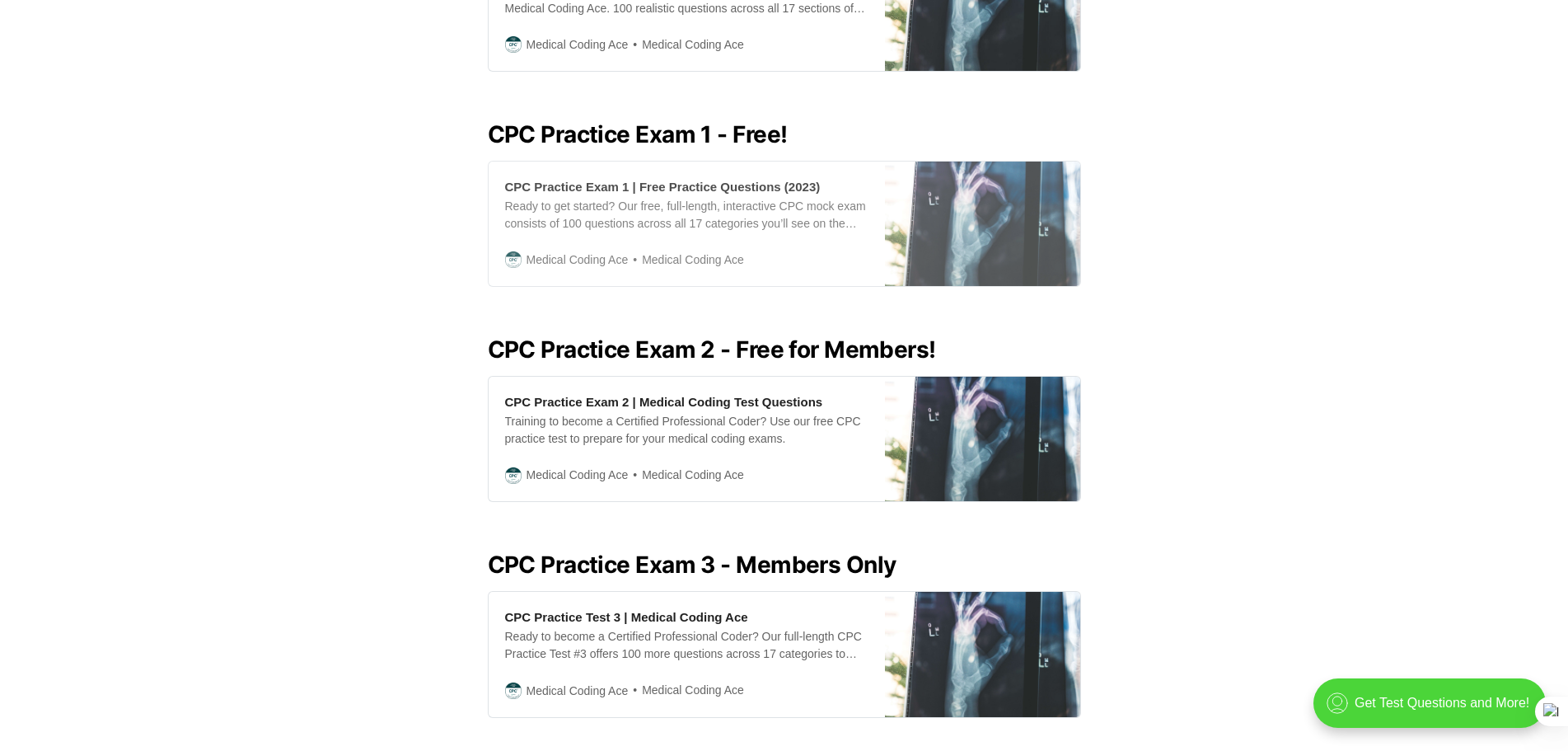
click at [703, 221] on div "CPC Practice Exam 1 | Free Practice Questions (2023) Ready to get started? Our …" at bounding box center [687, 223] width 397 height 124
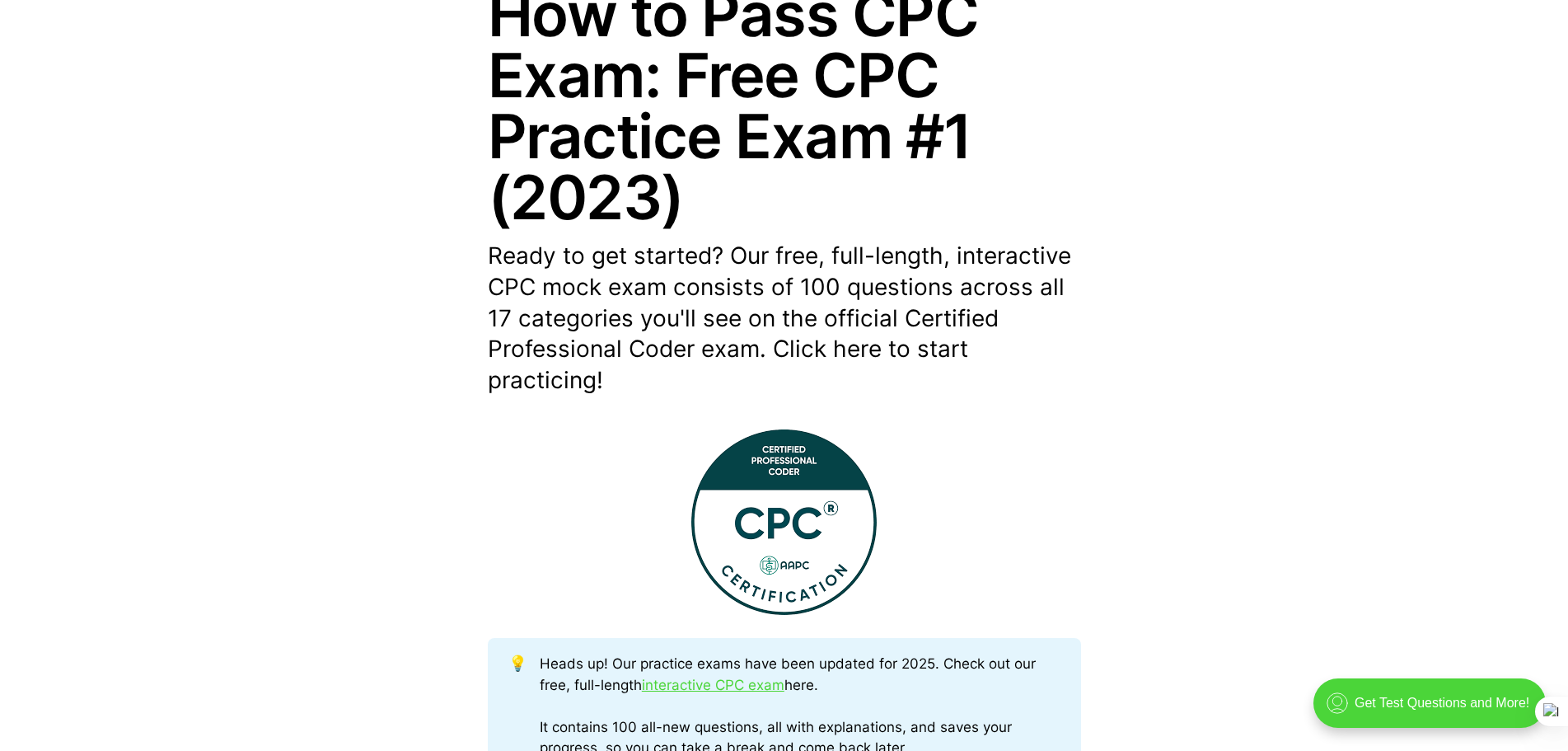
scroll to position [248, 0]
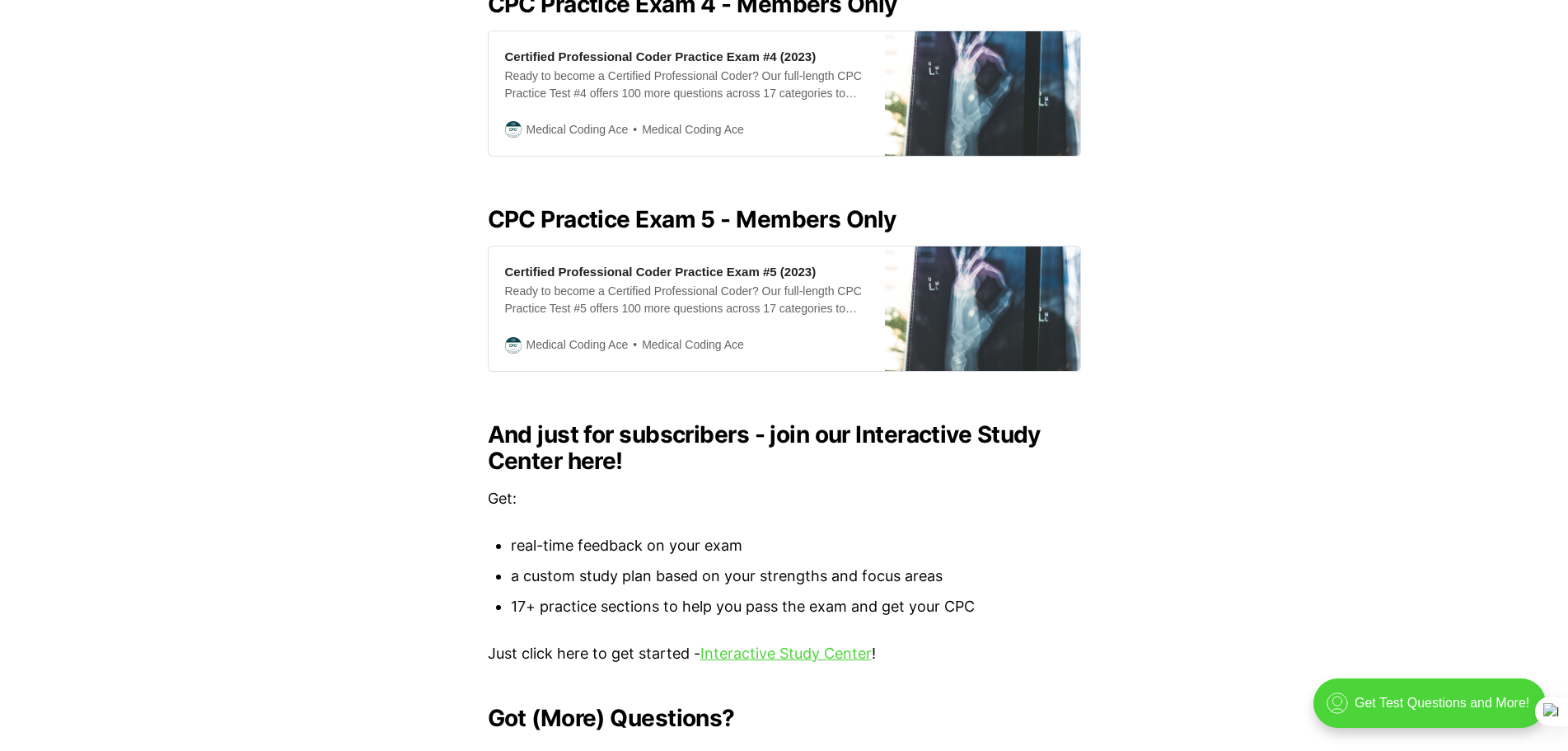
scroll to position [1483, 0]
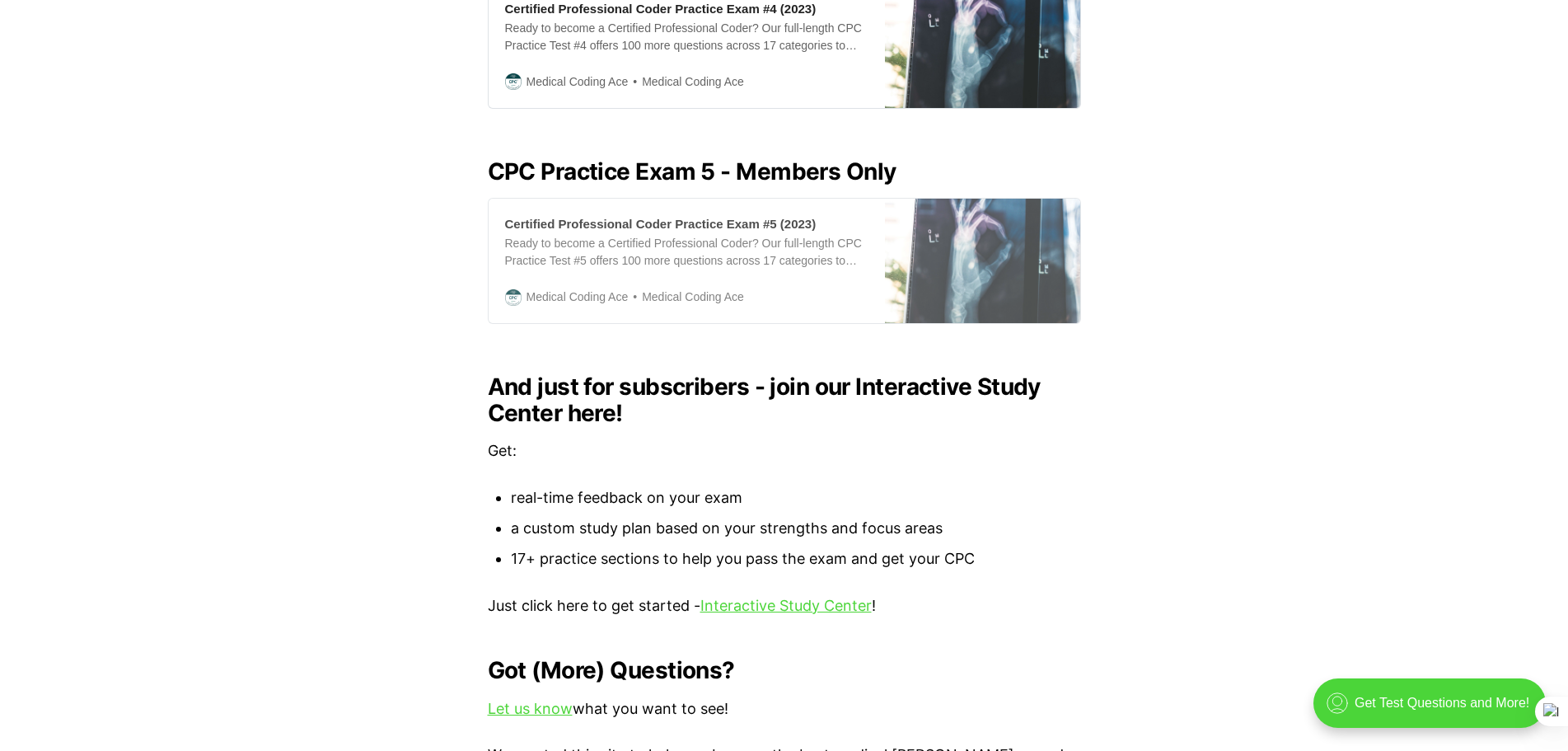
click at [714, 235] on div "Ready to become a Certified Professional Coder? Our full-length CPC Practice Te…" at bounding box center [687, 251] width 363 height 34
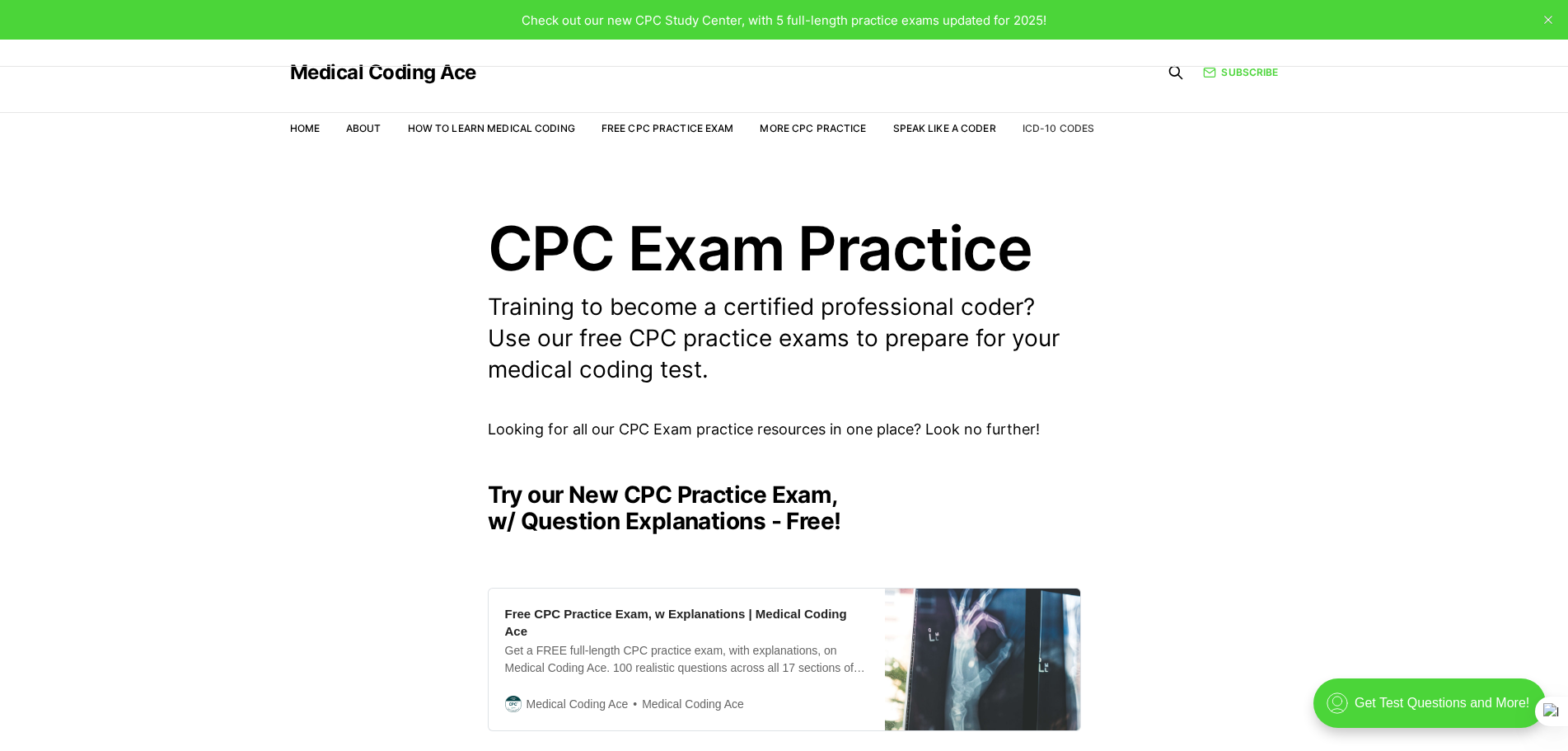
click at [1069, 124] on link "ICD-10 Codes" at bounding box center [1057, 128] width 71 height 12
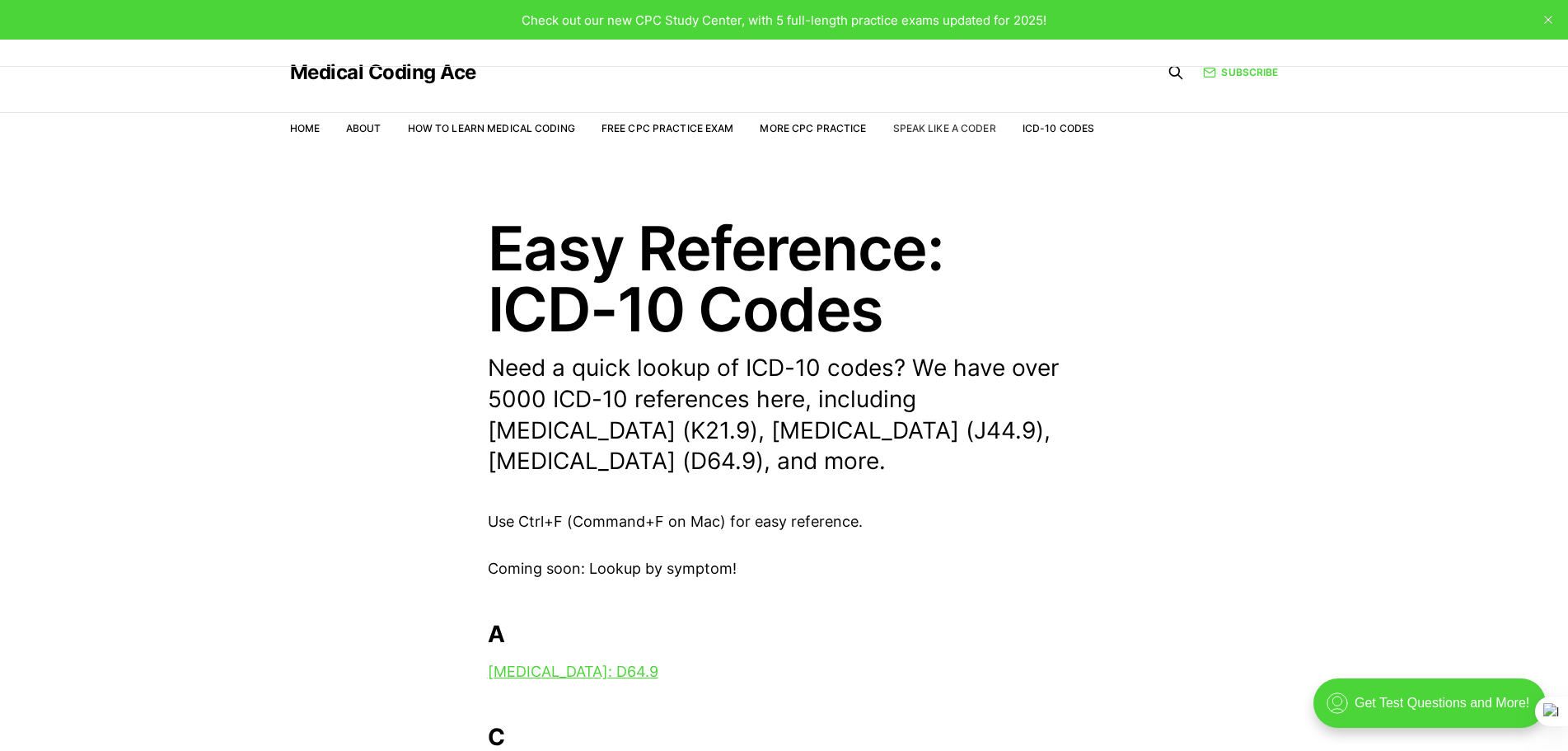
click at [955, 126] on link "Speak Like a Coder" at bounding box center [944, 128] width 103 height 12
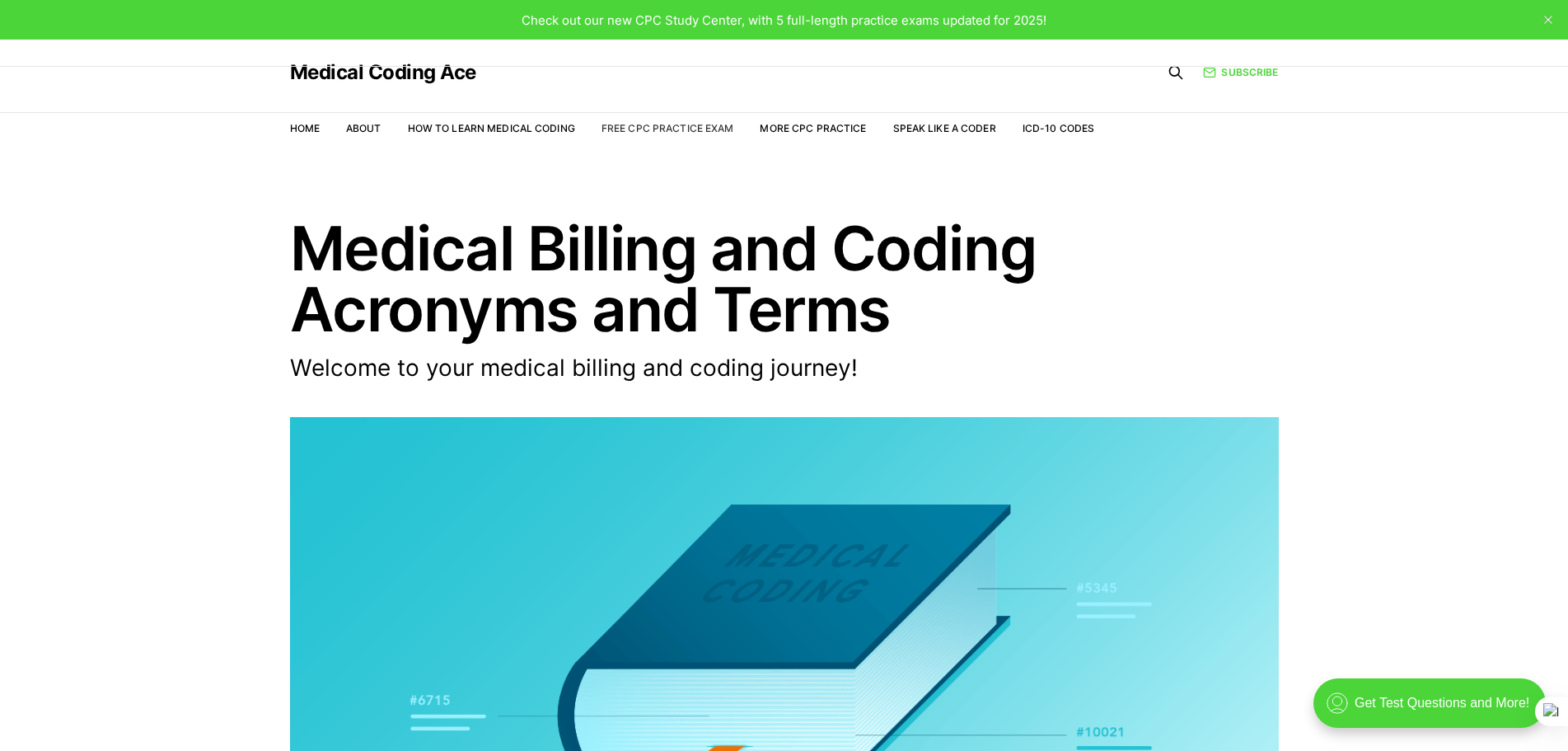
click at [622, 128] on link "Free CPC Practice Exam" at bounding box center [667, 128] width 133 height 12
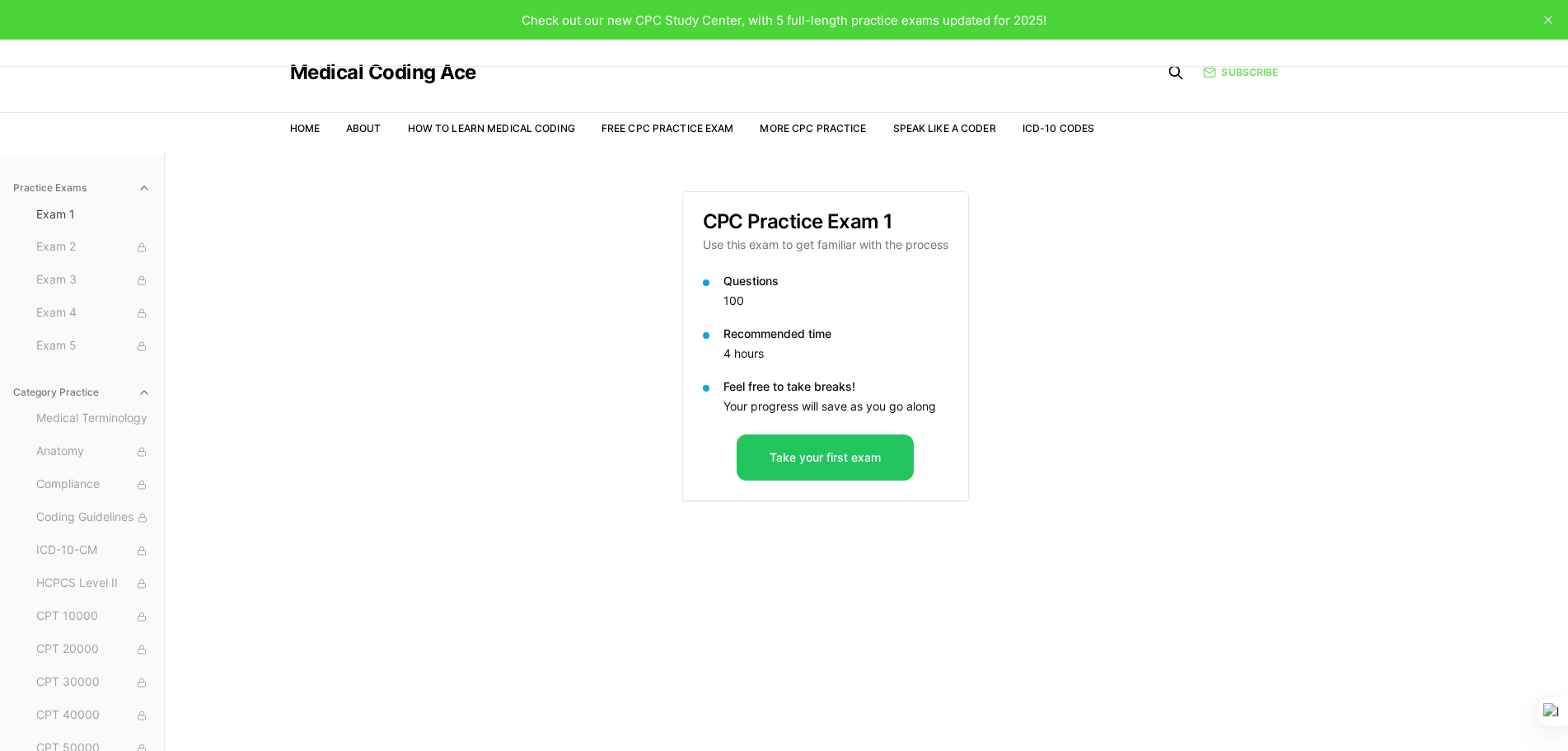
click at [1239, 78] on link "Subscribe" at bounding box center [1240, 72] width 75 height 15
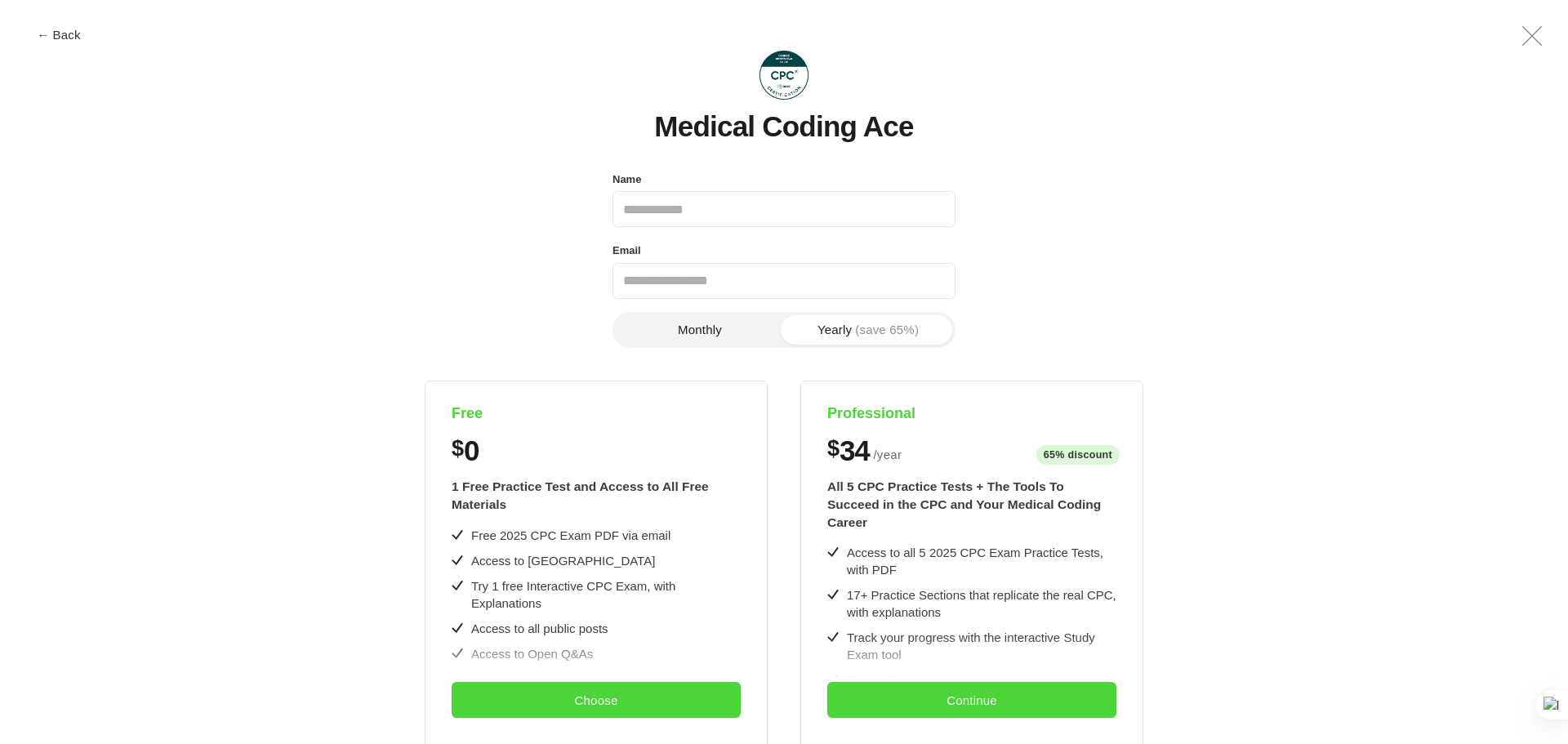
click at [667, 327] on button "Monthly" at bounding box center [699, 330] width 168 height 29
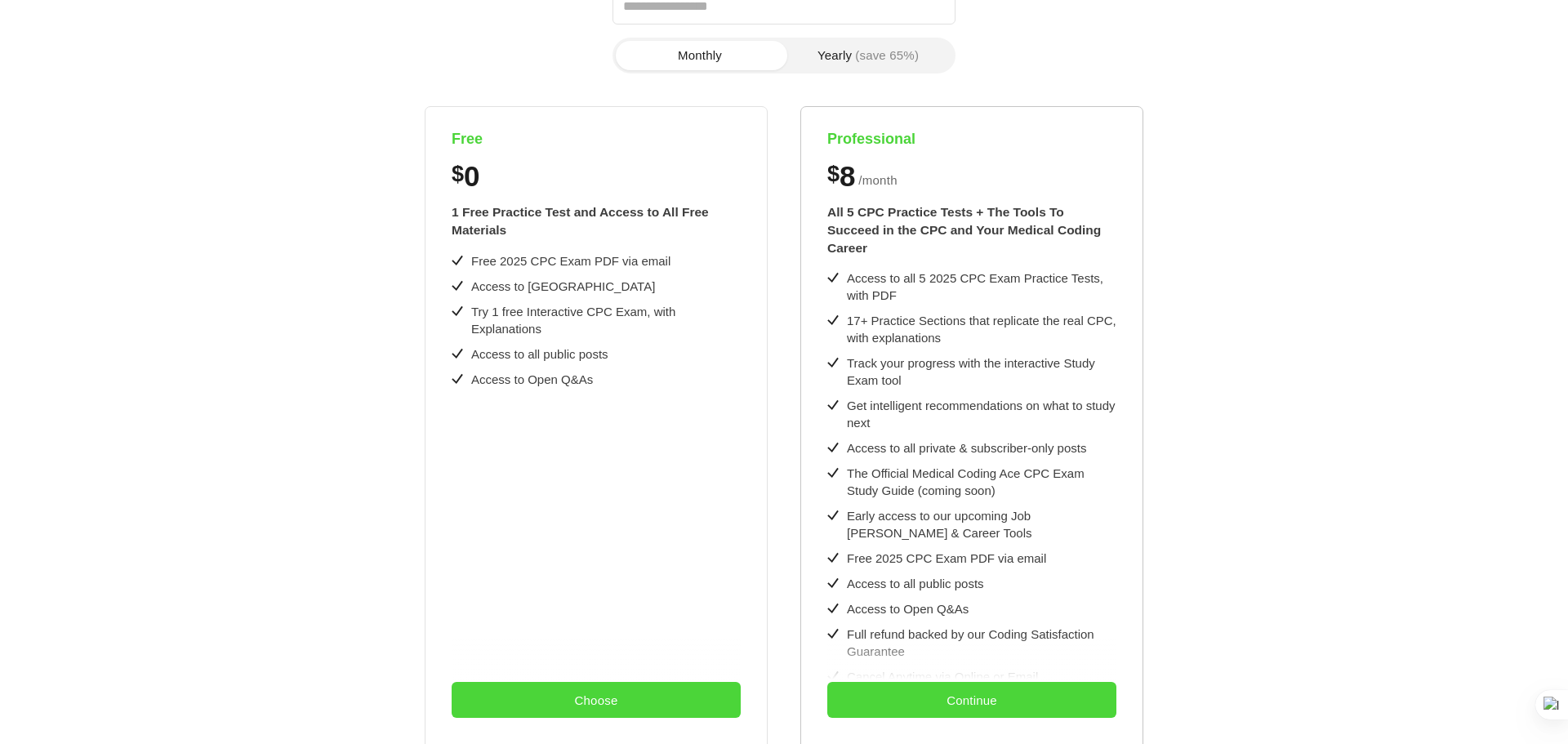
scroll to position [437, 0]
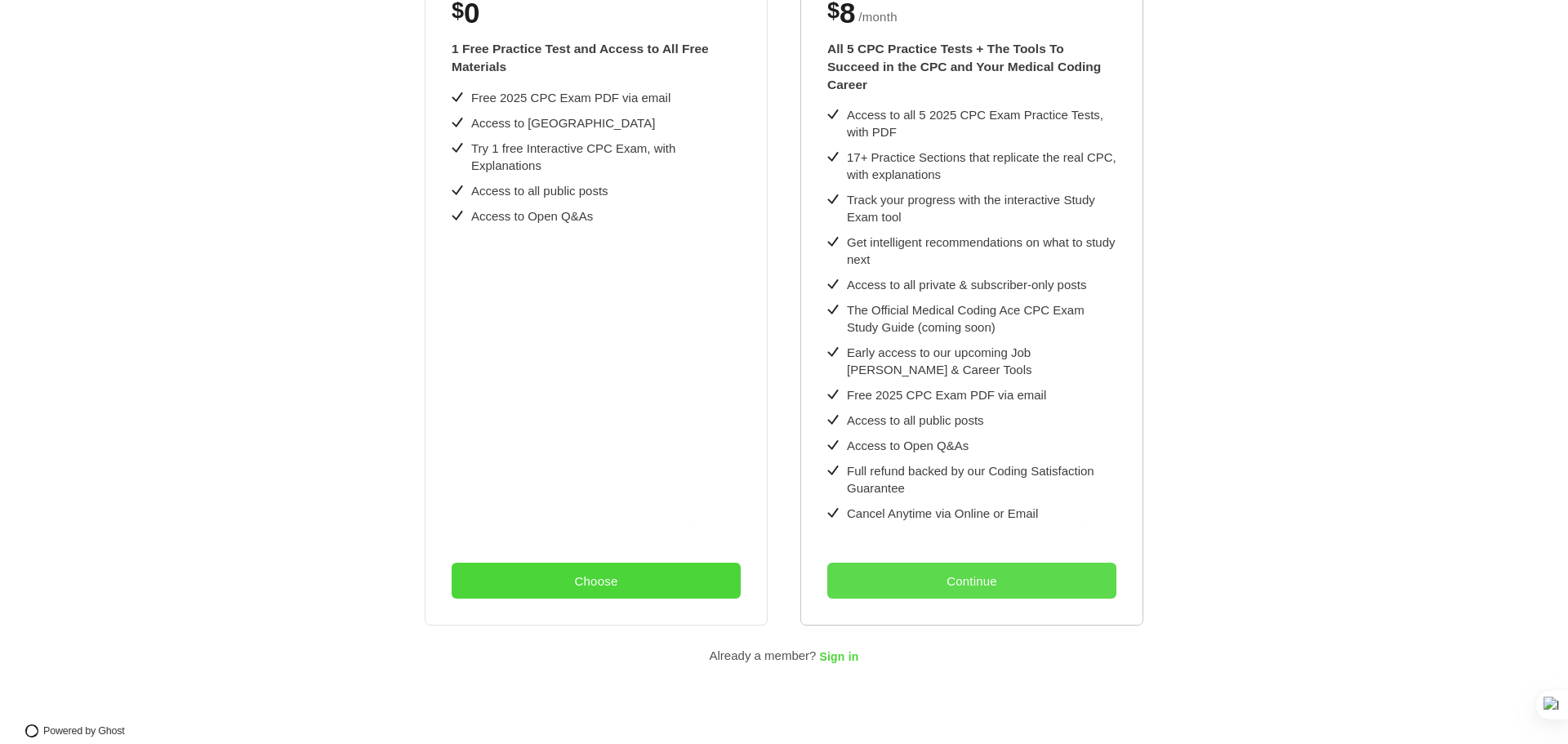
click at [965, 562] on button "Continue" at bounding box center [971, 580] width 289 height 36
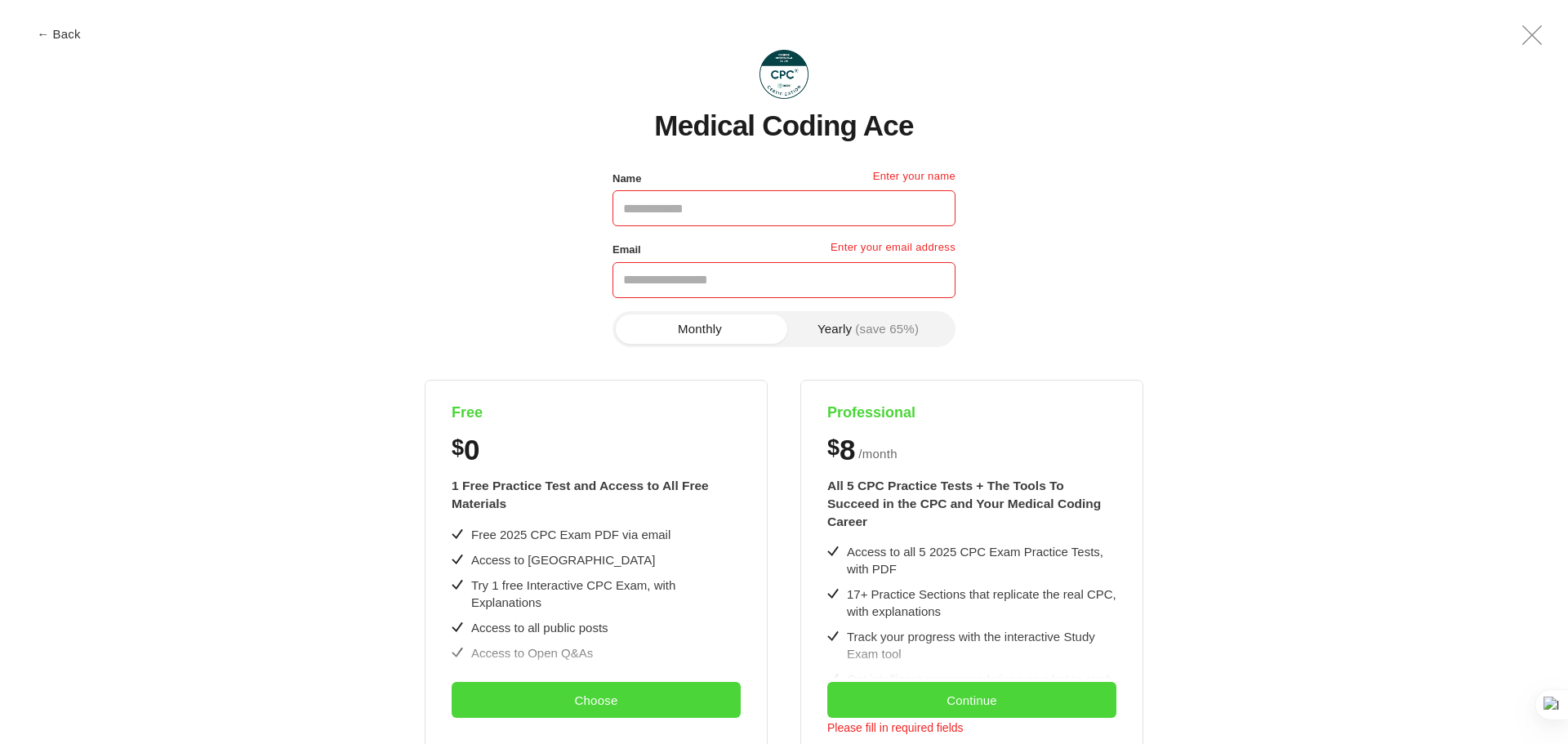
scroll to position [0, 0]
click at [760, 213] on input "Name" at bounding box center [784, 209] width 343 height 36
type input "********"
drag, startPoint x: 694, startPoint y: 280, endPoint x: 581, endPoint y: 281, distance: 113.0
click at [581, 281] on div "**********" at bounding box center [784, 637] width 1479 height 935
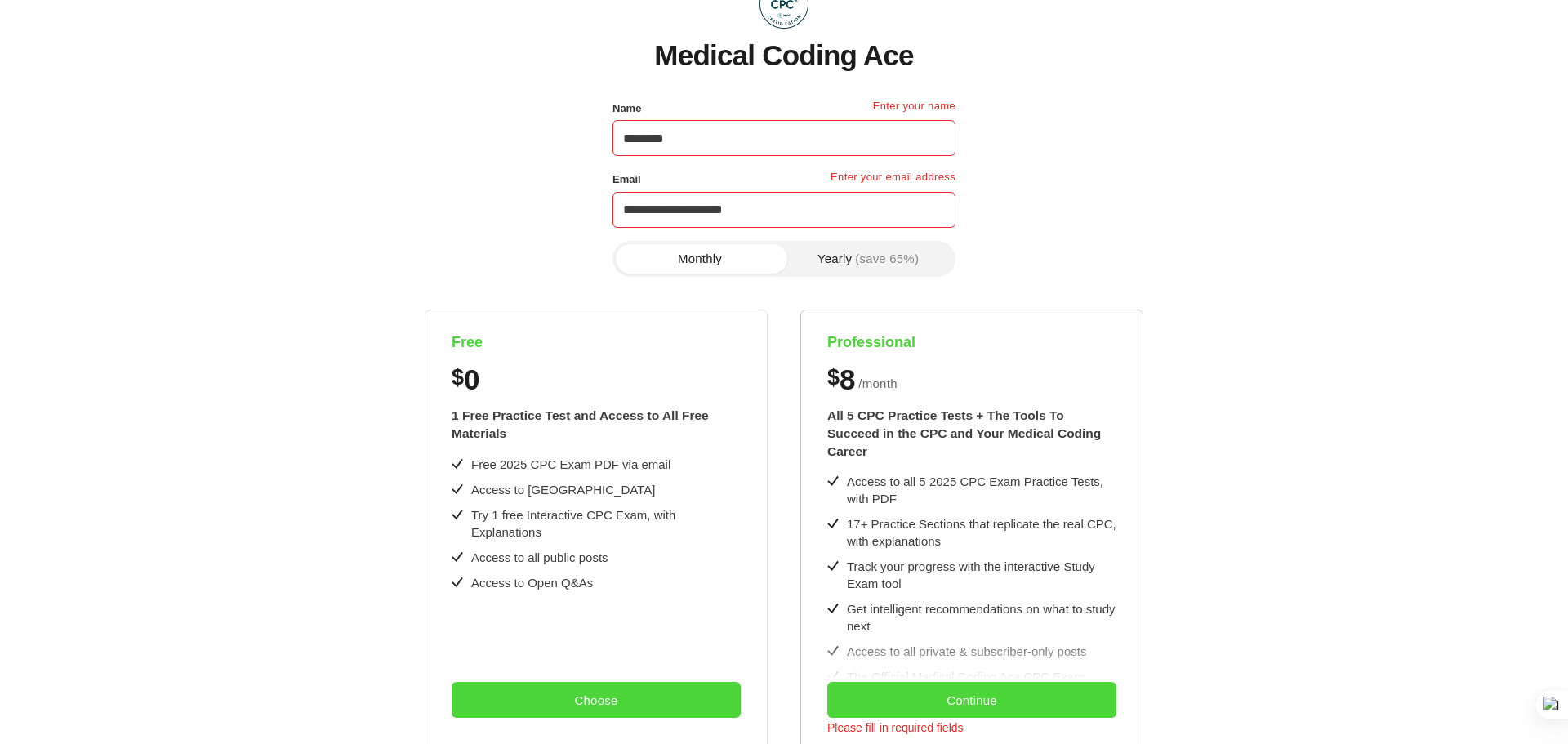
scroll to position [163, 0]
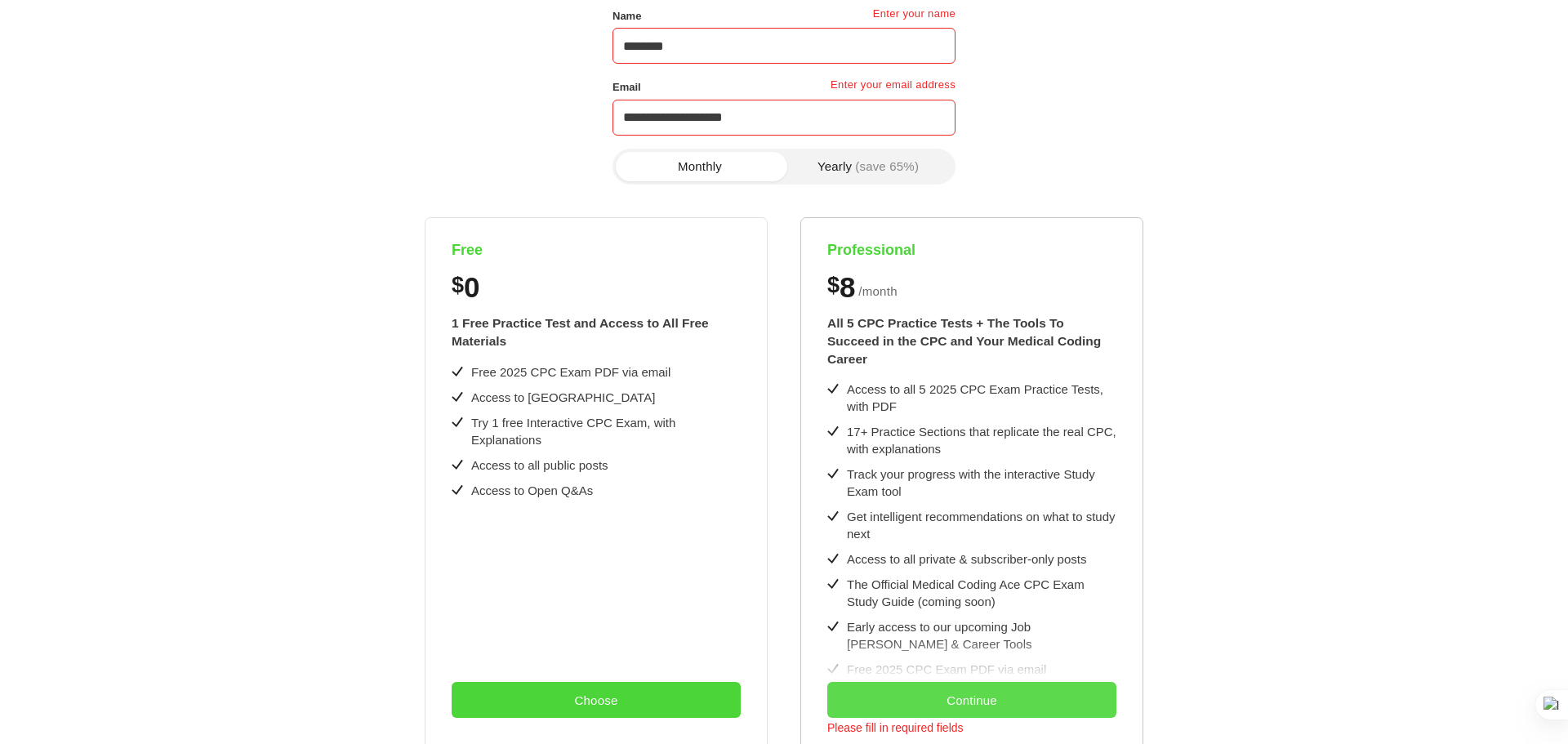
type input "**********"
click at [967, 695] on button "Continue" at bounding box center [971, 699] width 289 height 36
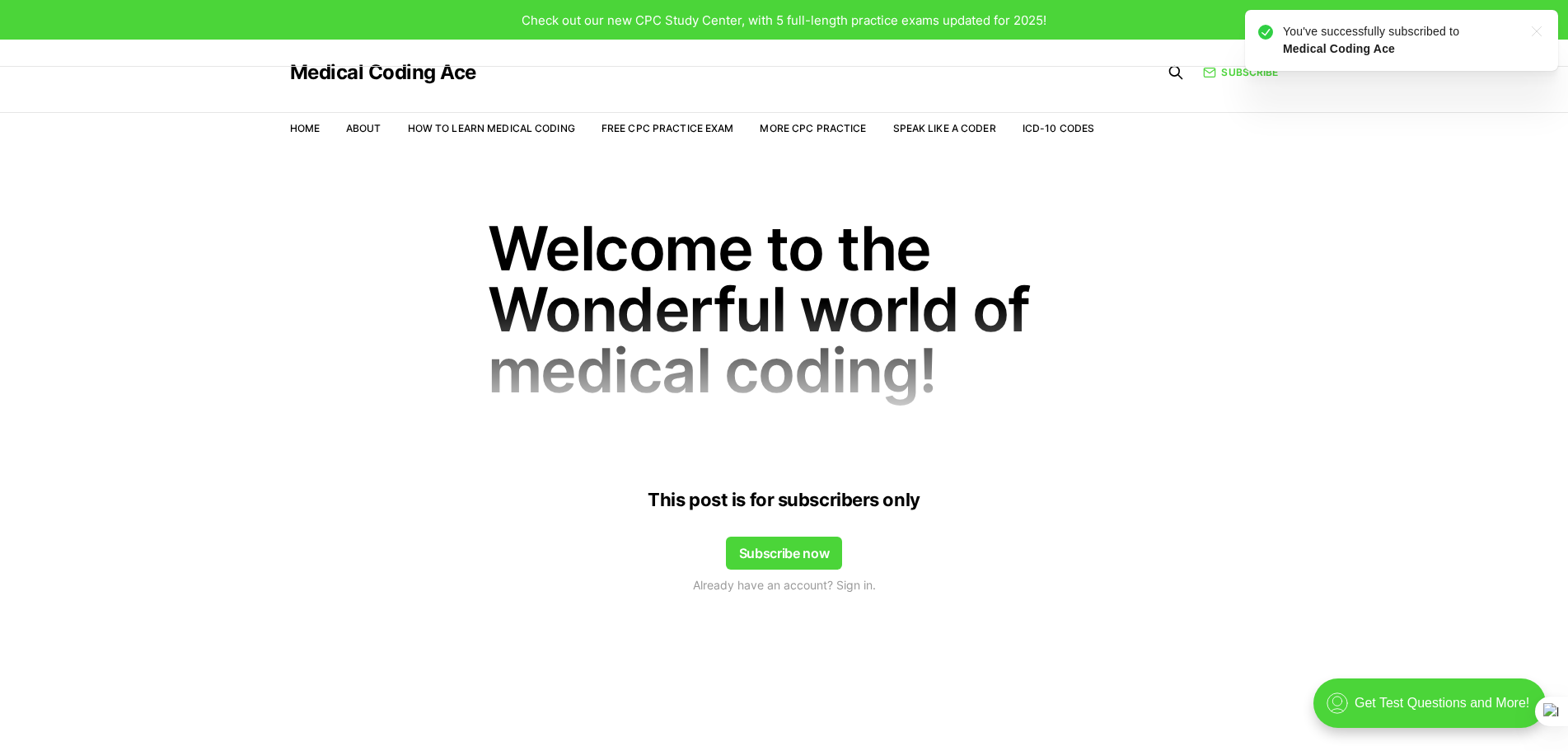
drag, startPoint x: 1309, startPoint y: 434, endPoint x: 1232, endPoint y: 451, distance: 78.9
click at [1309, 434] on div "This post is for subscribers only Subscribe now Already have an account? Sign i…" at bounding box center [784, 531] width 1568 height 195
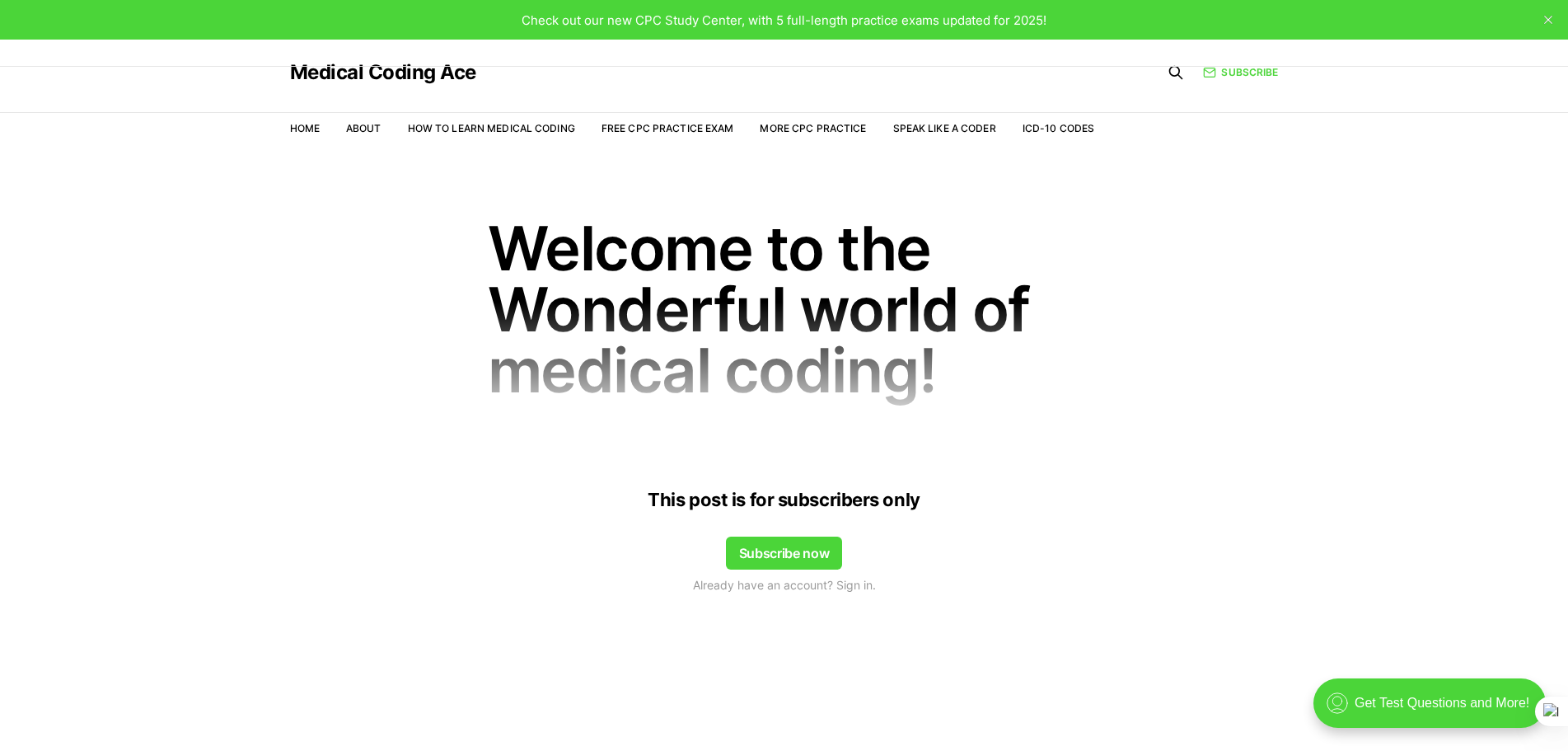
click at [778, 546] on button "Subscribe now" at bounding box center [784, 554] width 117 height 33
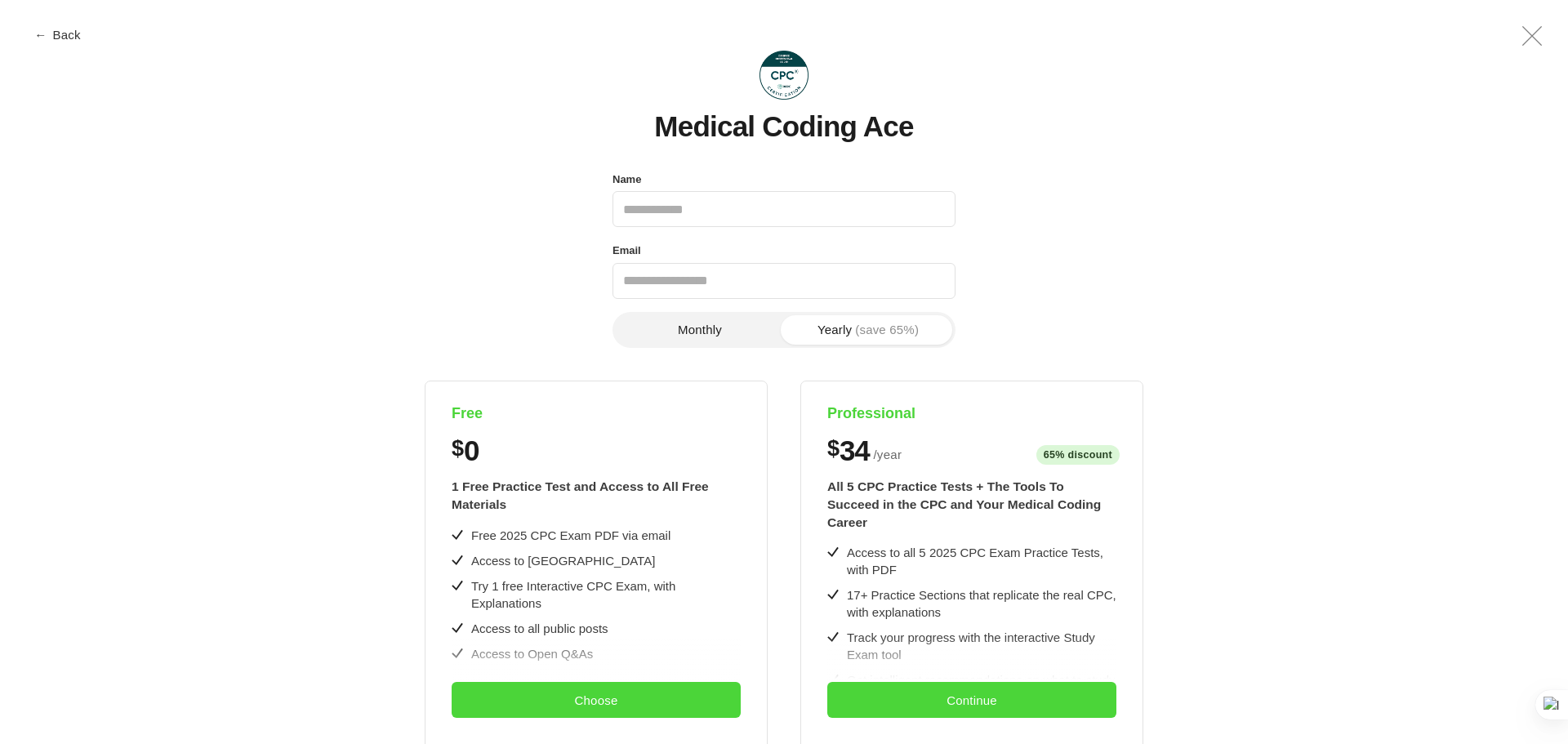
click at [45, 40] on span "←" at bounding box center [39, 34] width 12 height 12
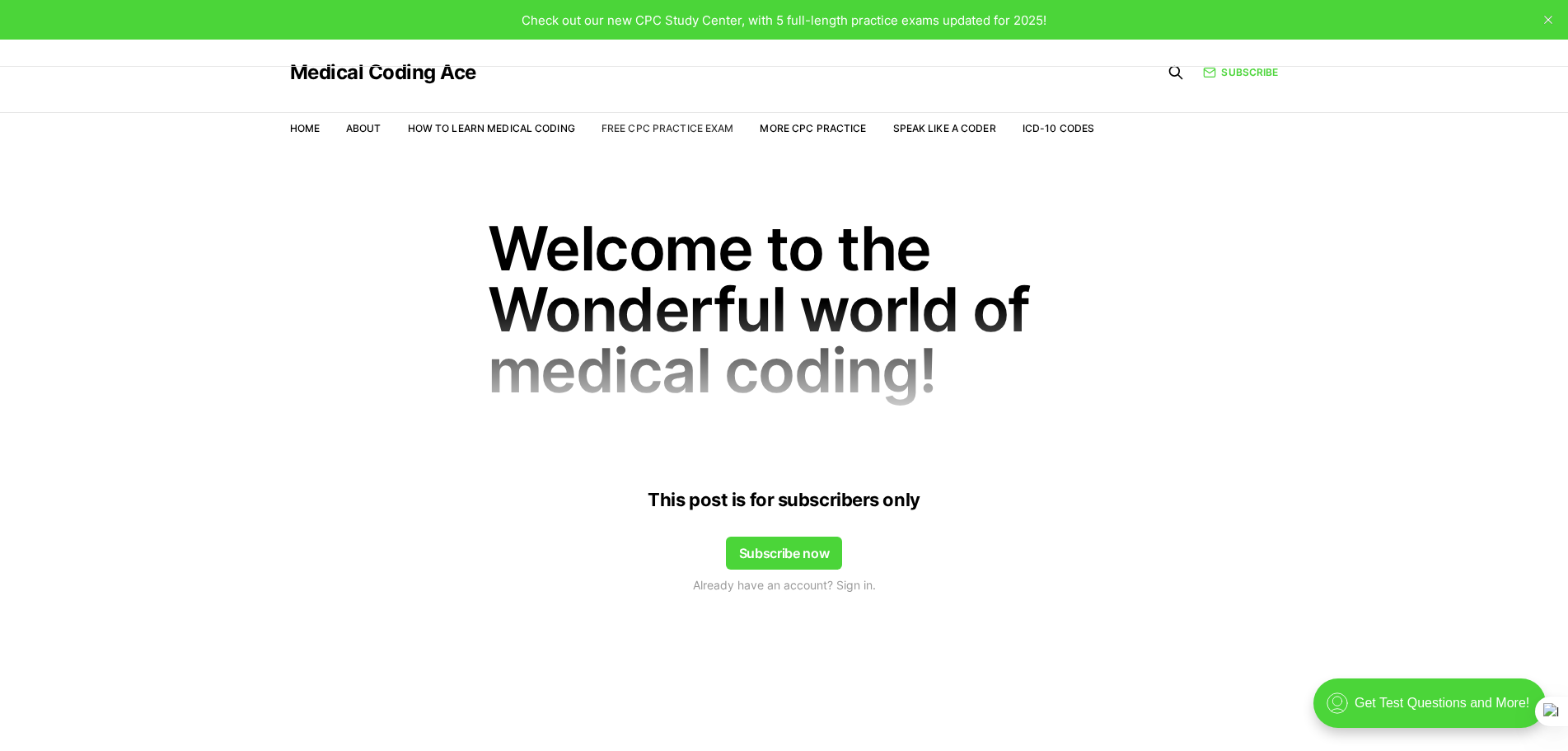
click at [629, 132] on link "Free CPC Practice Exam" at bounding box center [667, 128] width 133 height 12
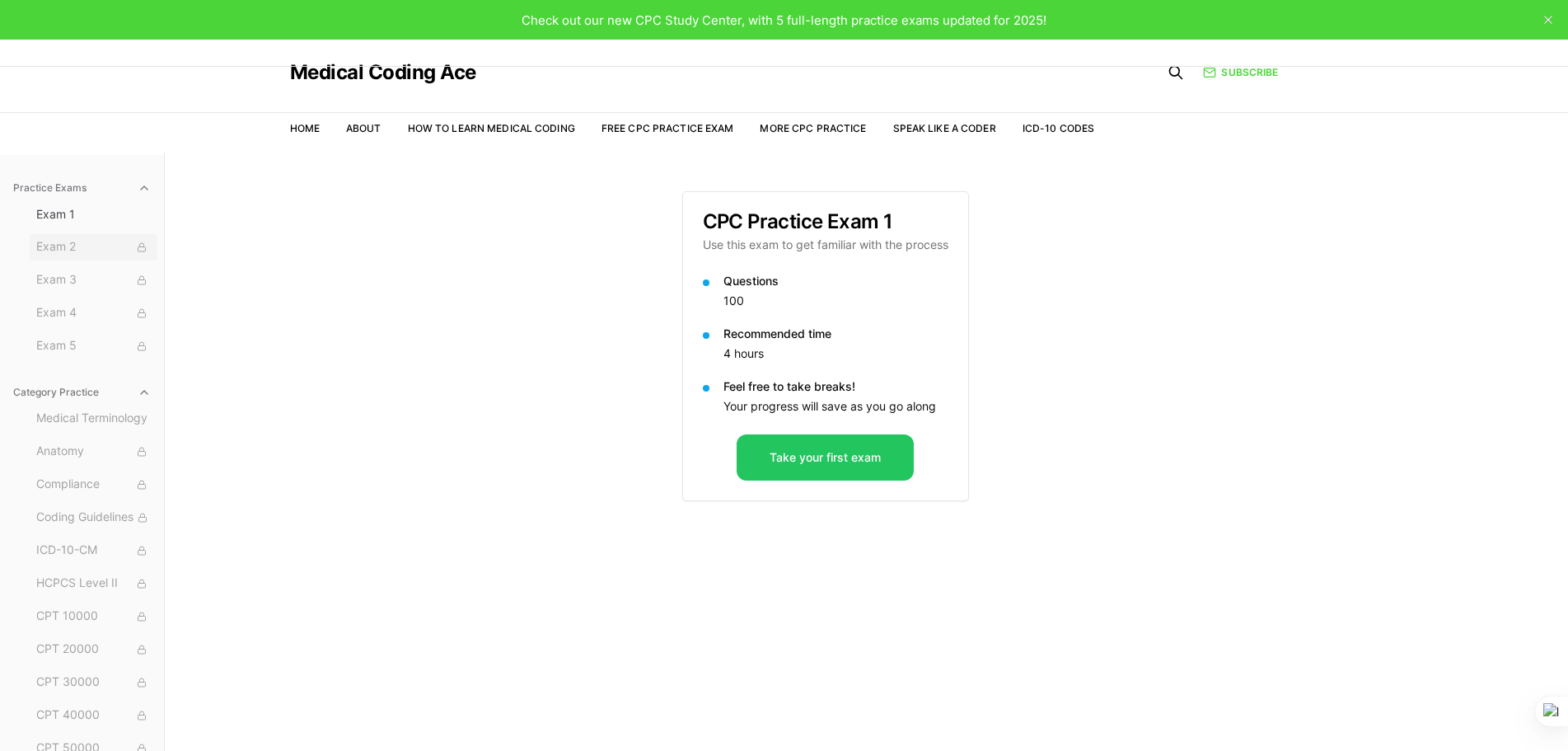
click at [87, 251] on span "Exam 2" at bounding box center [94, 248] width 115 height 19
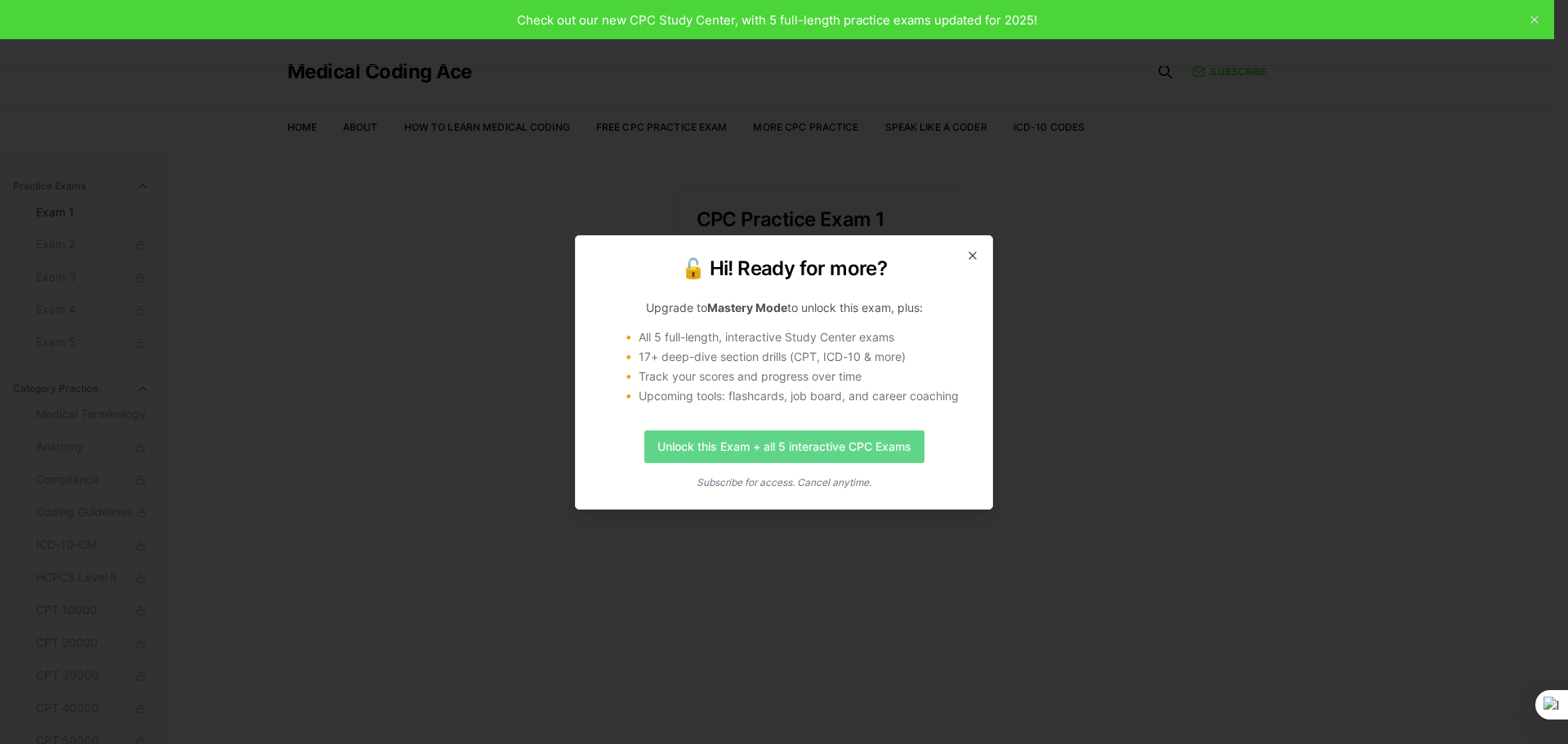
click at [792, 455] on link "Unlock this Exam + all 5 interactive CPC Exams" at bounding box center [784, 446] width 280 height 33
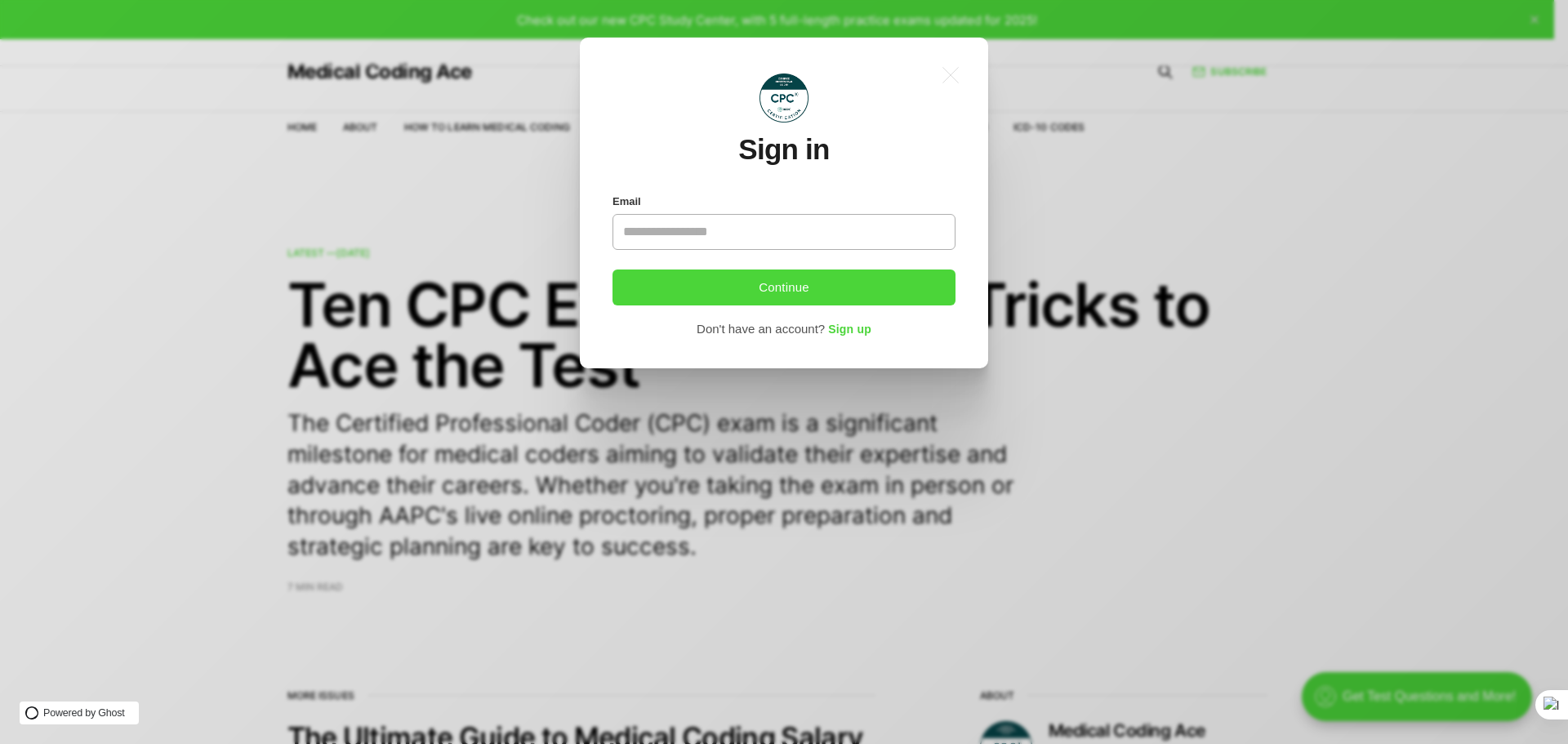
click at [713, 238] on input "Email" at bounding box center [784, 231] width 343 height 36
type input "**********"
click at [754, 279] on button "Continue" at bounding box center [784, 287] width 343 height 36
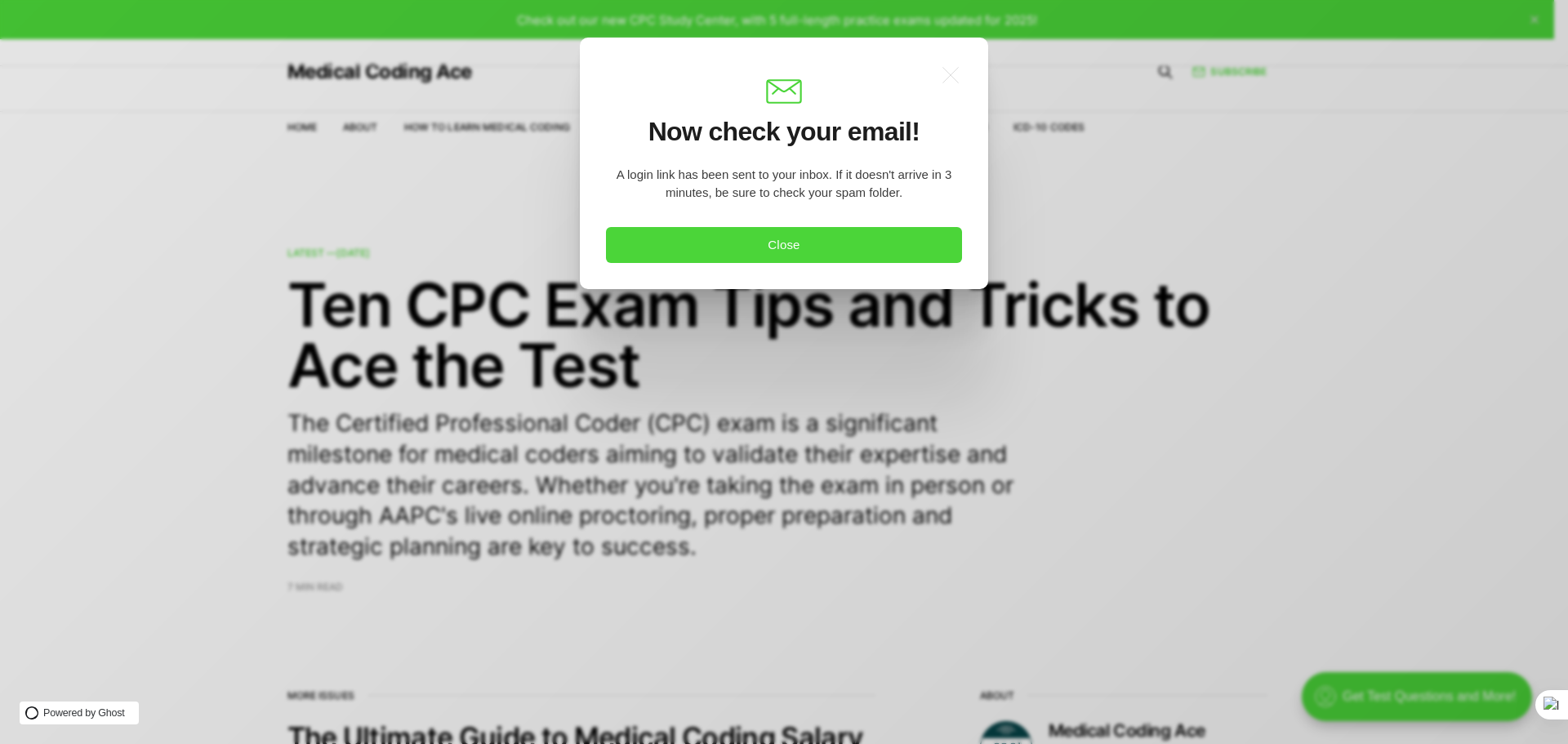
click at [771, 224] on section ".a{fill:none;stroke:currentColor;stroke-linecap:round;stroke-linejoin:round;str…" at bounding box center [784, 145] width 356 height 163
click at [781, 238] on button "Close" at bounding box center [784, 244] width 356 height 36
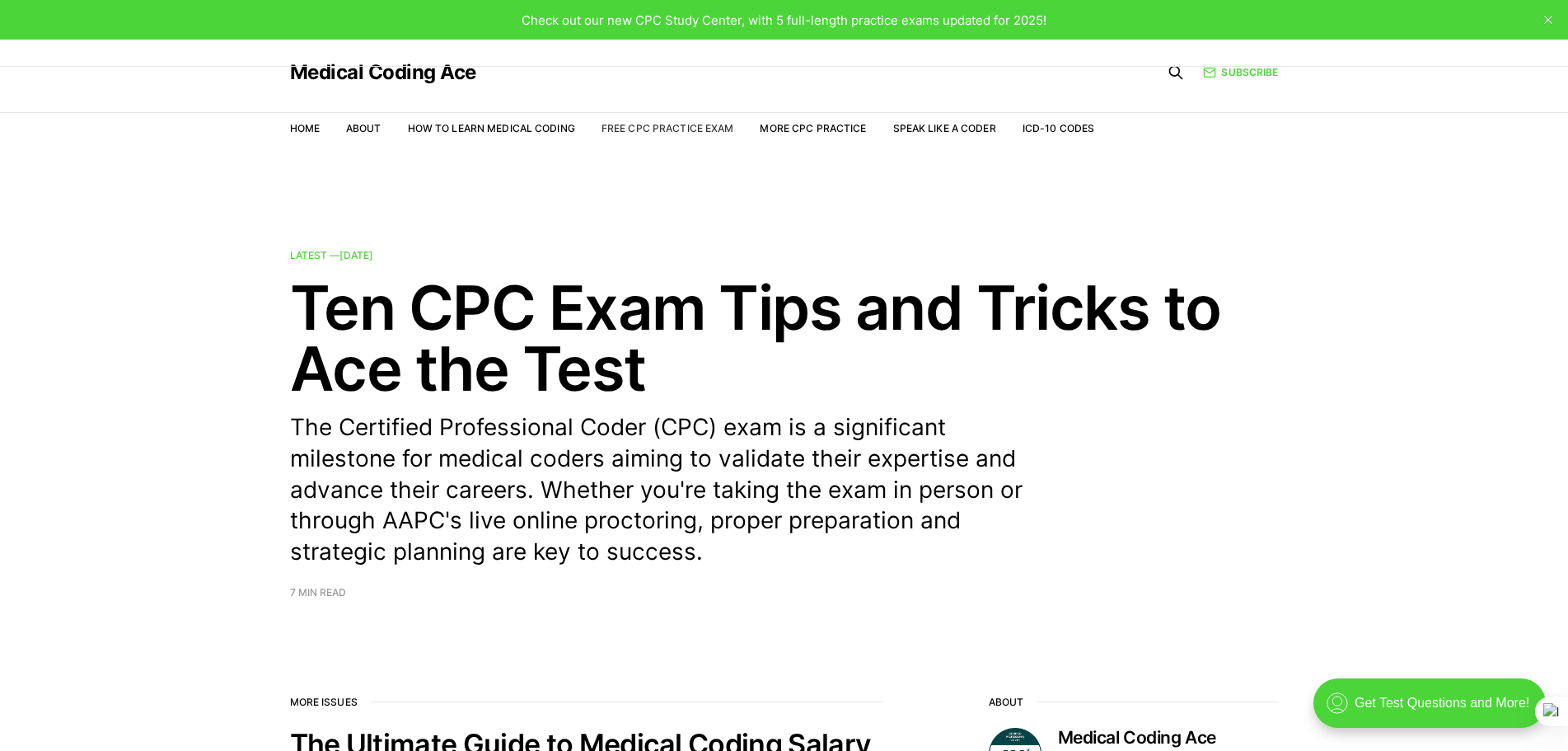
click at [634, 129] on link "Free CPC Practice Exam" at bounding box center [667, 128] width 133 height 12
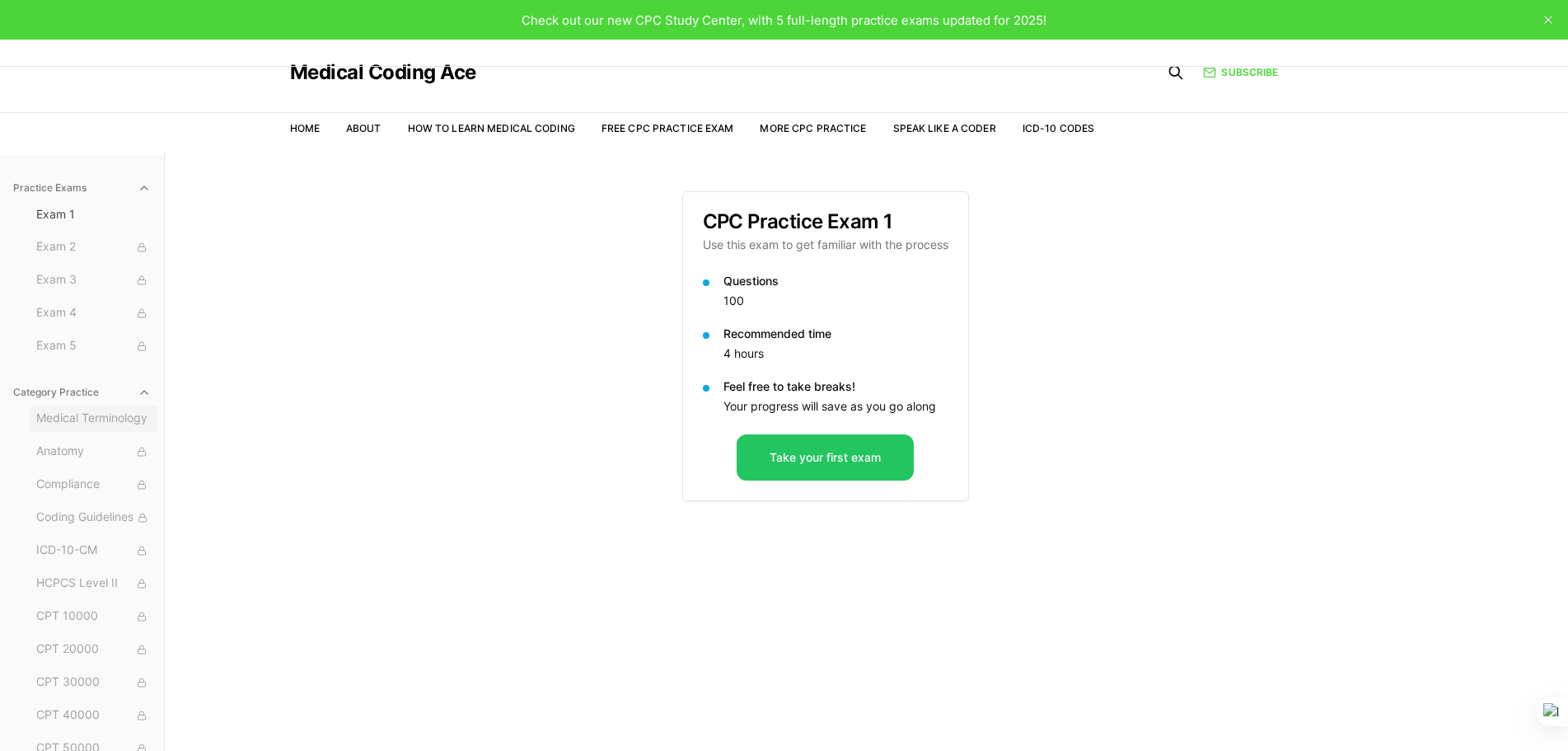
click at [80, 430] on button "Medical Terminology" at bounding box center [94, 418] width 128 height 26
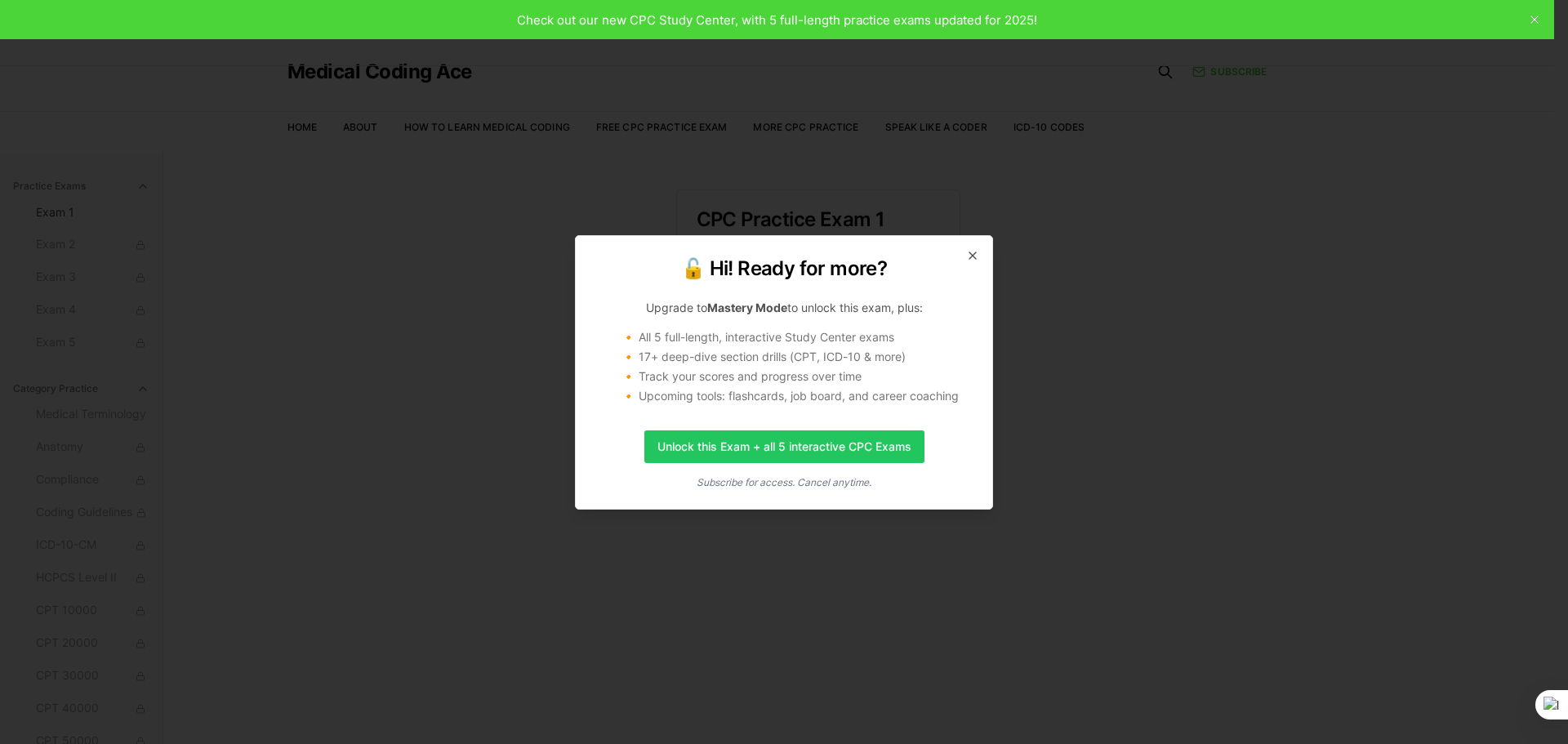
click at [969, 264] on h2 "🔓 Hi! Ready for more?" at bounding box center [784, 268] width 378 height 26
click at [970, 252] on icon "button" at bounding box center [973, 255] width 13 height 13
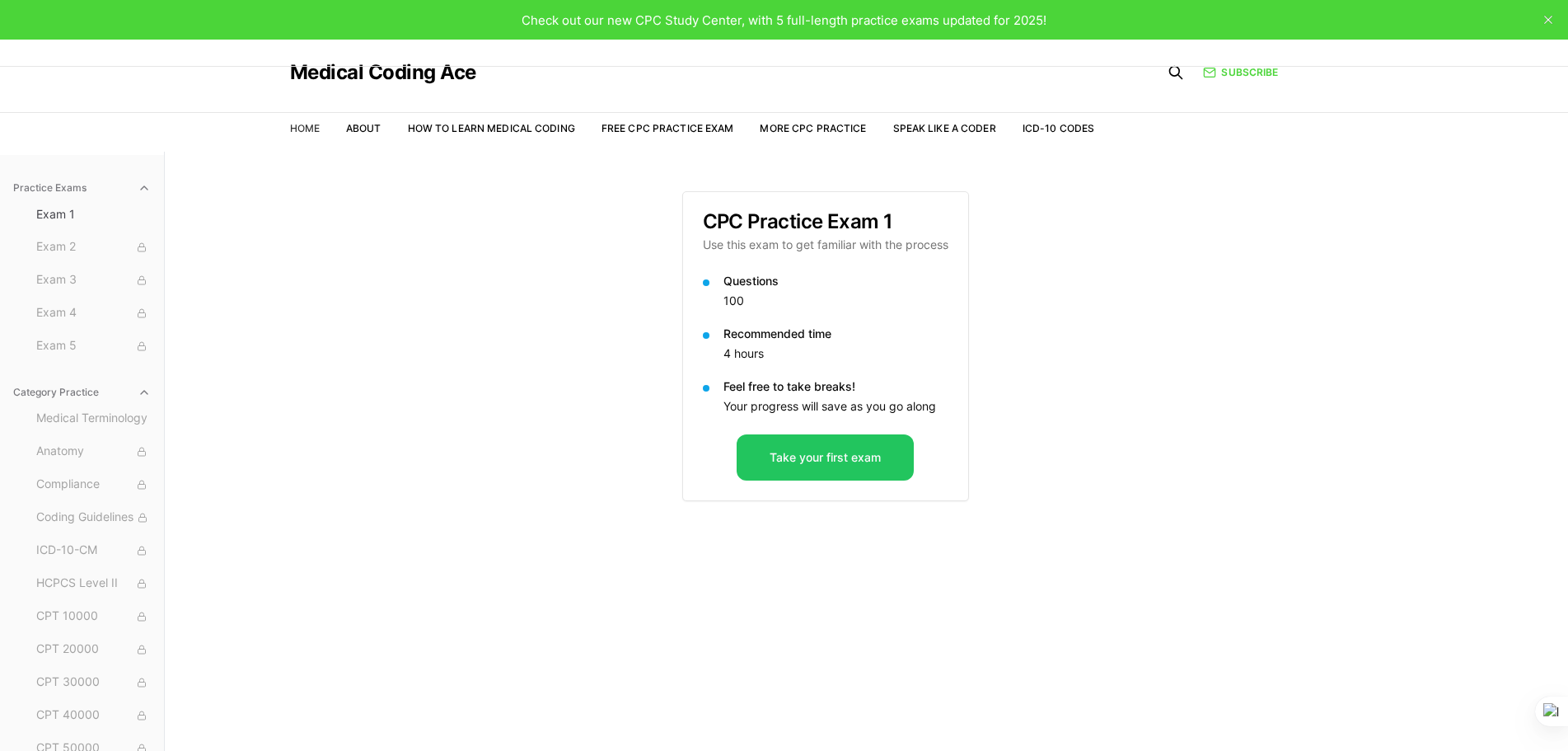
click at [298, 131] on link "Home" at bounding box center [305, 128] width 30 height 12
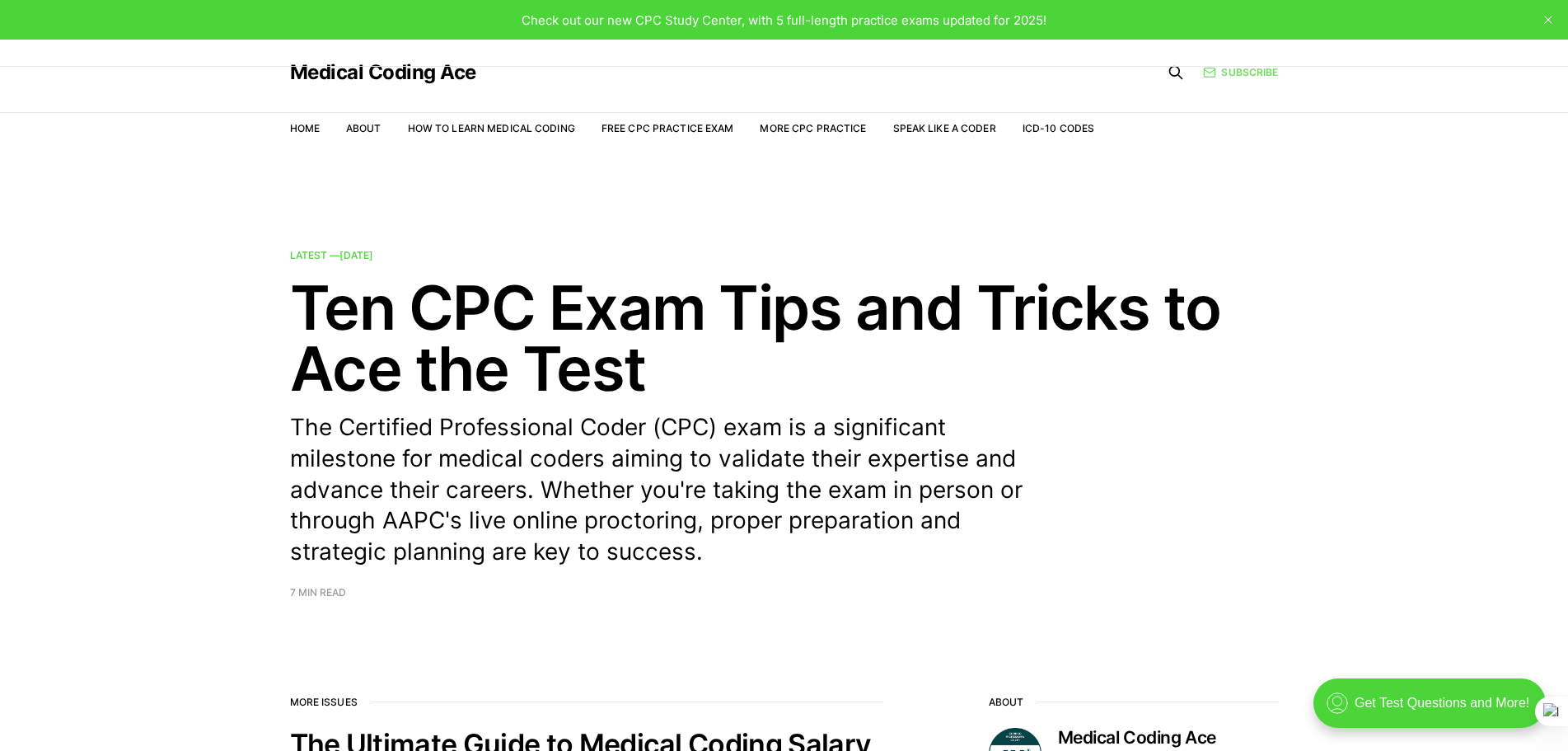
click at [1233, 78] on link "Subscribe" at bounding box center [1240, 71] width 75 height 16
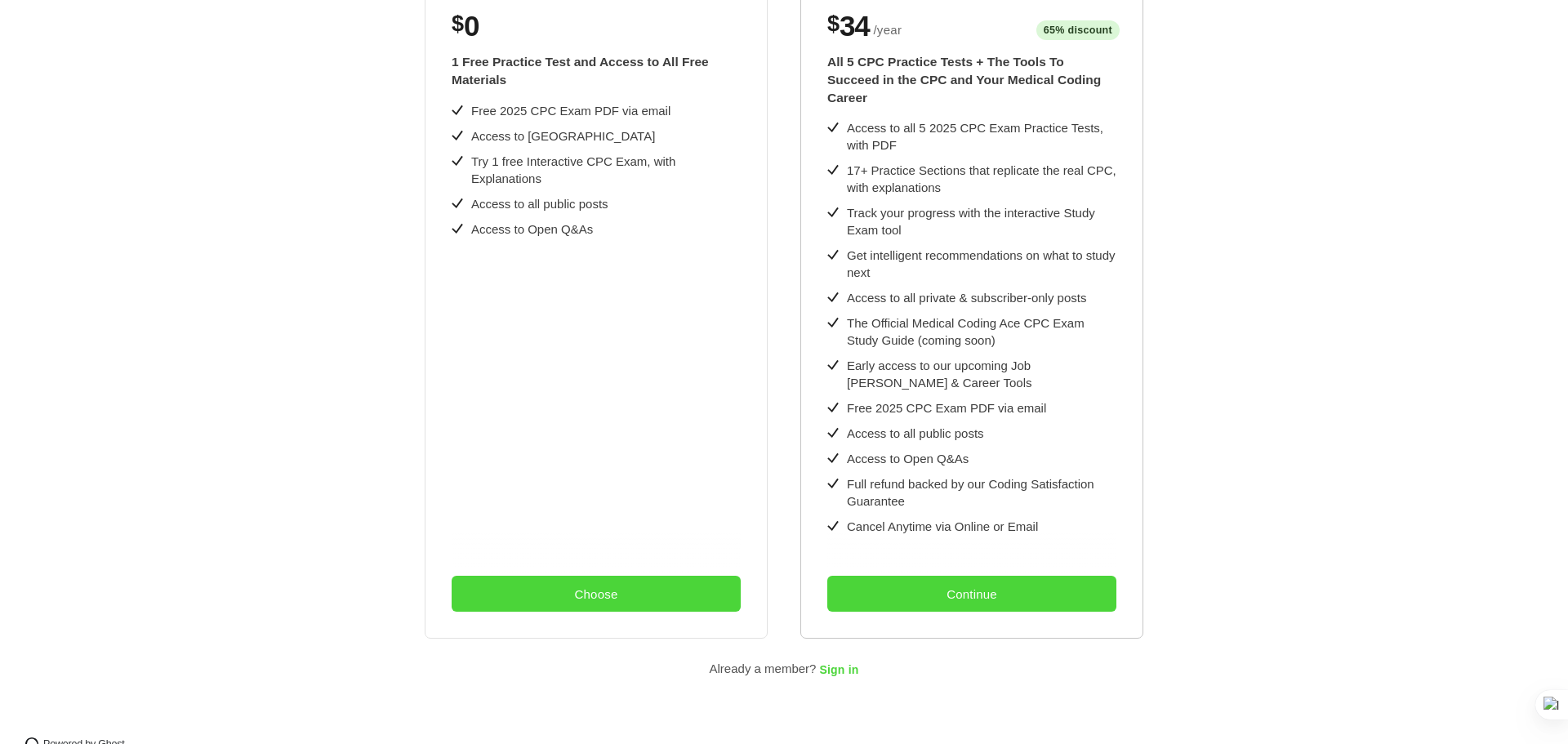
scroll to position [437, 0]
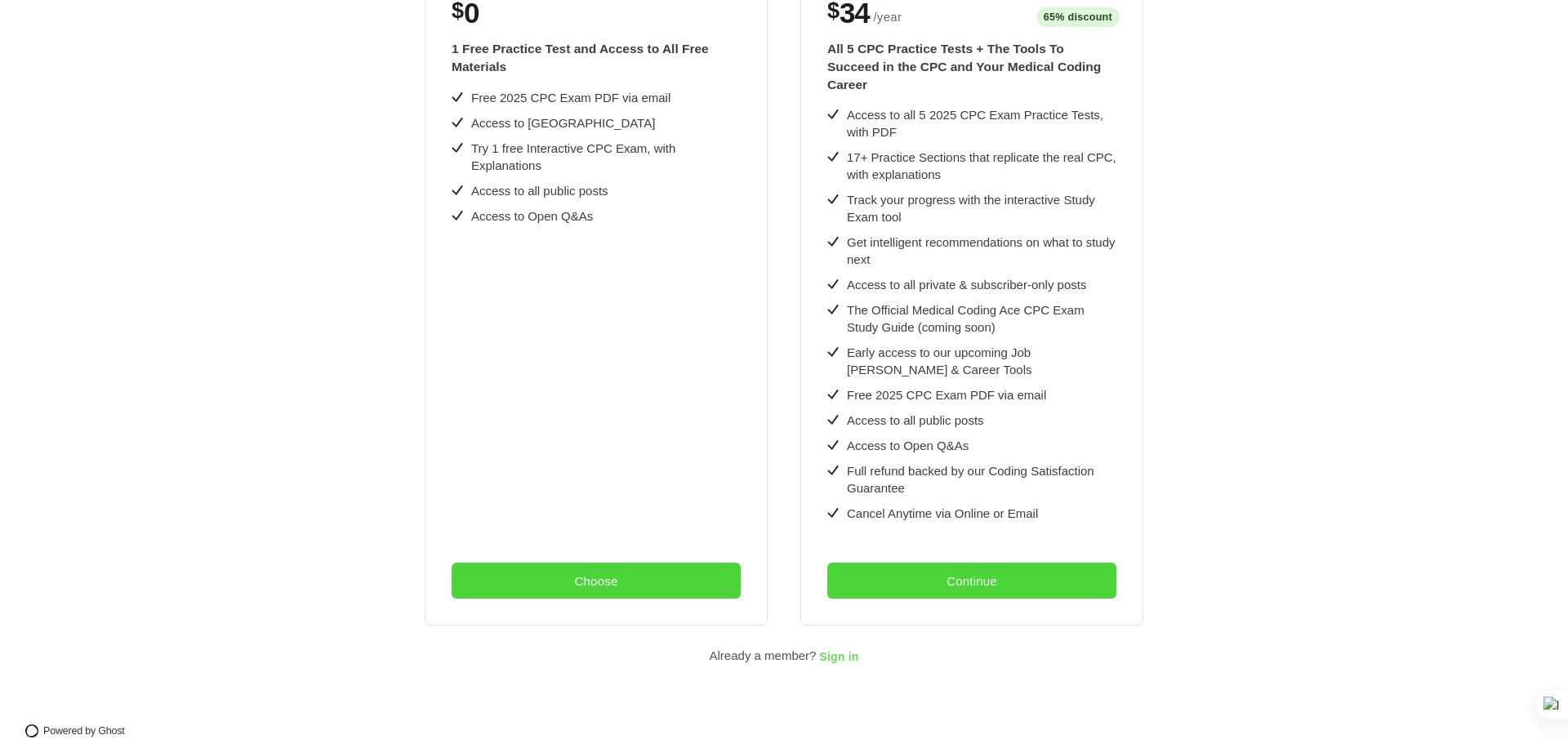
click at [839, 650] on span "Sign in" at bounding box center [839, 657] width 39 height 13
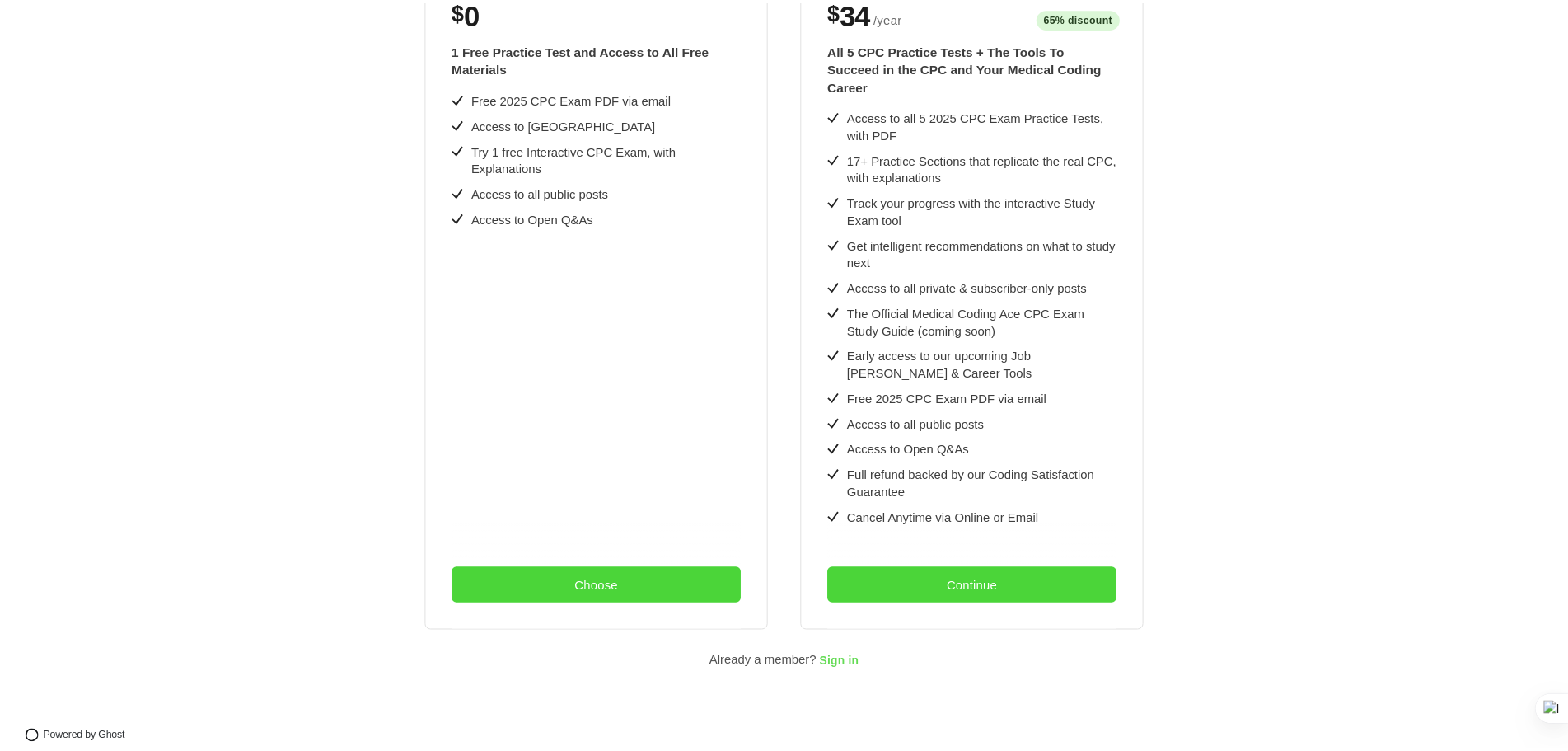
scroll to position [0, 0]
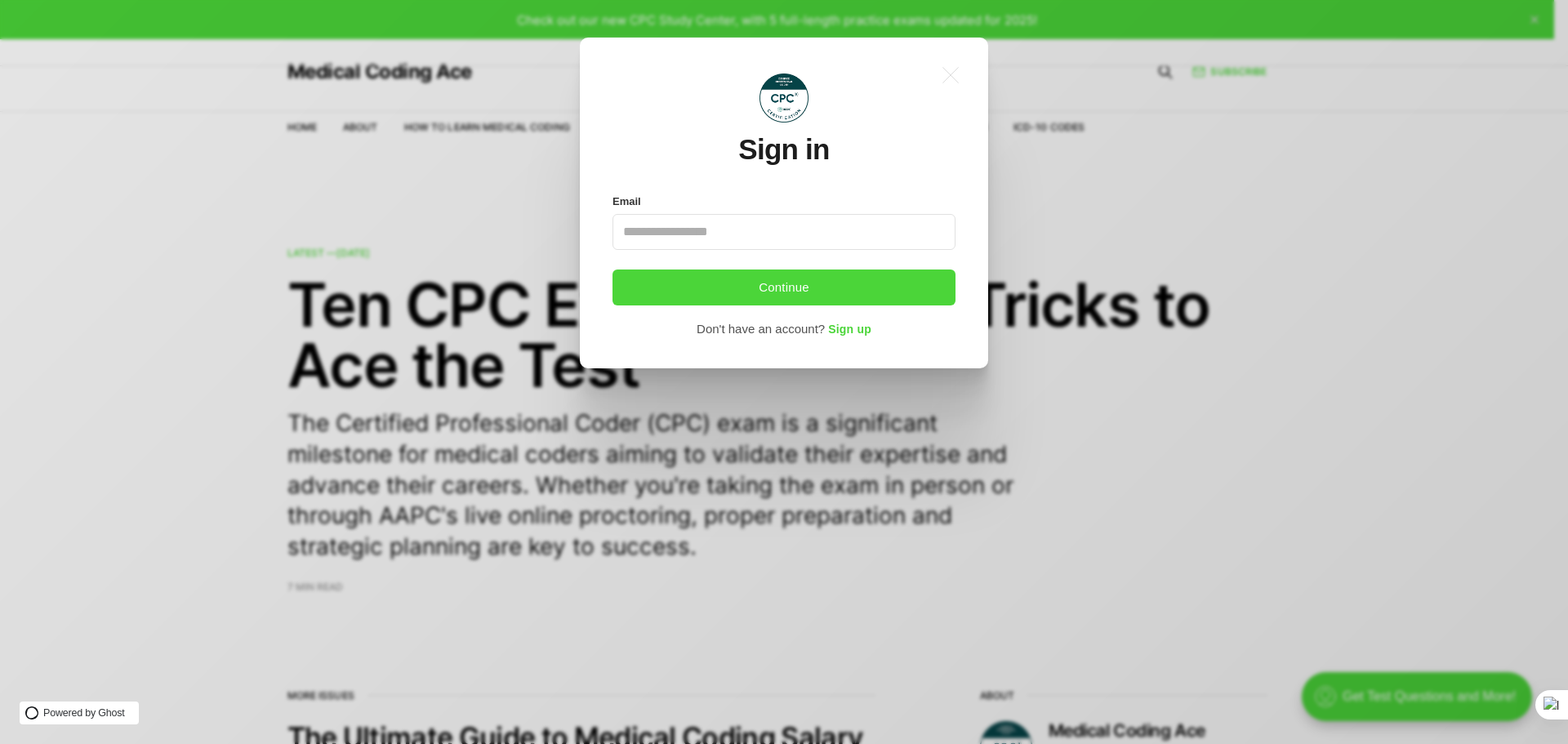
click at [635, 231] on input "Email" at bounding box center [784, 231] width 343 height 36
type input "**********"
click at [766, 283] on button "Continue" at bounding box center [784, 287] width 343 height 36
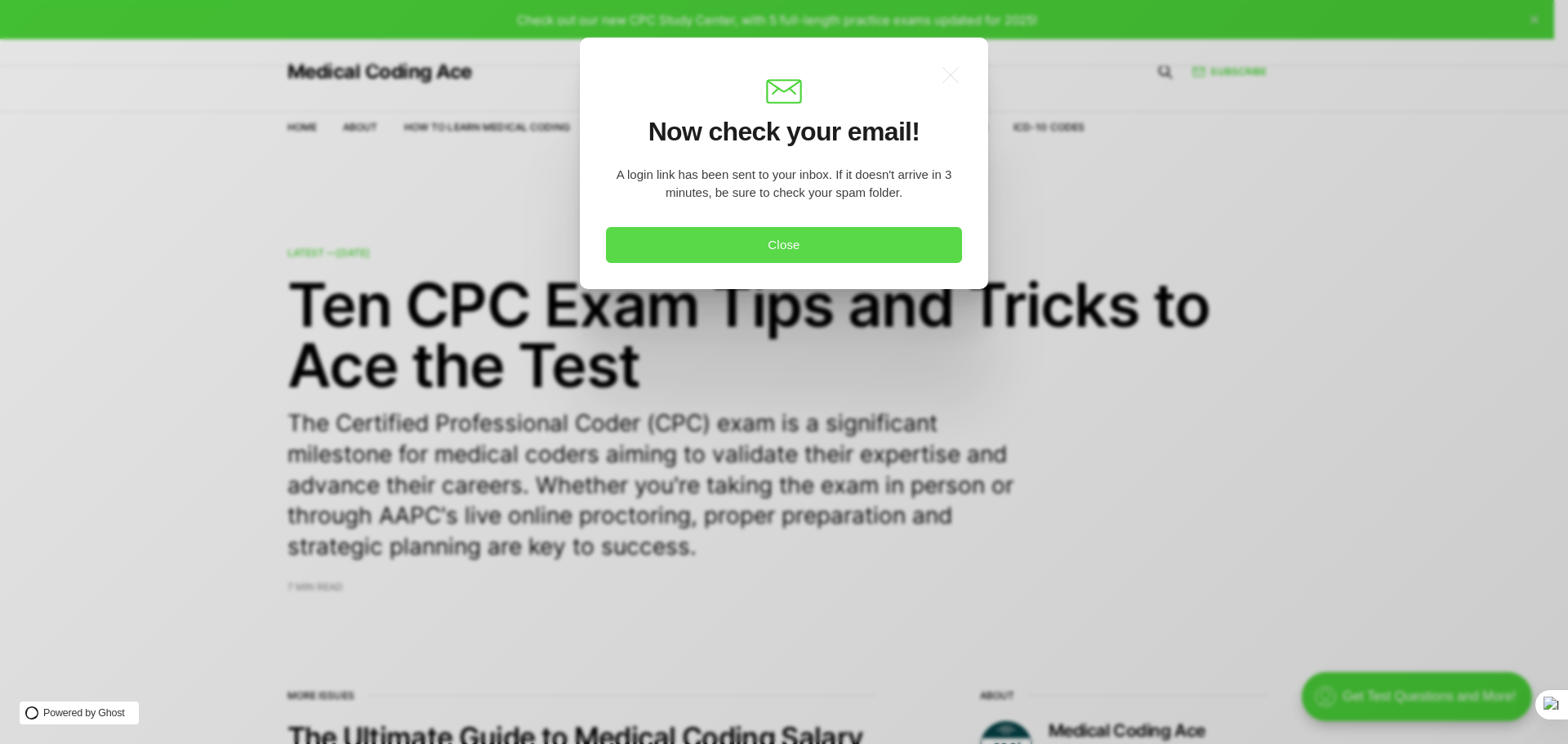
click at [825, 242] on button "Close" at bounding box center [784, 244] width 356 height 36
